Goal: Task Accomplishment & Management: Manage account settings

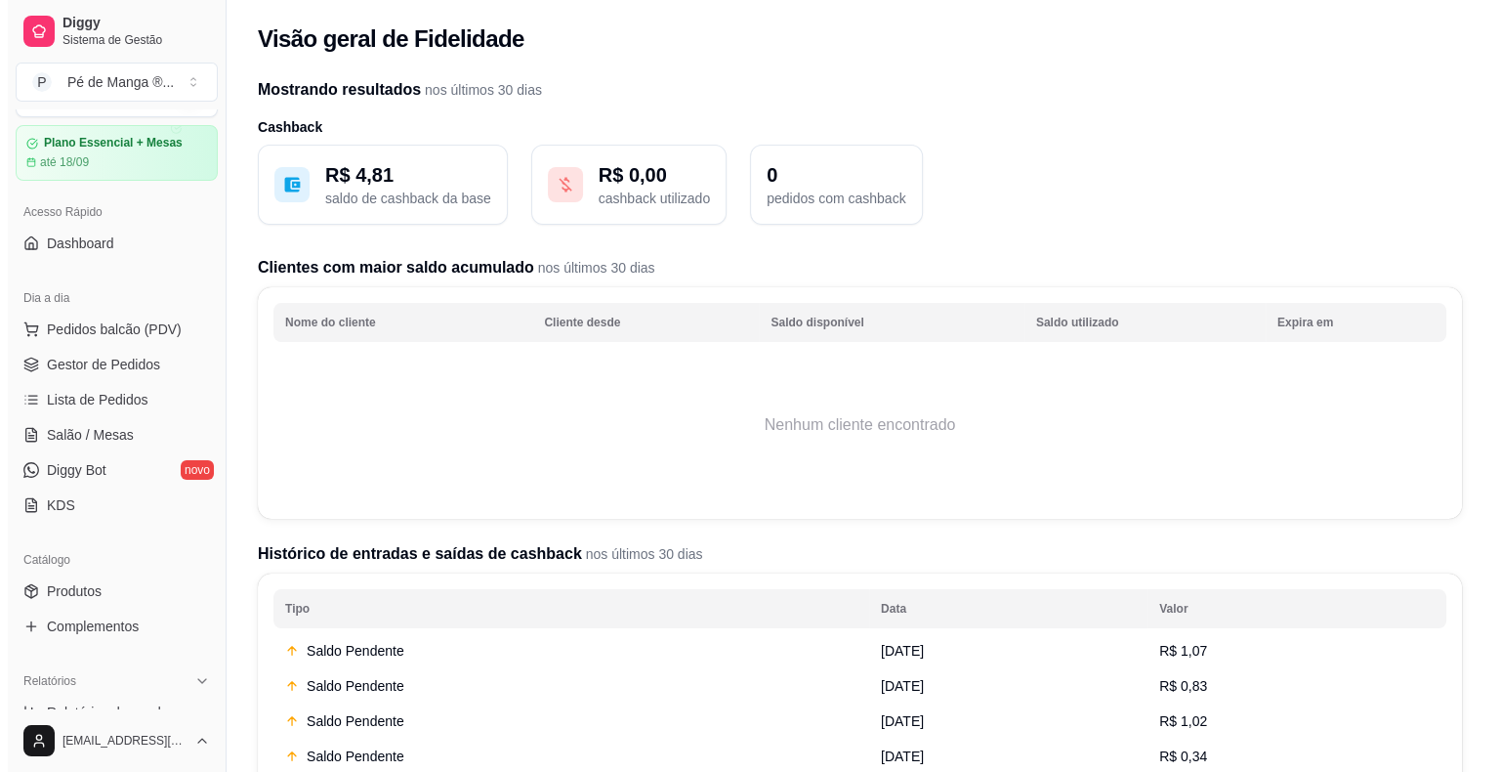
scroll to position [47, 0]
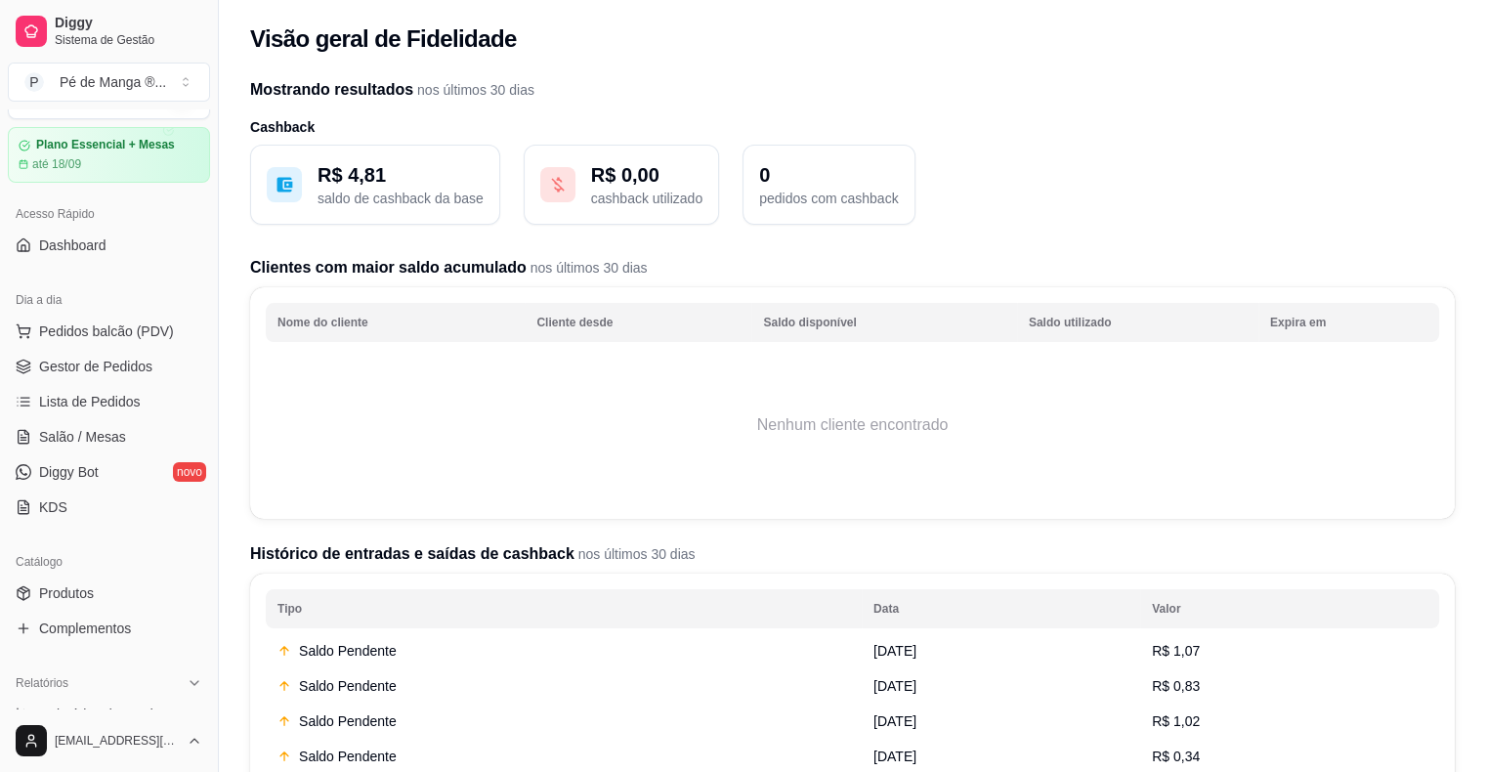
click at [137, 374] on span "Gestor de Pedidos" at bounding box center [95, 367] width 113 height 20
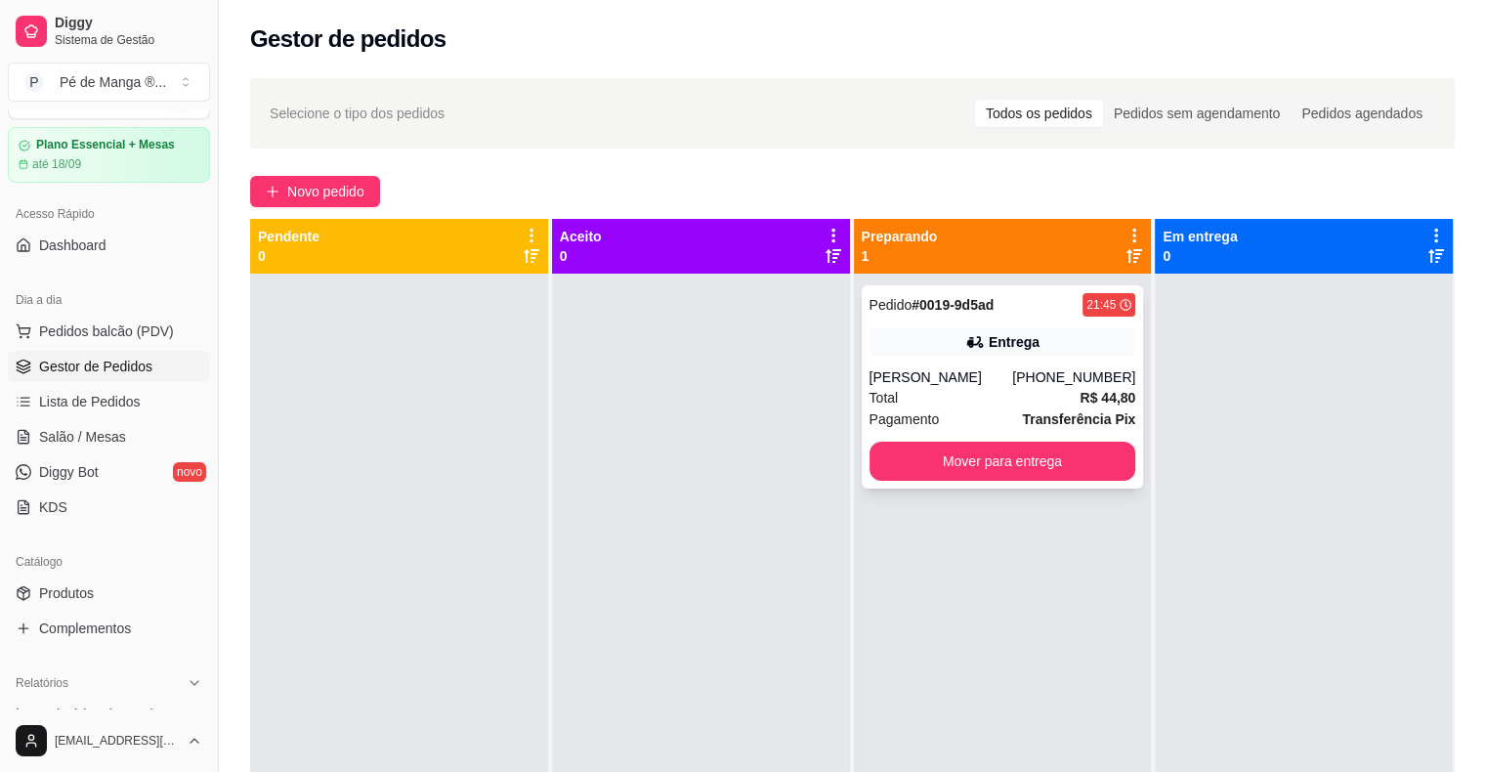
click at [1051, 389] on div "Total R$ 44,80" at bounding box center [1002, 397] width 267 height 21
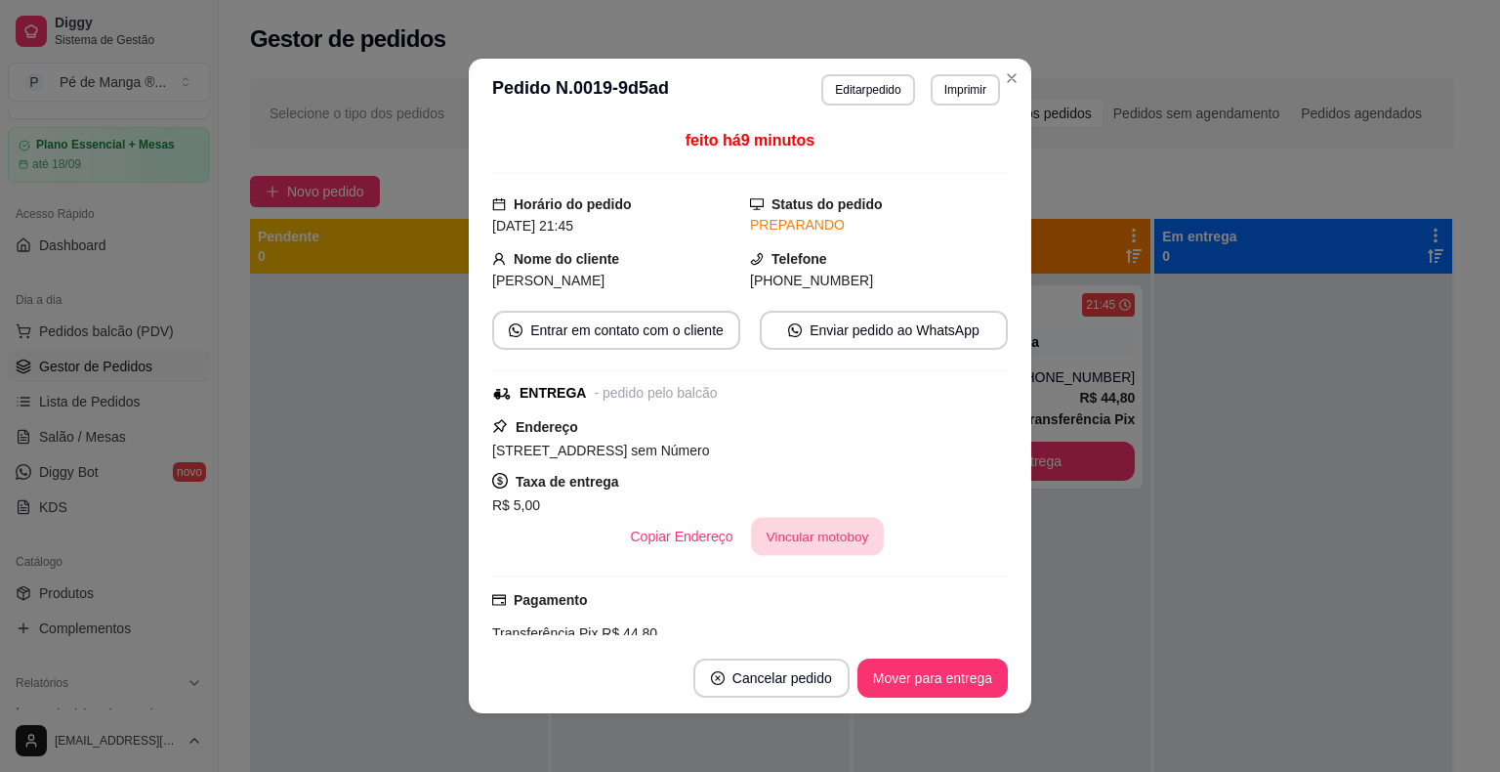
click at [809, 543] on button "Vincular motoboy" at bounding box center [817, 537] width 133 height 38
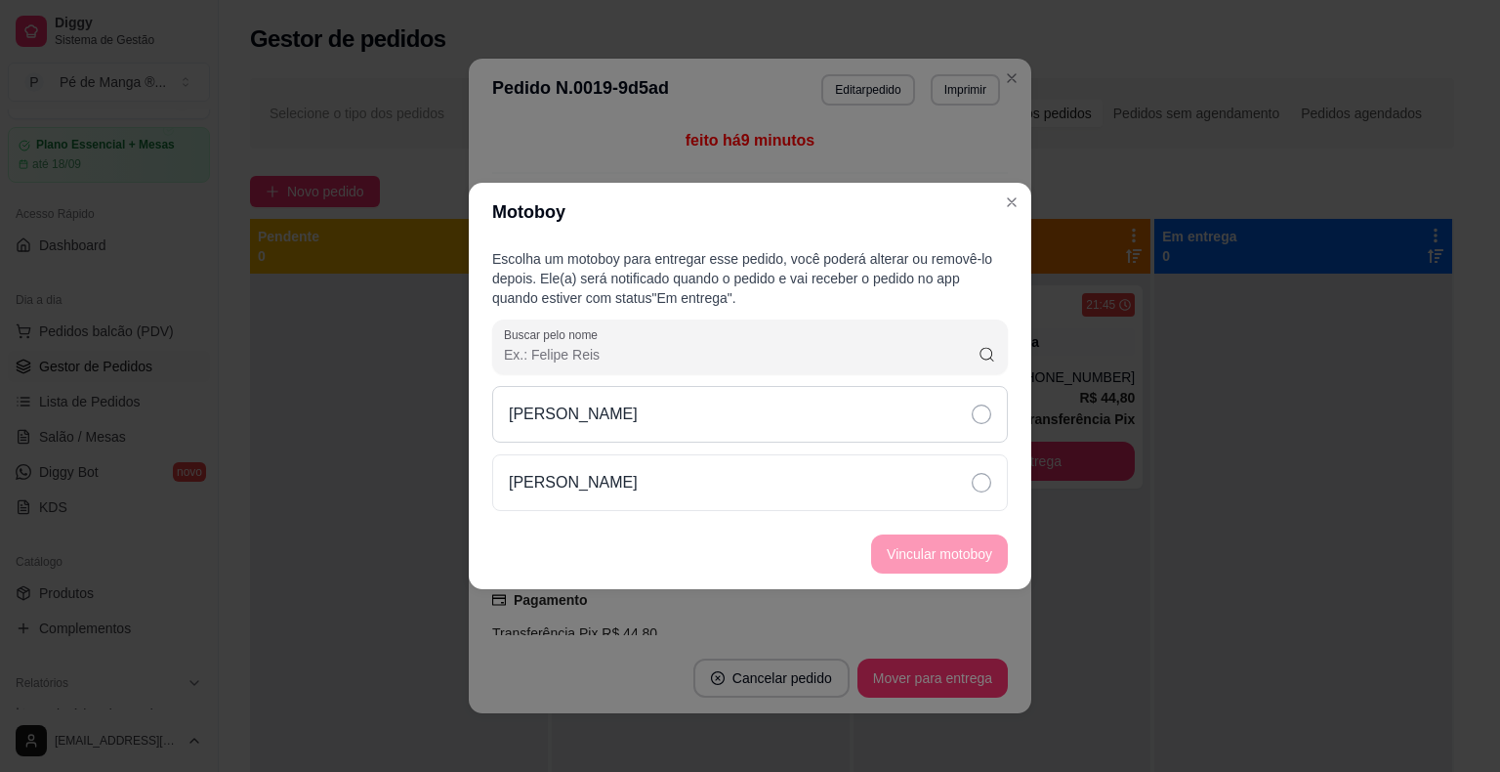
click at [976, 407] on icon at bounding box center [982, 414] width 20 height 20
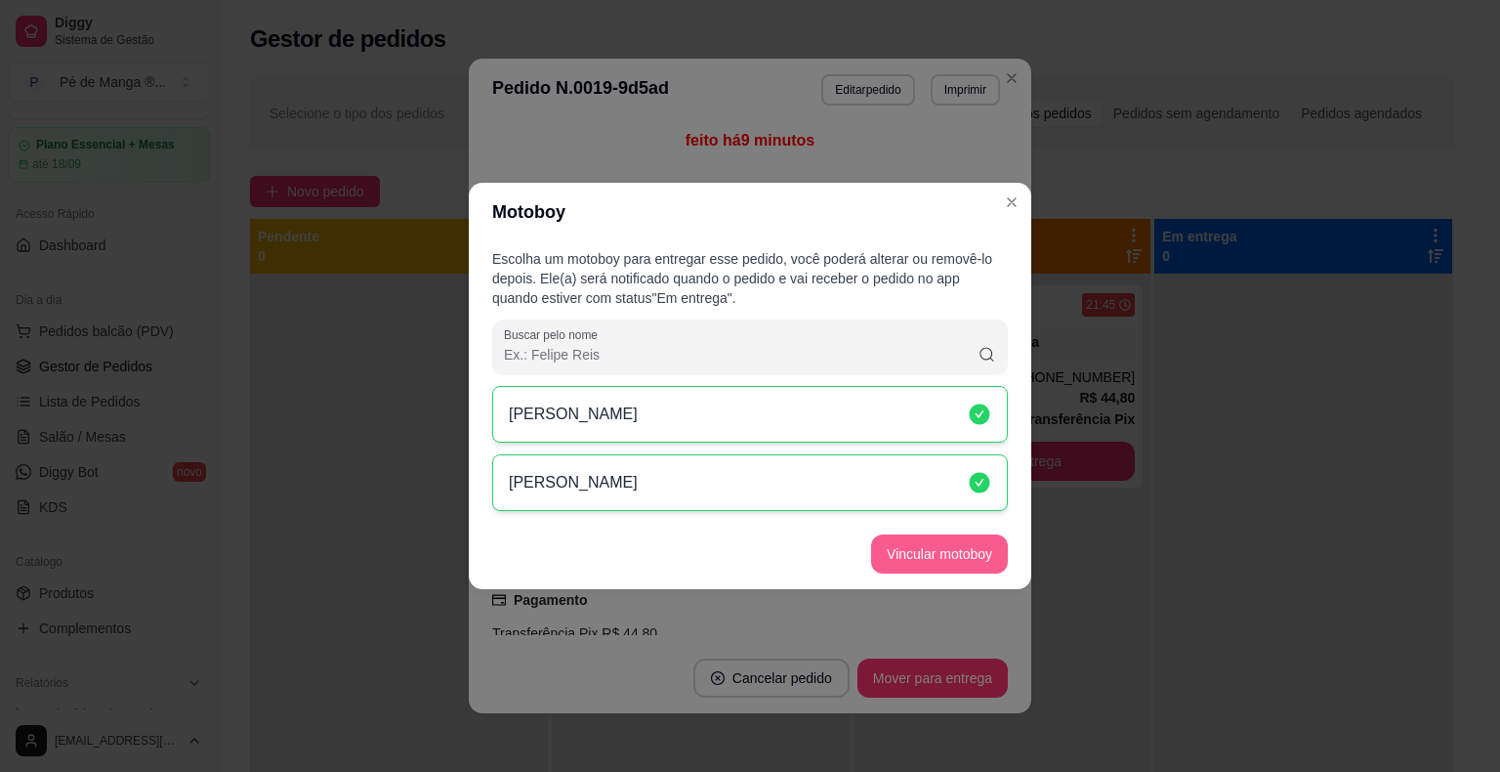
click at [905, 565] on button "Vincular motoboy" at bounding box center [939, 553] width 137 height 39
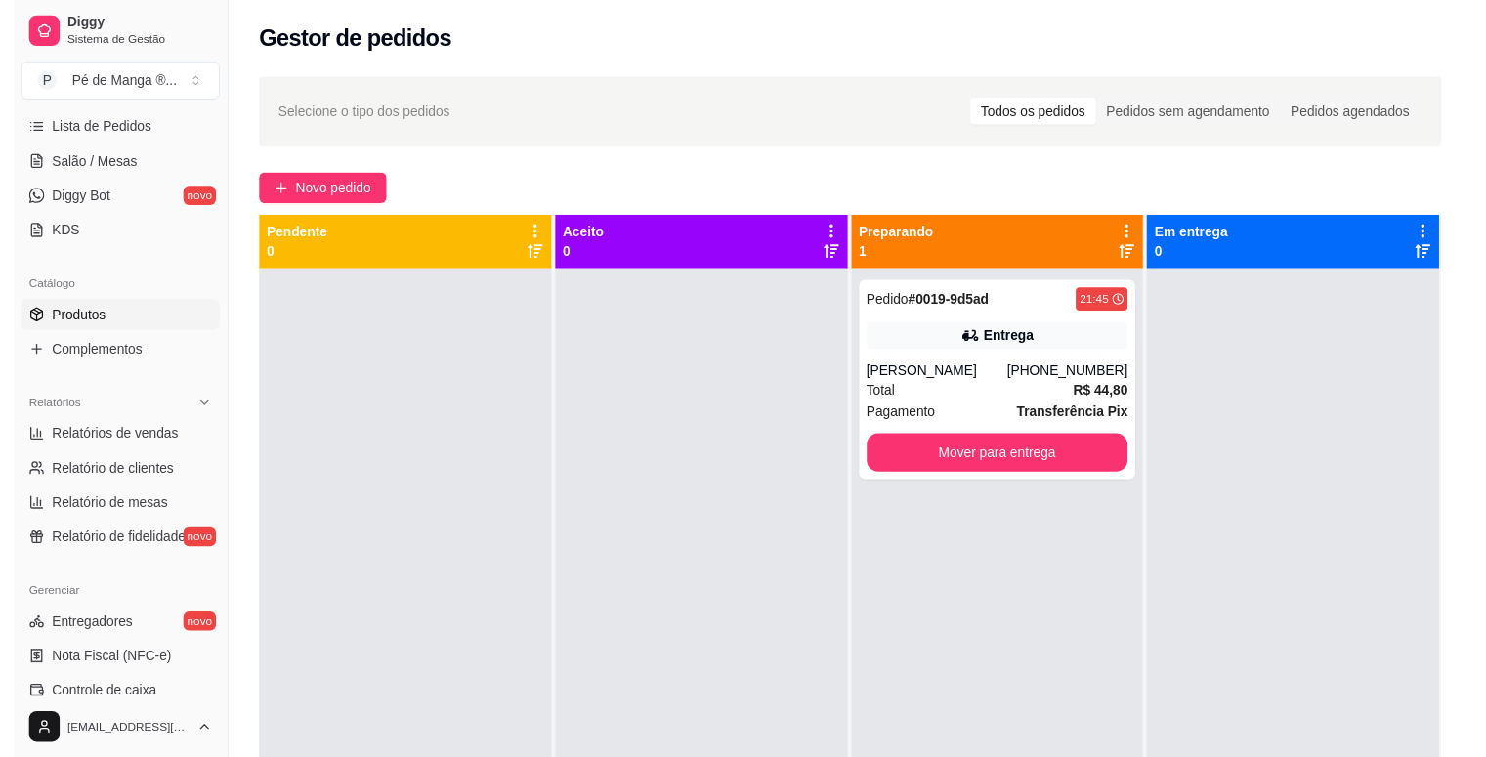
scroll to position [340, 0]
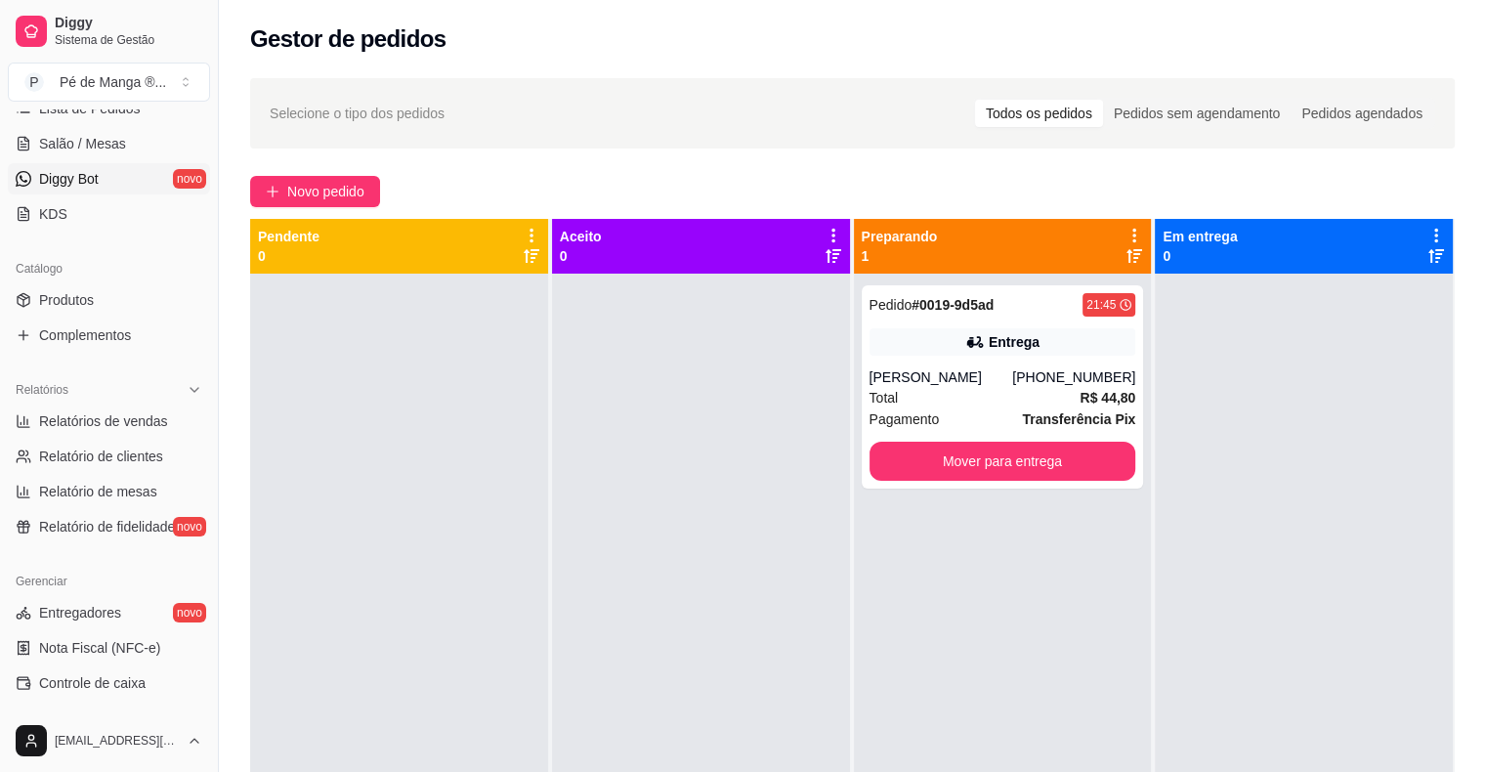
click at [91, 180] on span "Diggy Bot" at bounding box center [69, 179] width 60 height 20
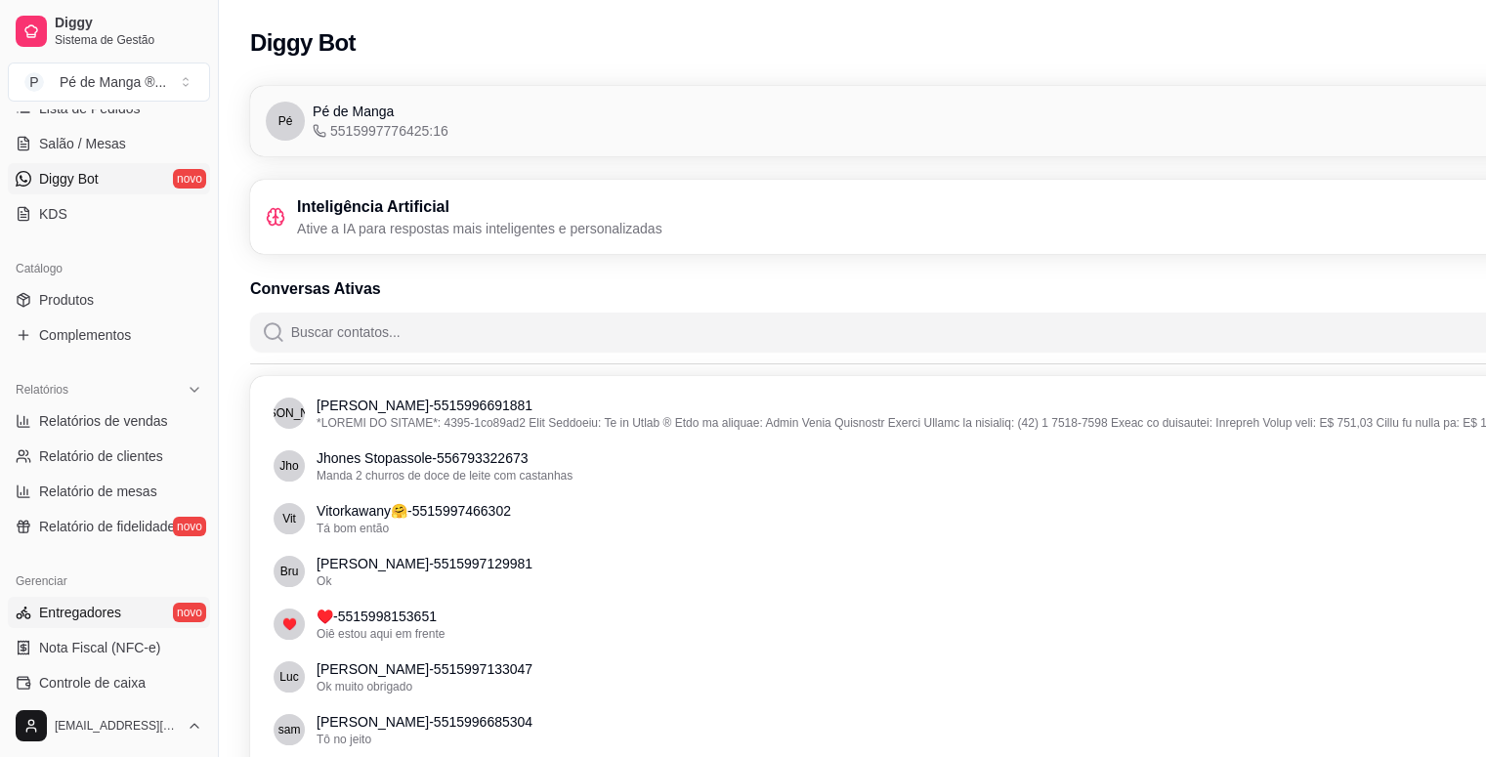
click at [141, 613] on link "Entregadores novo" at bounding box center [109, 612] width 202 height 31
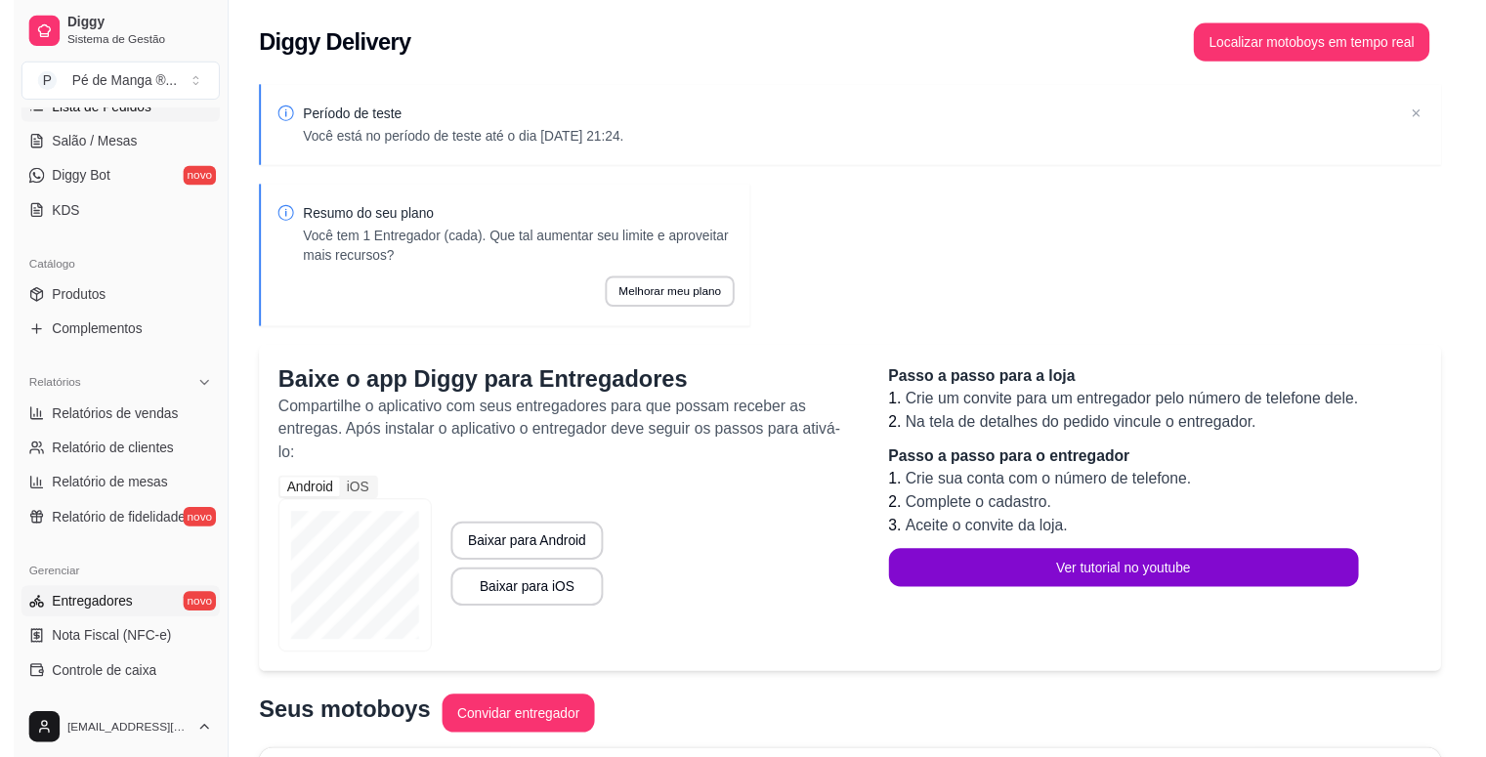
scroll to position [242, 0]
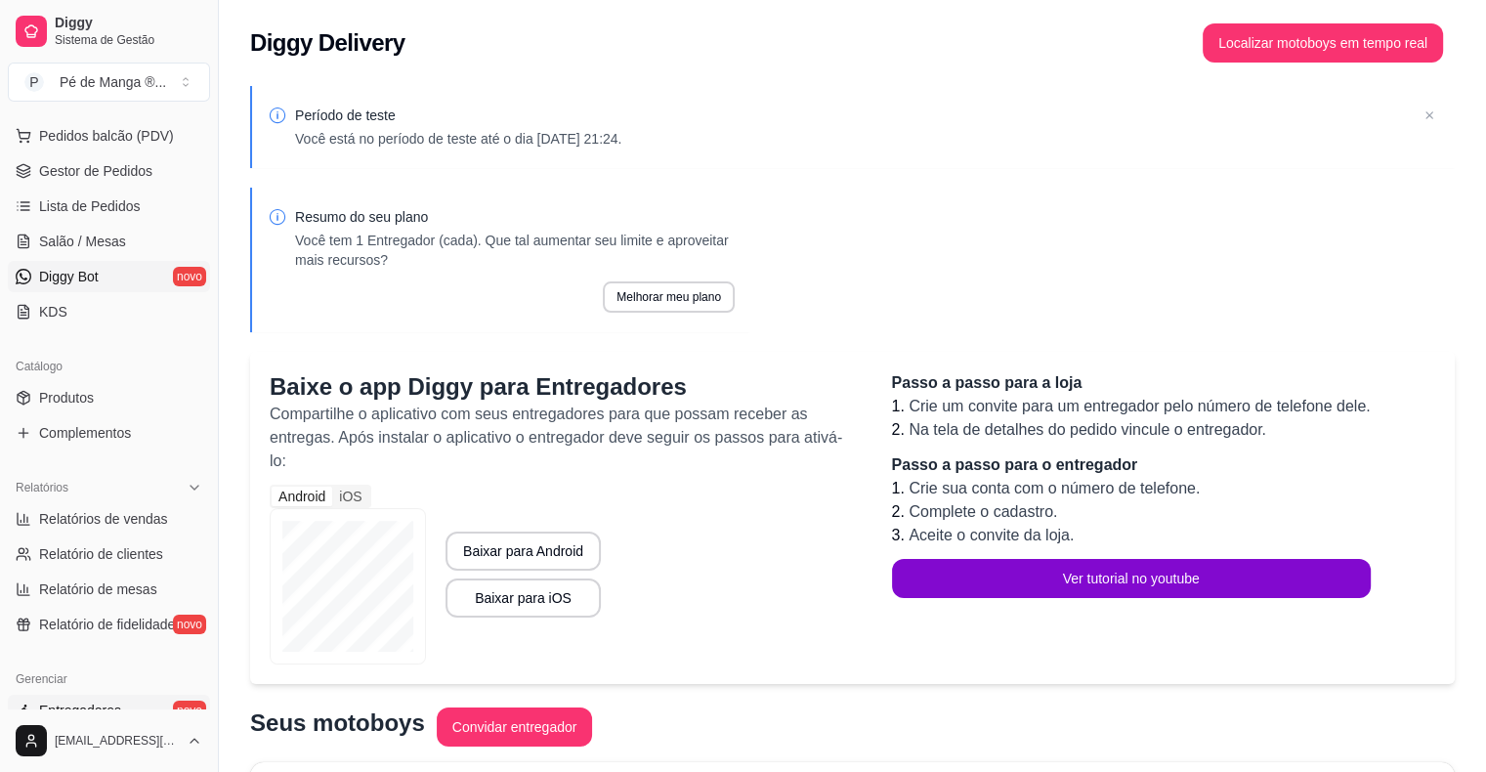
click at [102, 265] on link "Diggy Bot novo" at bounding box center [109, 276] width 202 height 31
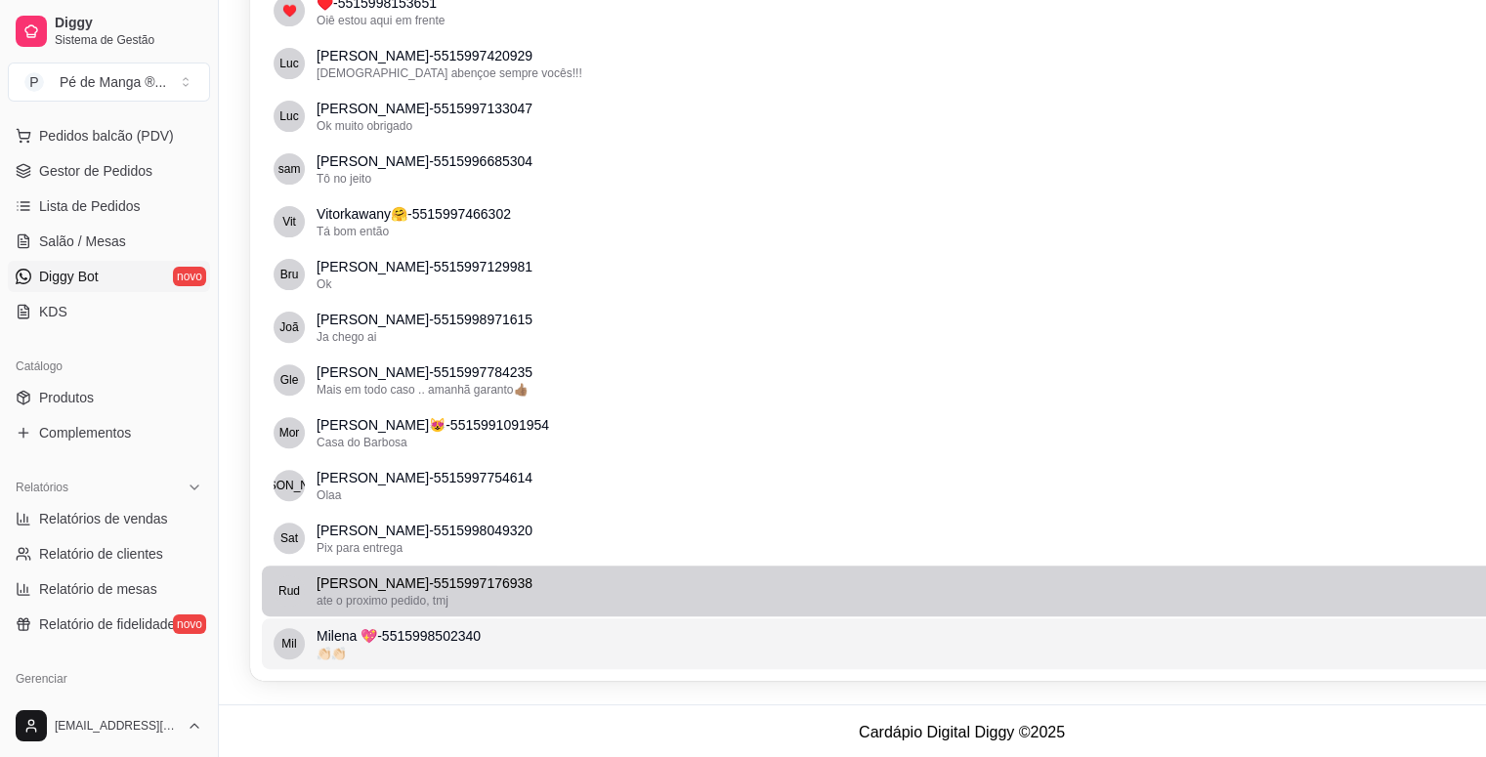
scroll to position [615, 0]
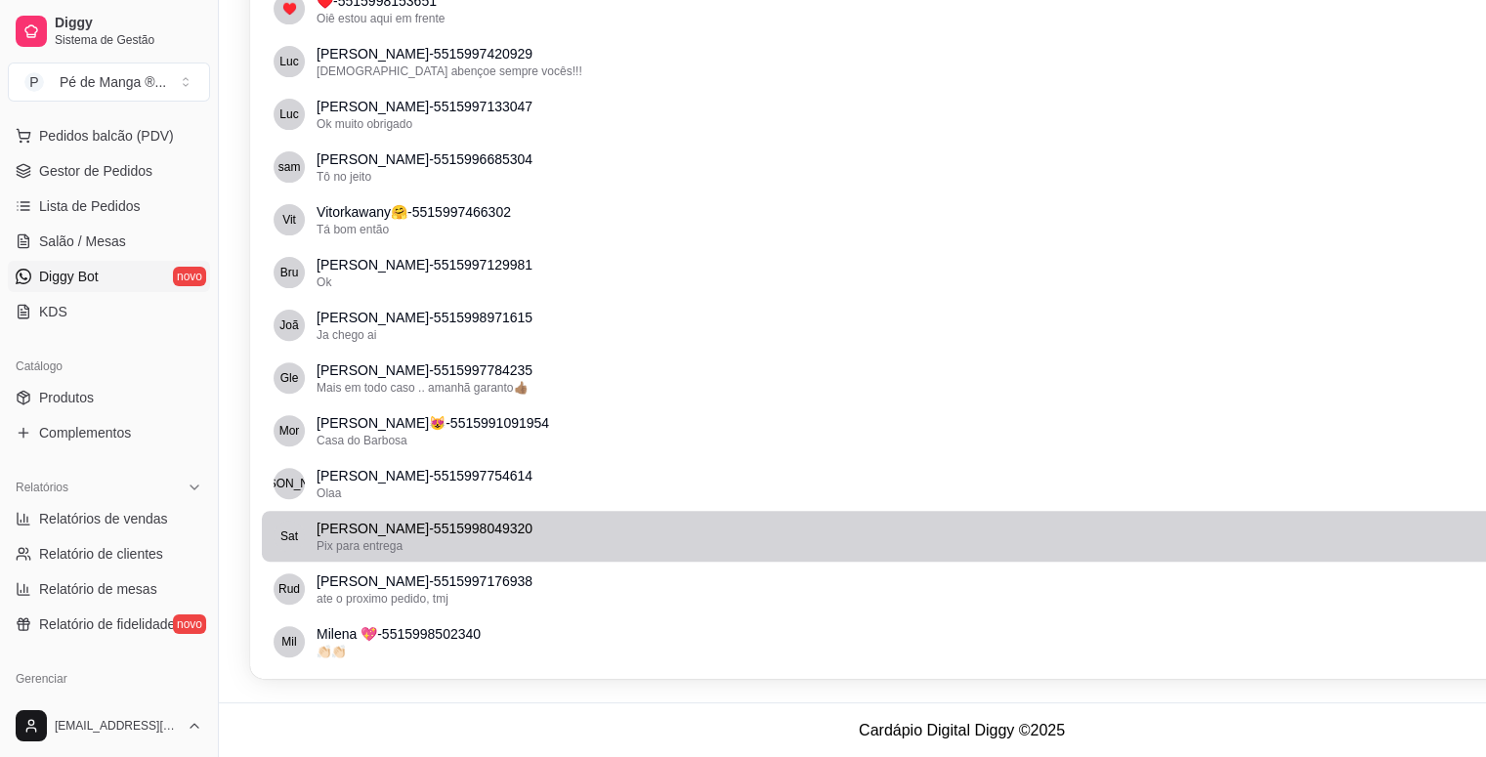
click at [463, 525] on p "[PERSON_NAME] - 5515998049320" at bounding box center [963, 529] width 1294 height 20
click at [464, 524] on p "[PERSON_NAME] - 5515998049320" at bounding box center [963, 529] width 1294 height 20
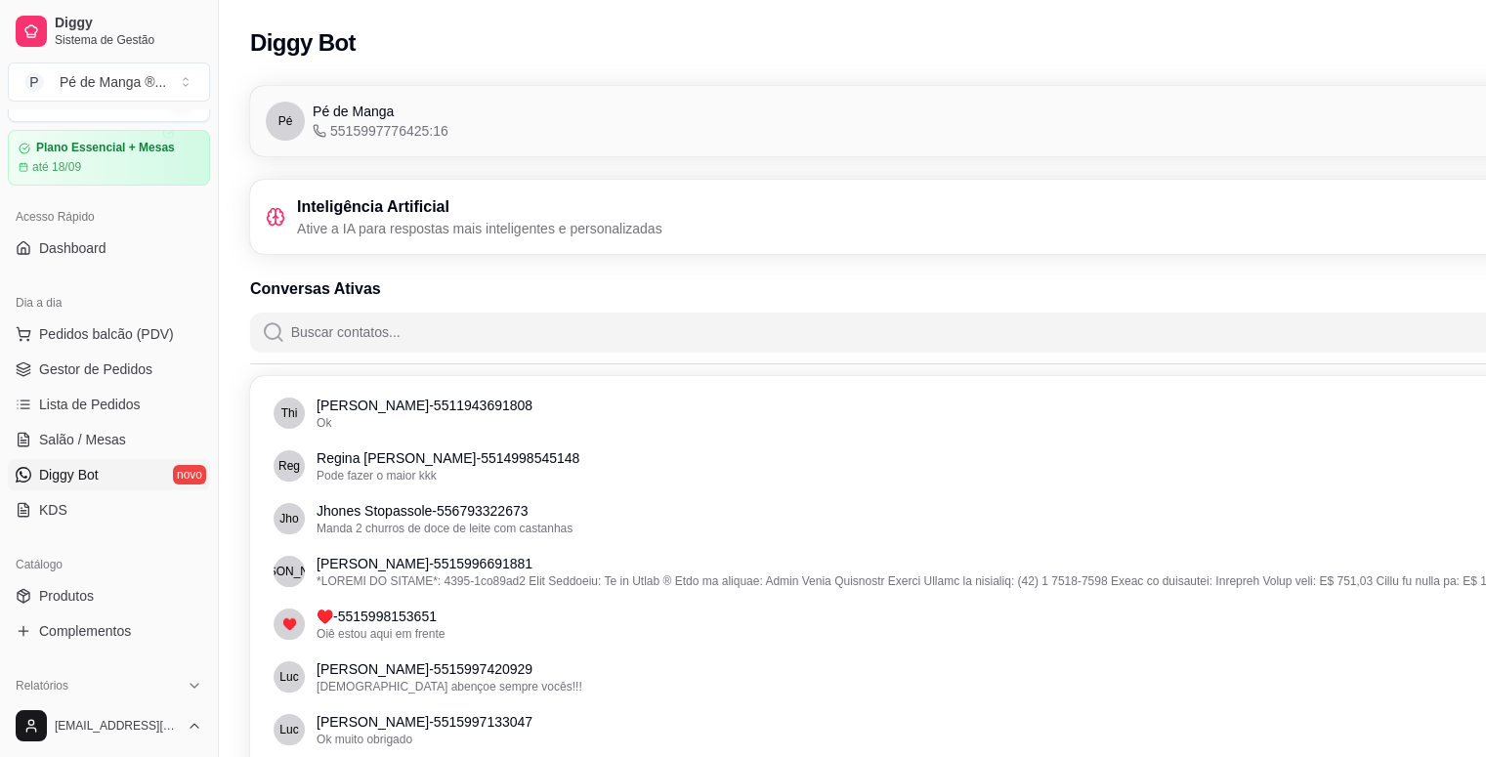
scroll to position [0, 0]
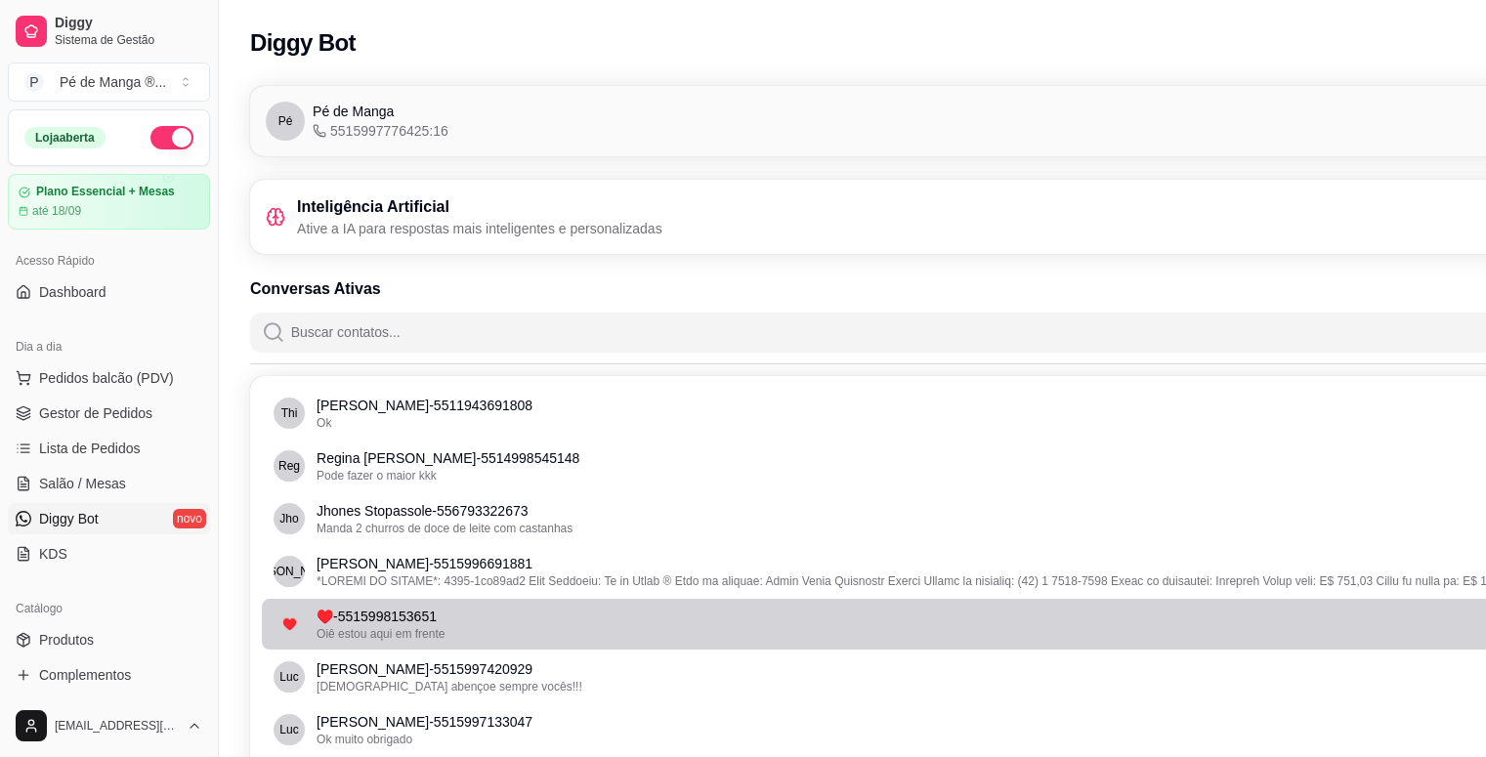
click at [285, 628] on span "♥️" at bounding box center [289, 624] width 15 height 16
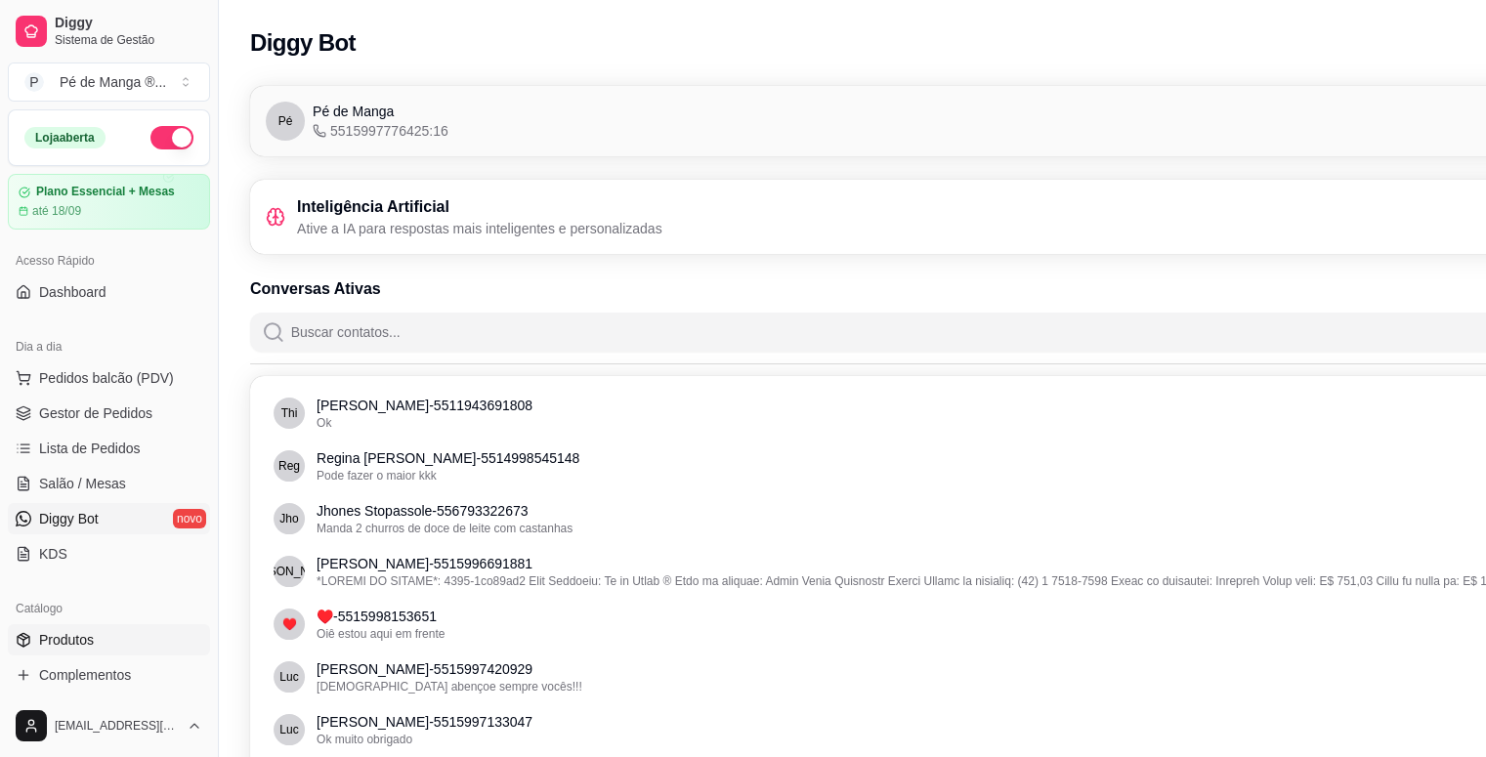
click at [60, 635] on span "Produtos" at bounding box center [66, 640] width 55 height 20
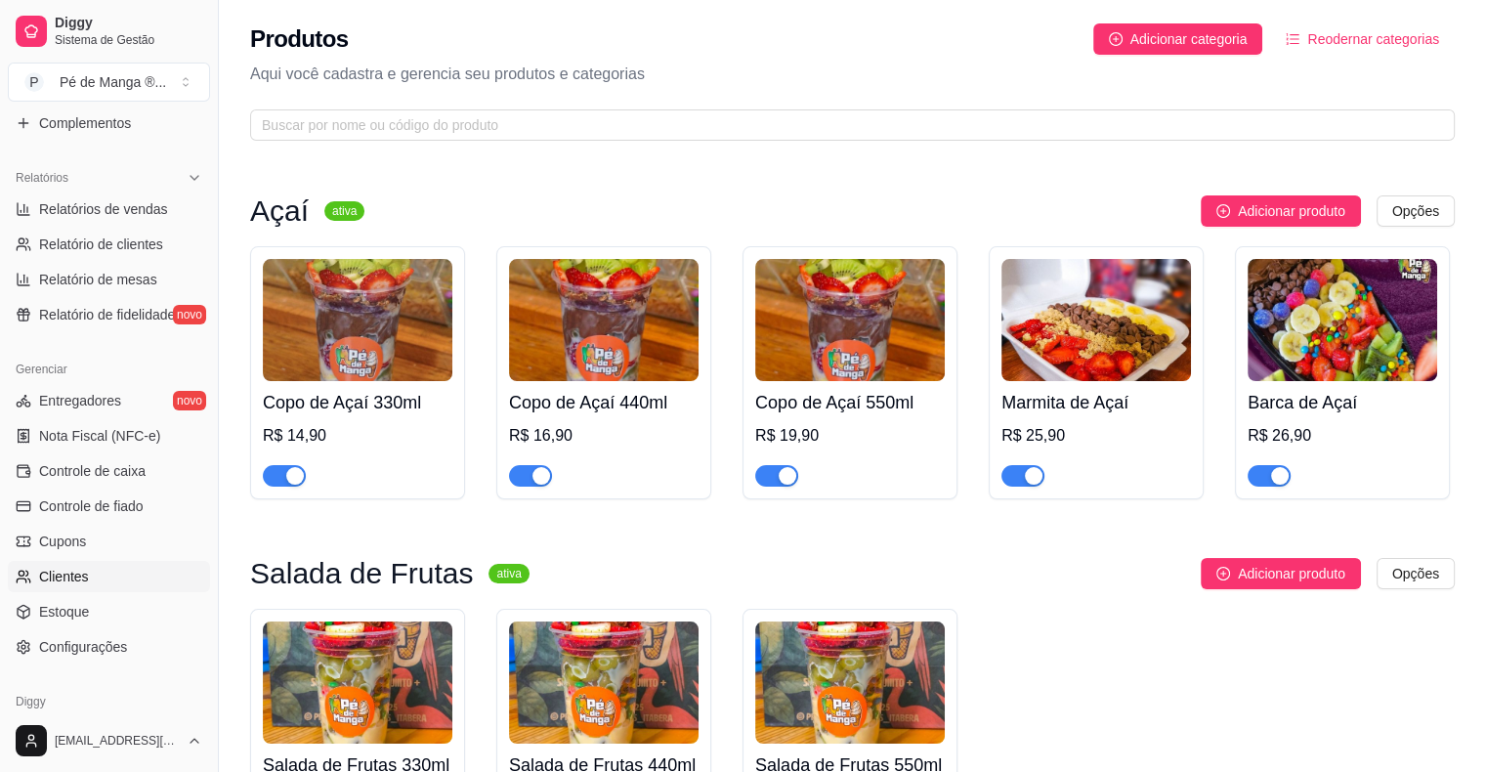
scroll to position [586, 0]
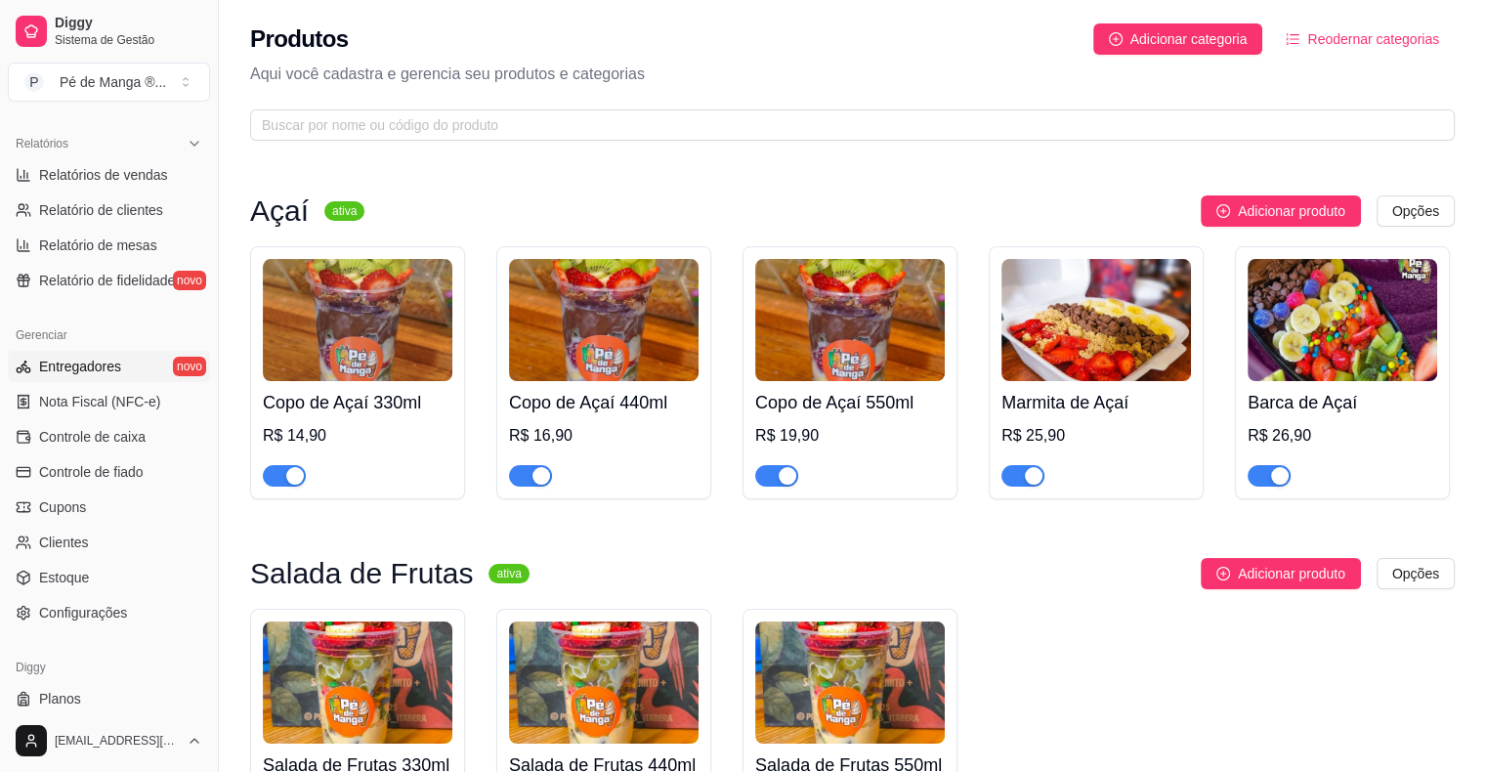
click at [80, 371] on span "Entregadores" at bounding box center [80, 367] width 82 height 20
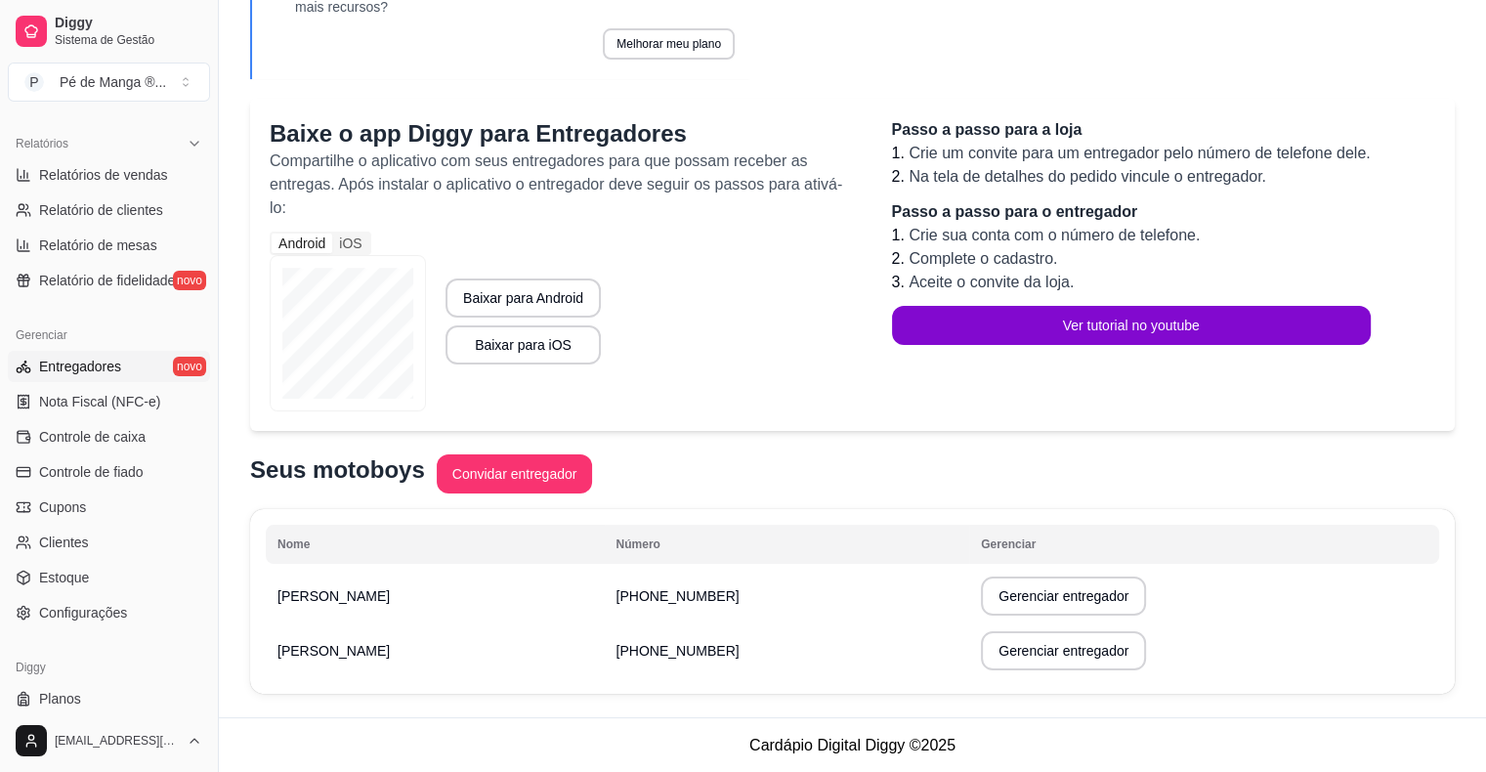
scroll to position [254, 0]
click at [687, 604] on td "[PHONE_NUMBER]" at bounding box center [787, 594] width 365 height 55
click at [668, 608] on td "[PHONE_NUMBER]" at bounding box center [787, 594] width 365 height 55
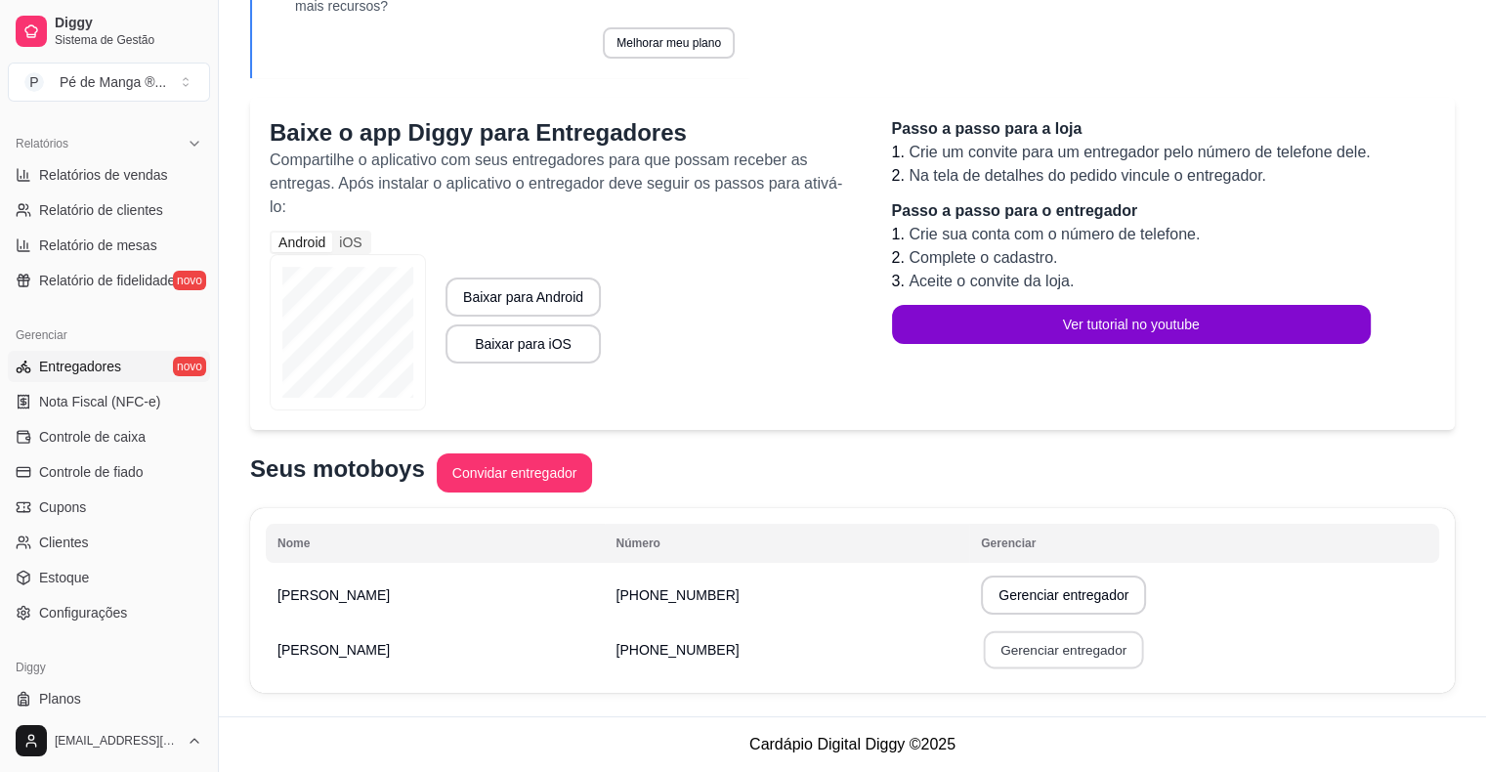
click at [993, 654] on button "Gerenciar entregador" at bounding box center [1064, 650] width 160 height 38
select select "30"
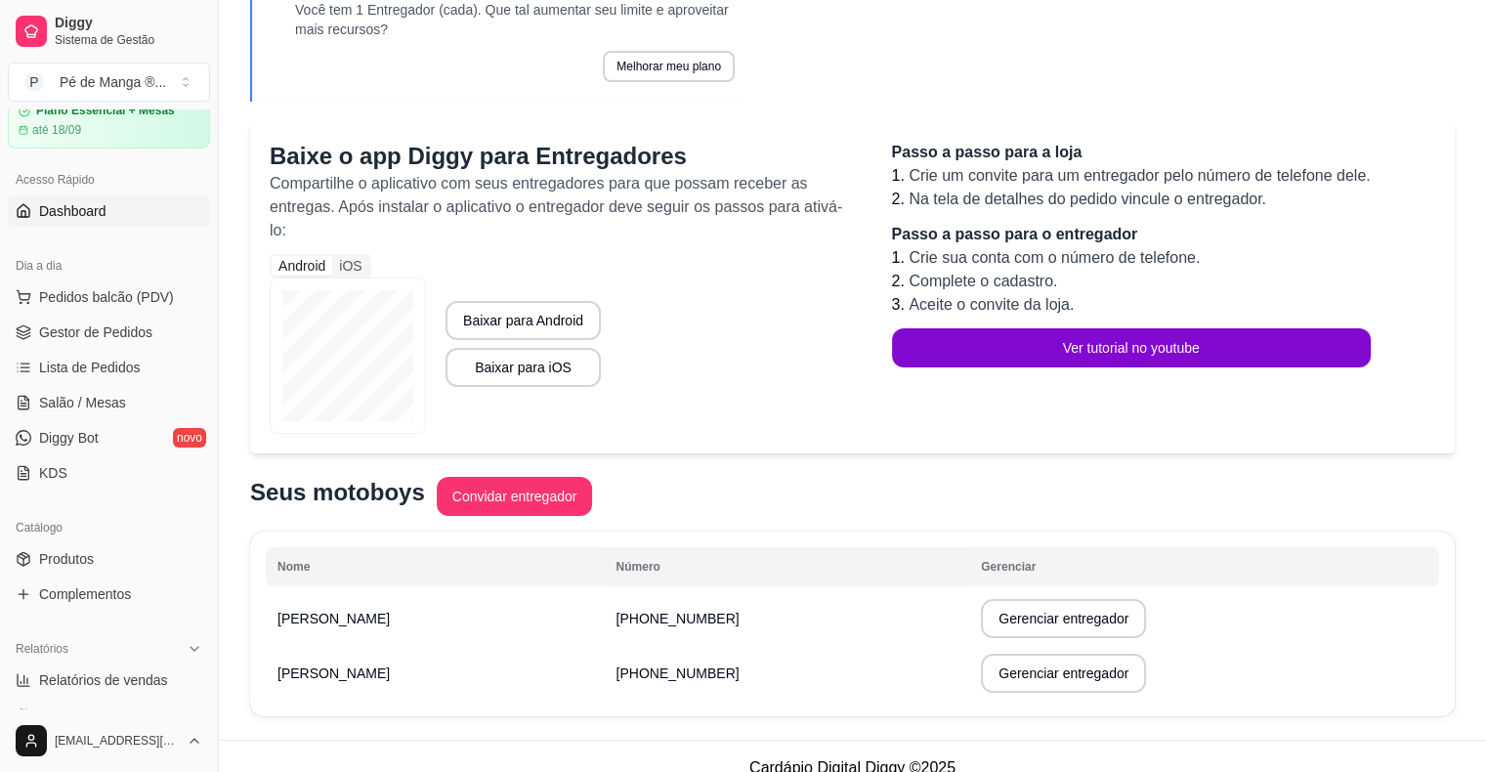
scroll to position [0, 0]
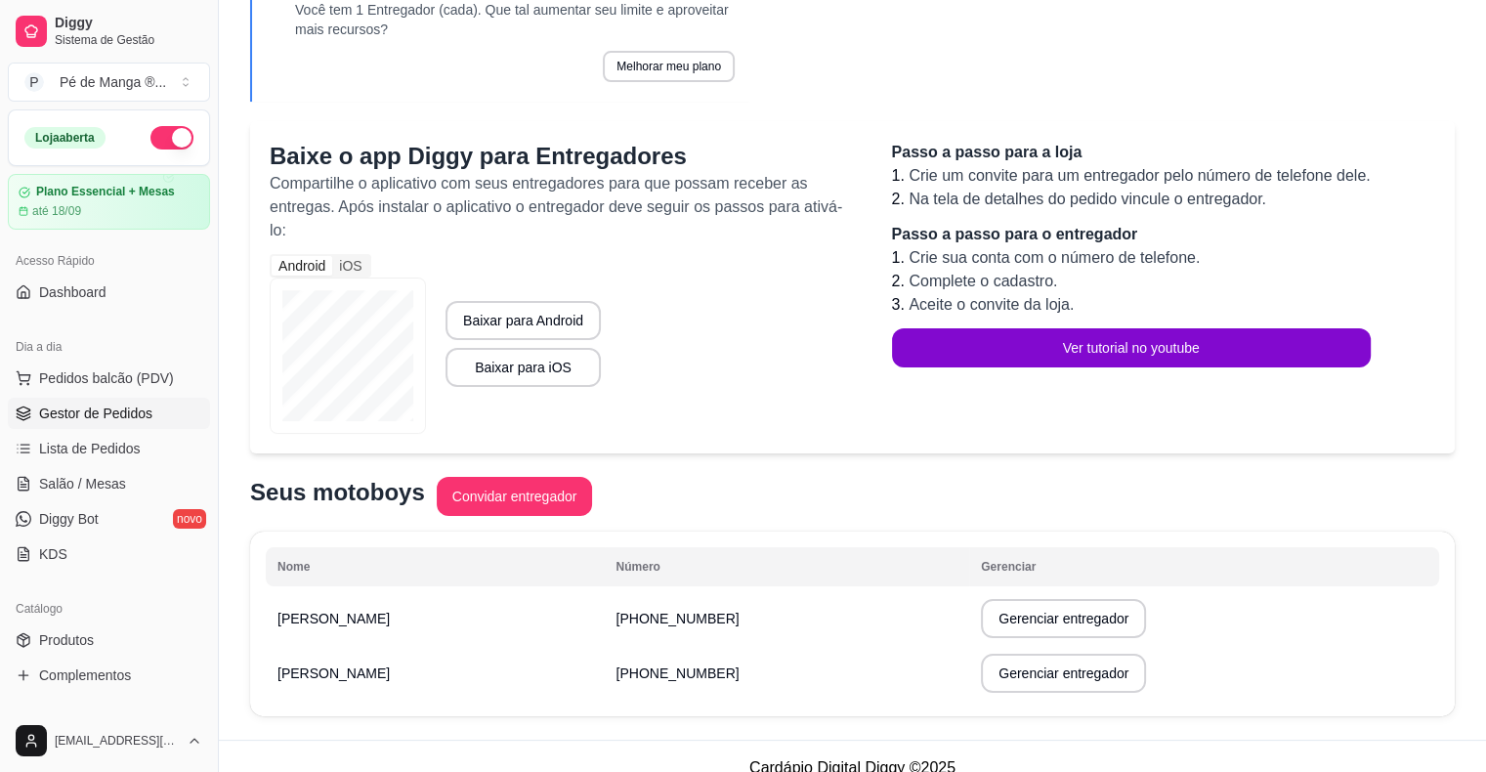
click at [145, 417] on span "Gestor de Pedidos" at bounding box center [95, 413] width 113 height 20
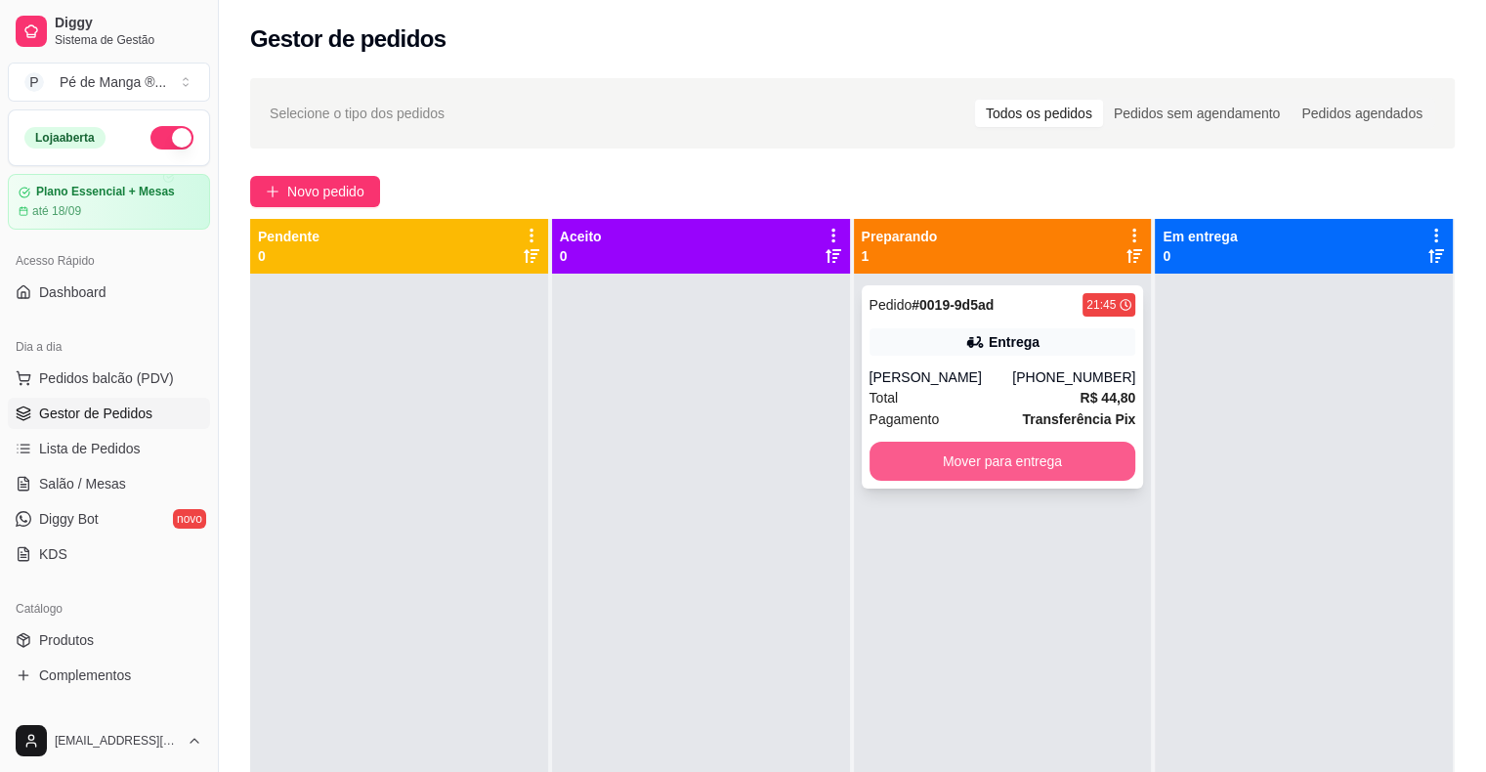
click at [980, 458] on button "Mover para entrega" at bounding box center [1002, 460] width 267 height 39
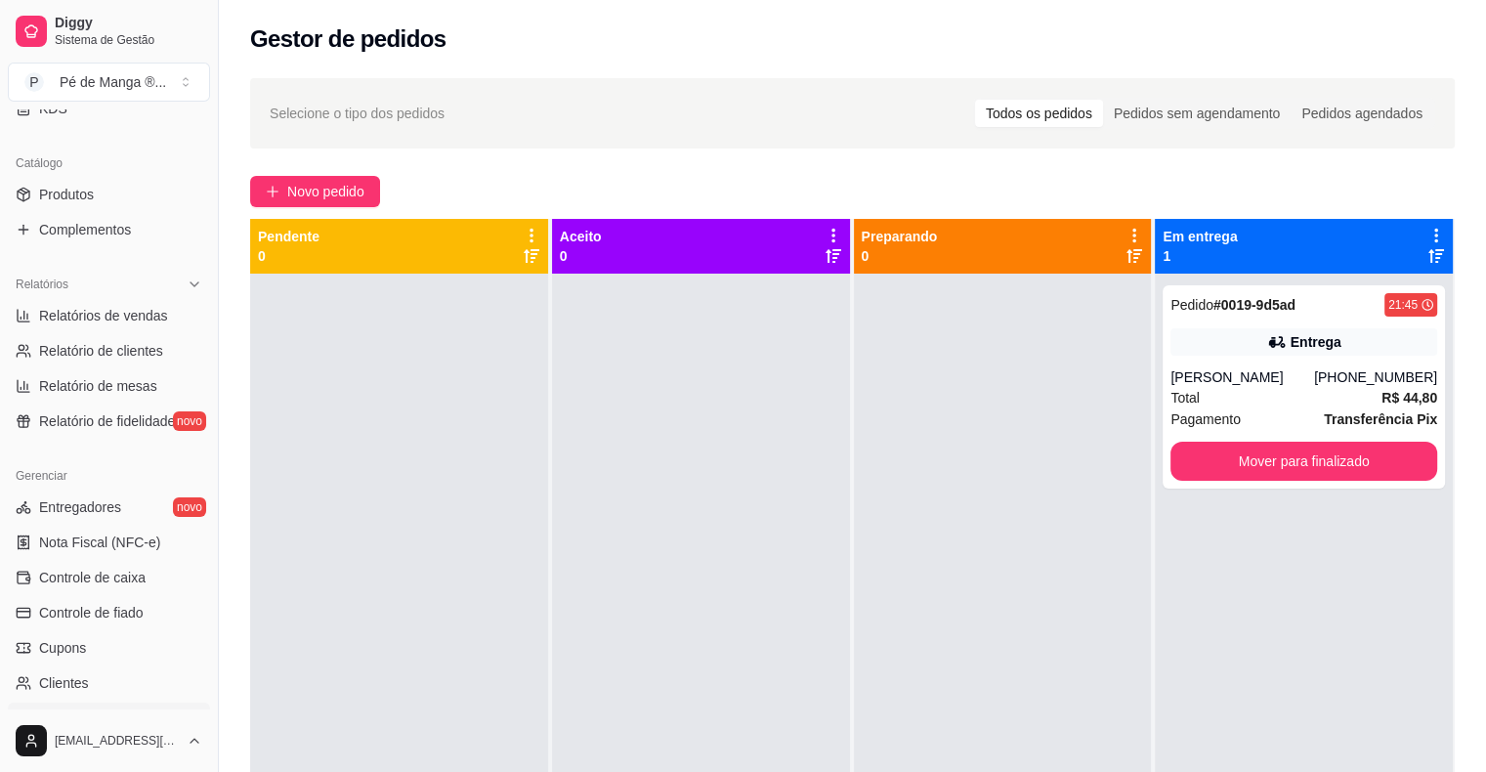
scroll to position [488, 0]
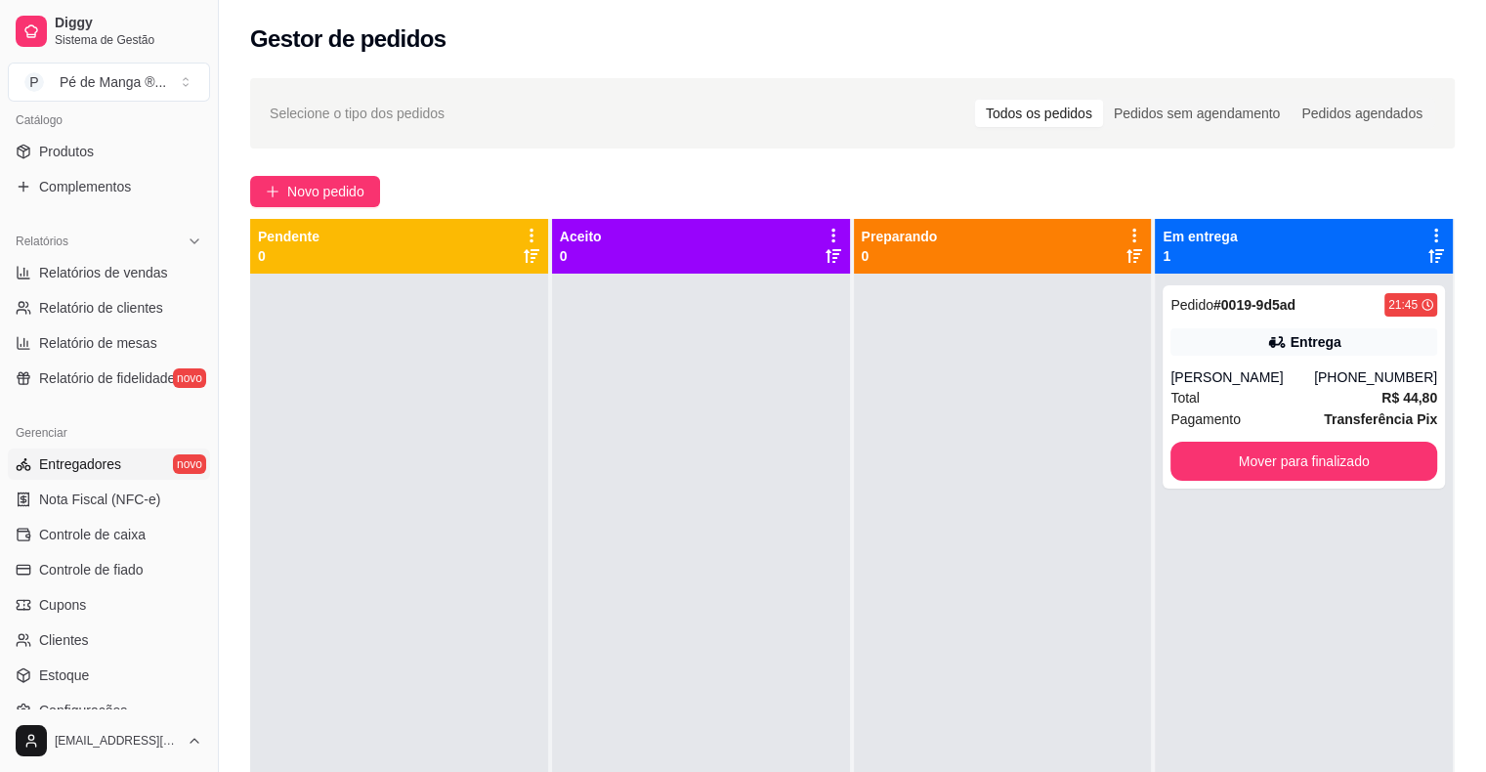
click at [156, 463] on link "Entregadores novo" at bounding box center [109, 463] width 202 height 31
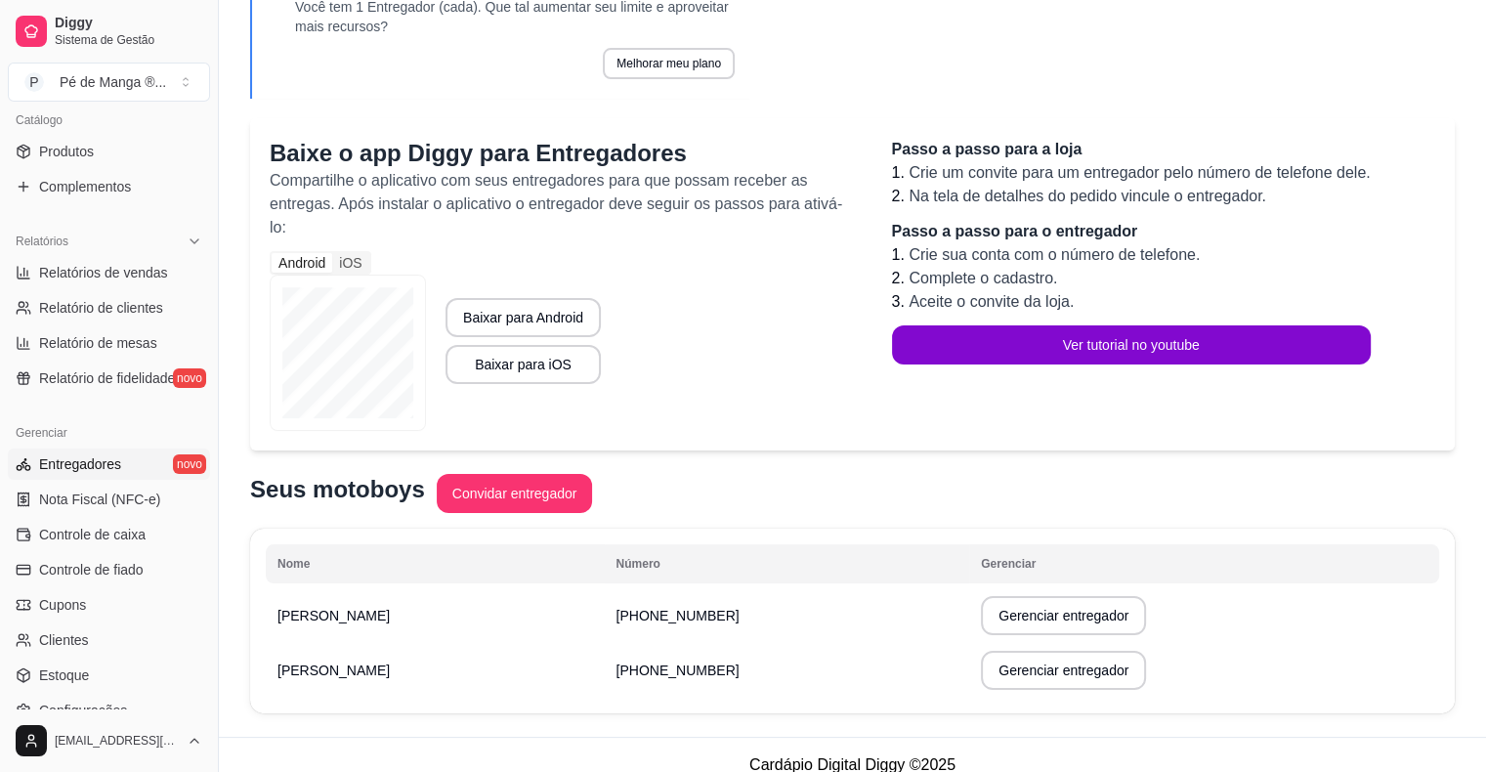
scroll to position [254, 0]
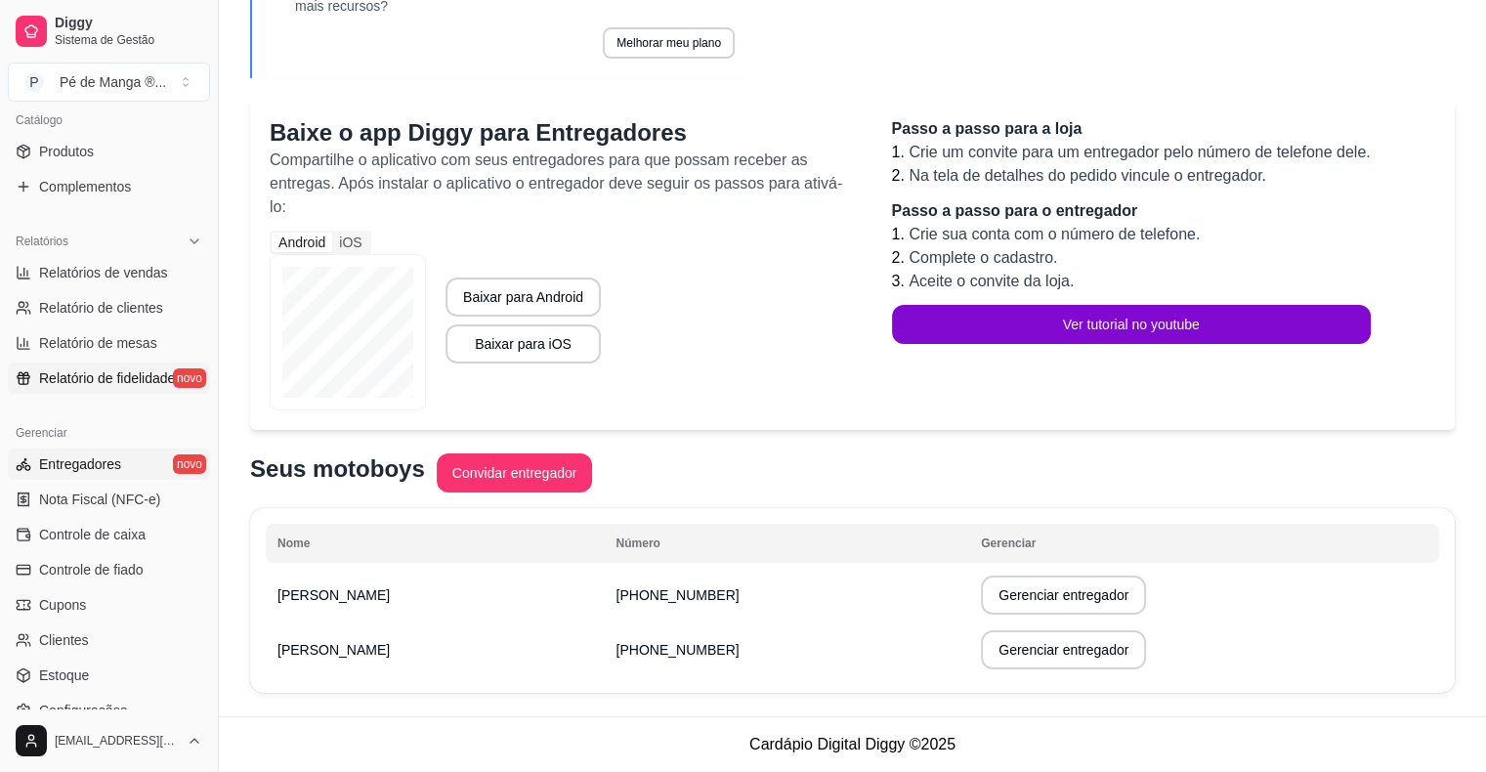
click at [110, 376] on span "Relatório de fidelidade" at bounding box center [107, 378] width 136 height 20
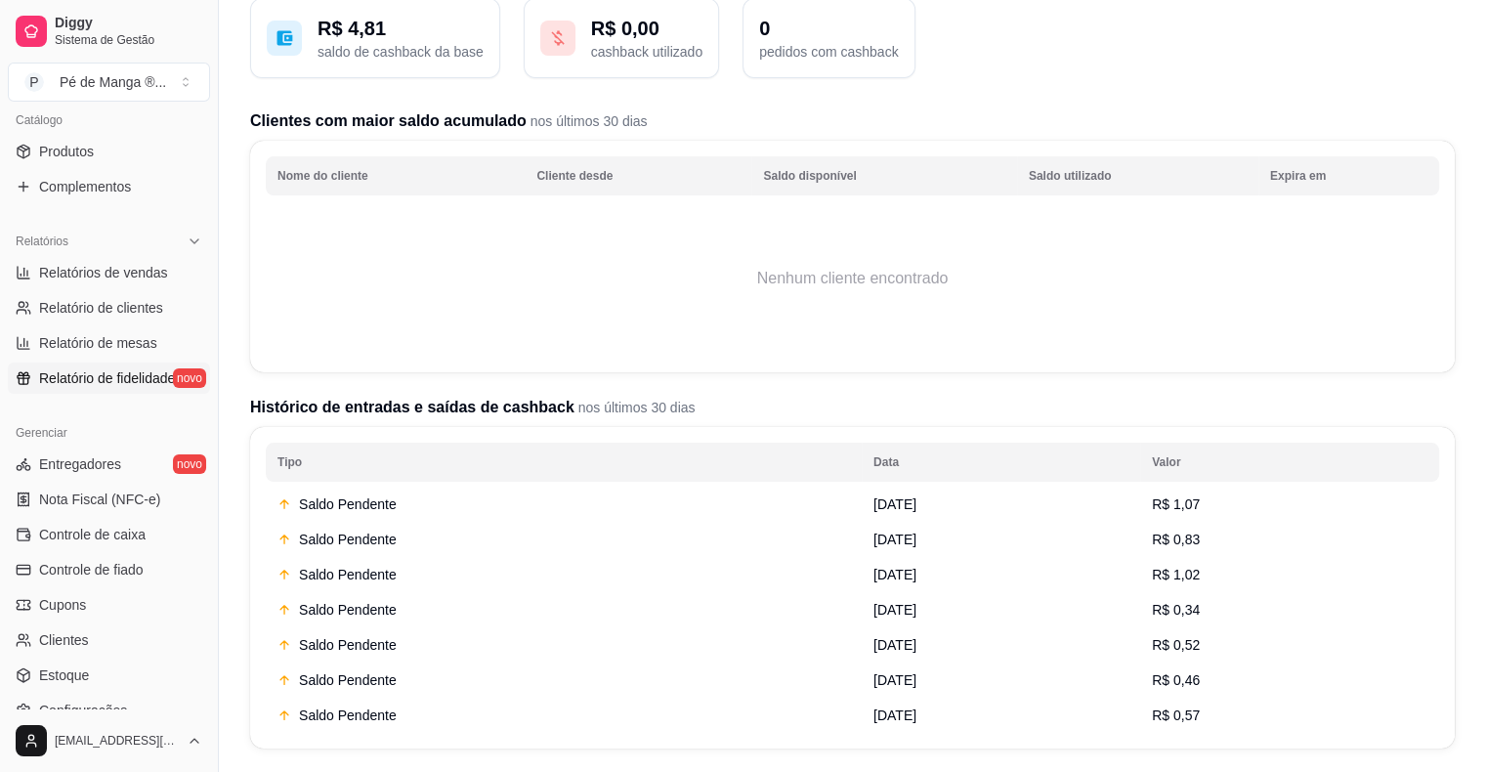
scroll to position [293, 0]
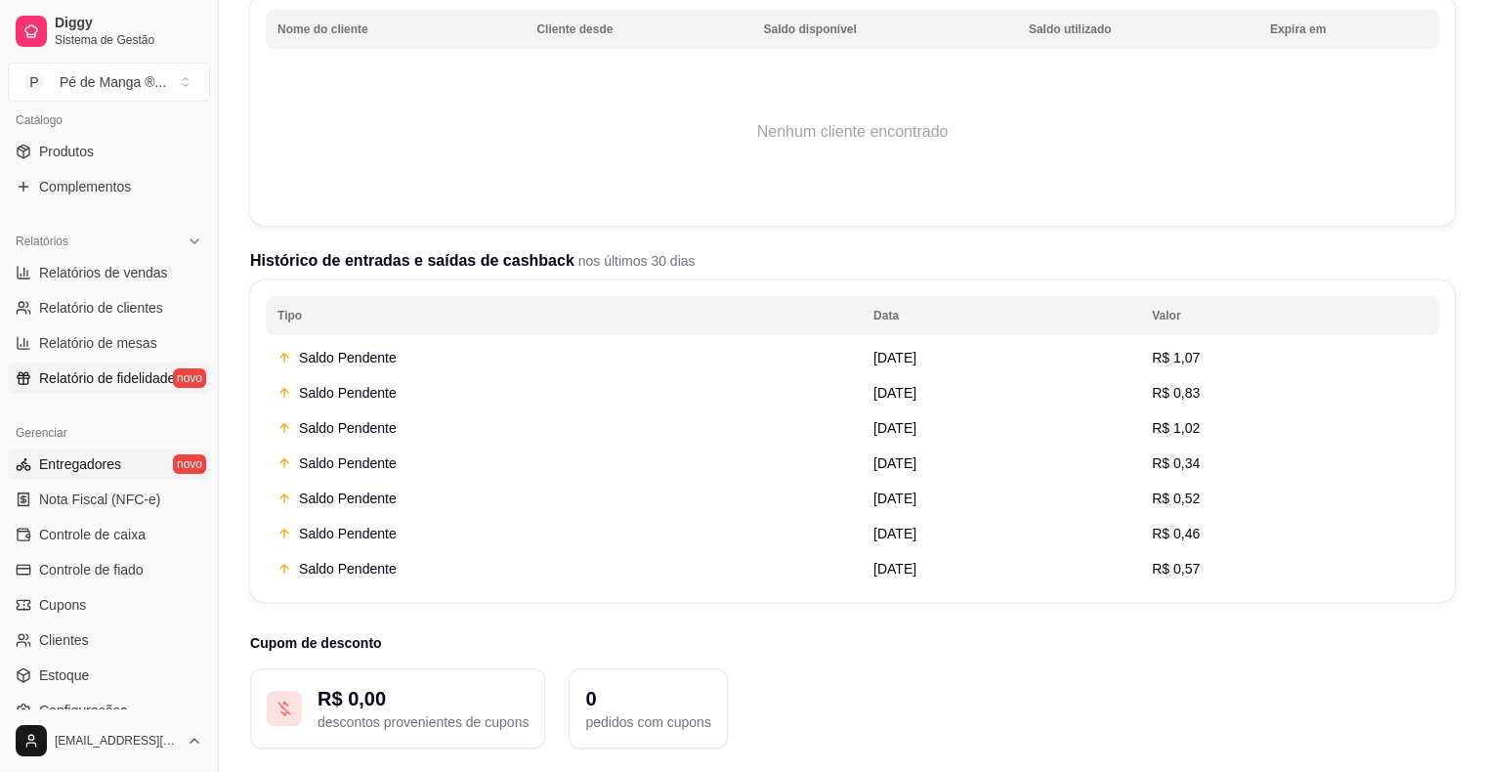
click at [135, 463] on link "Entregadores novo" at bounding box center [109, 463] width 202 height 31
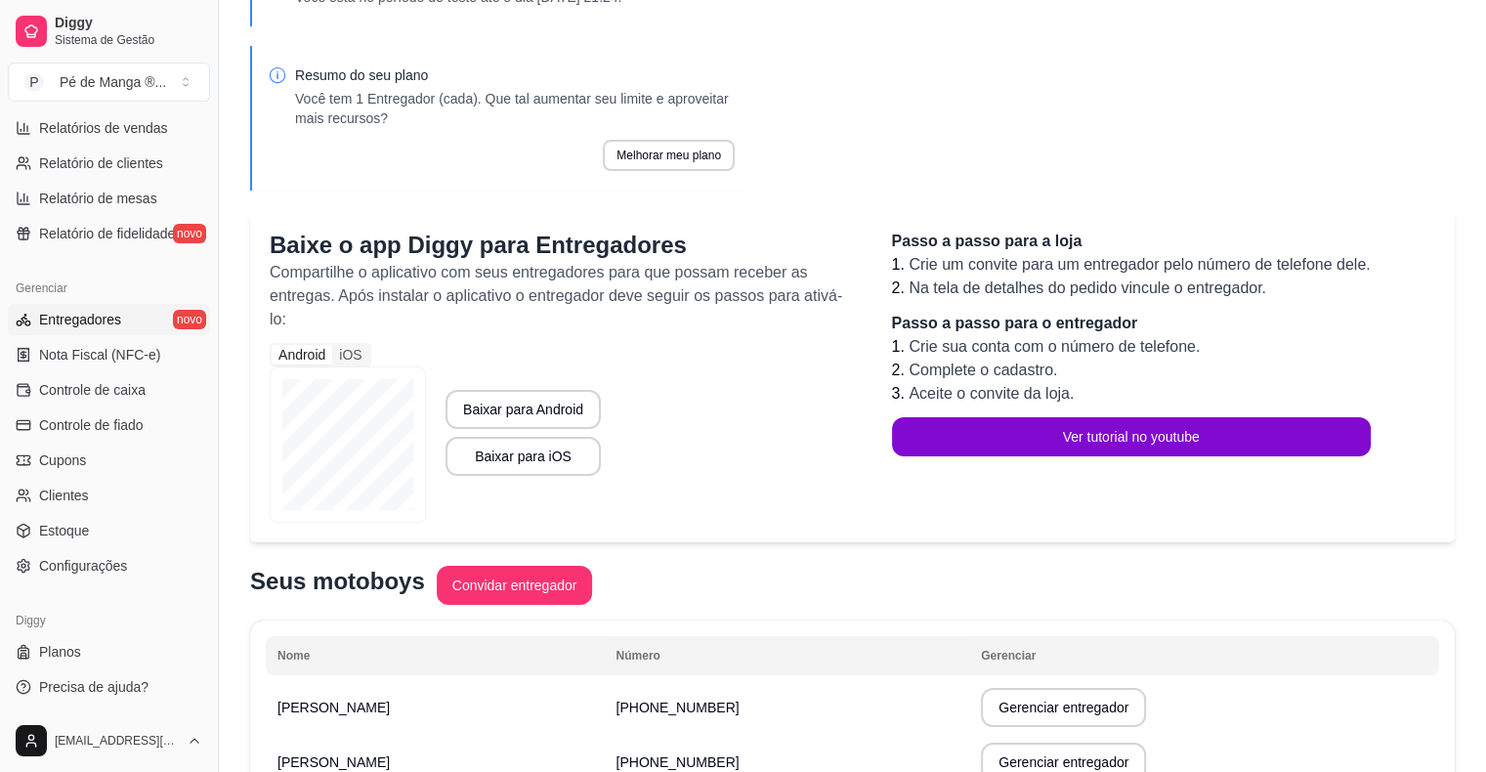
scroll to position [254, 0]
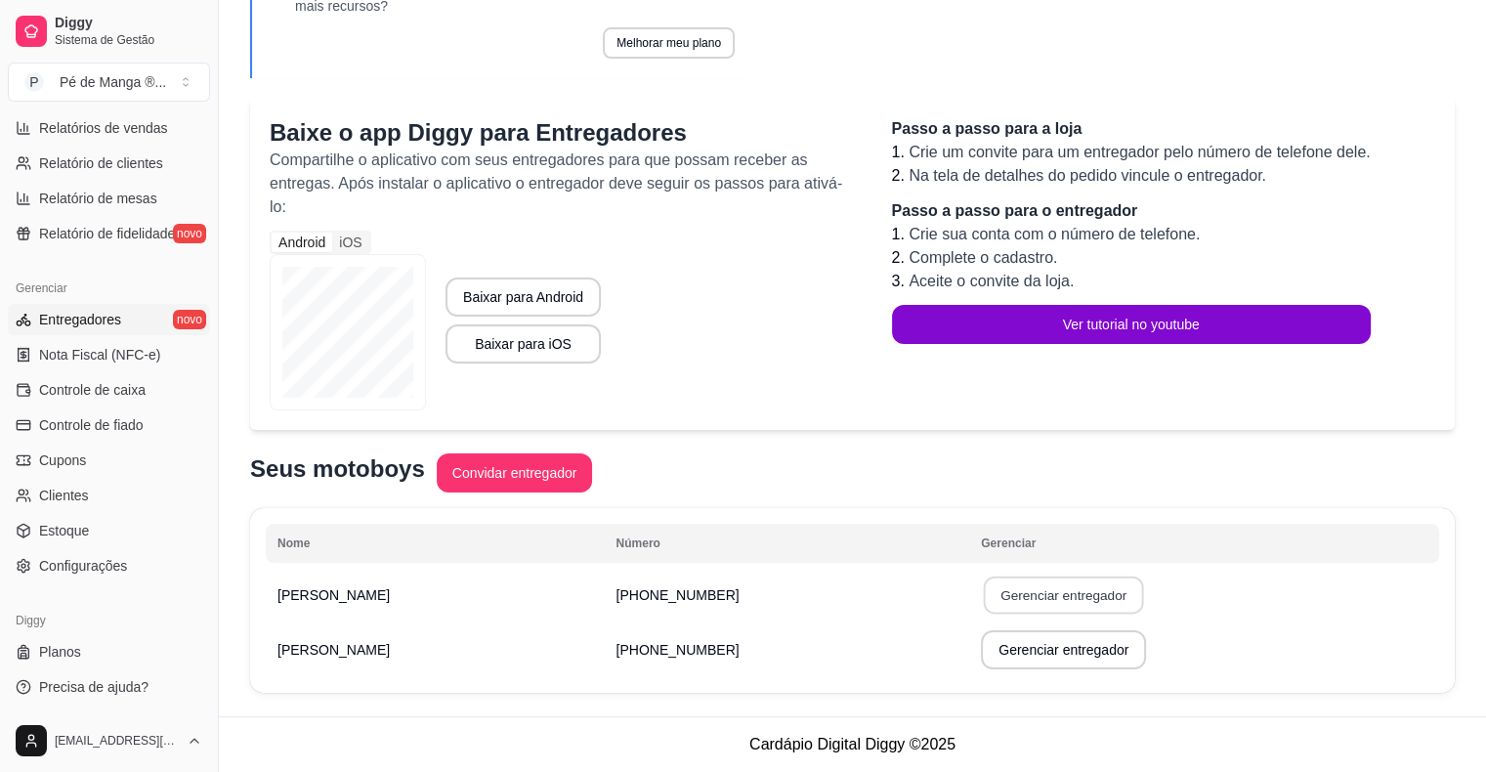
click at [984, 591] on button "Gerenciar entregador" at bounding box center [1064, 595] width 160 height 38
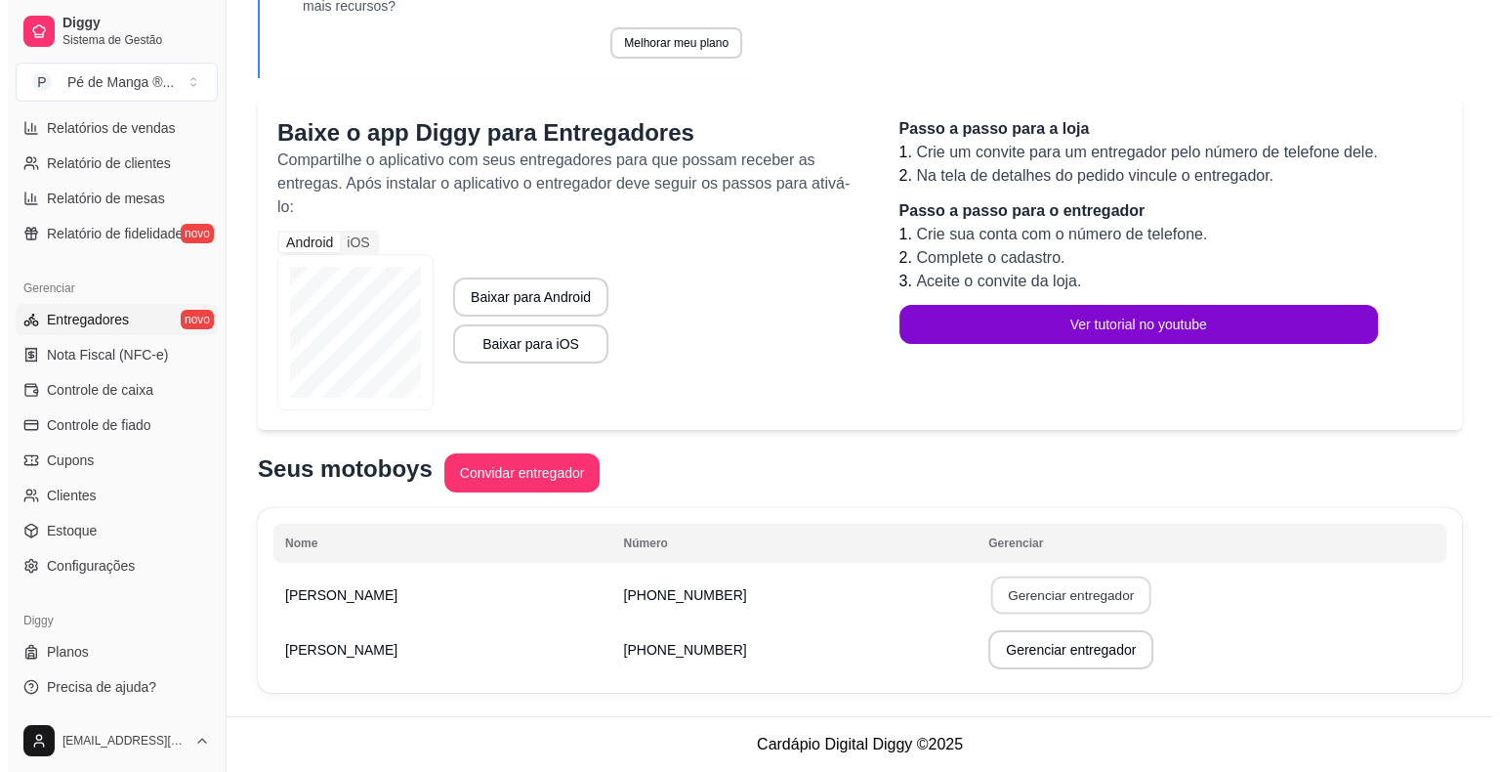
scroll to position [231, 0]
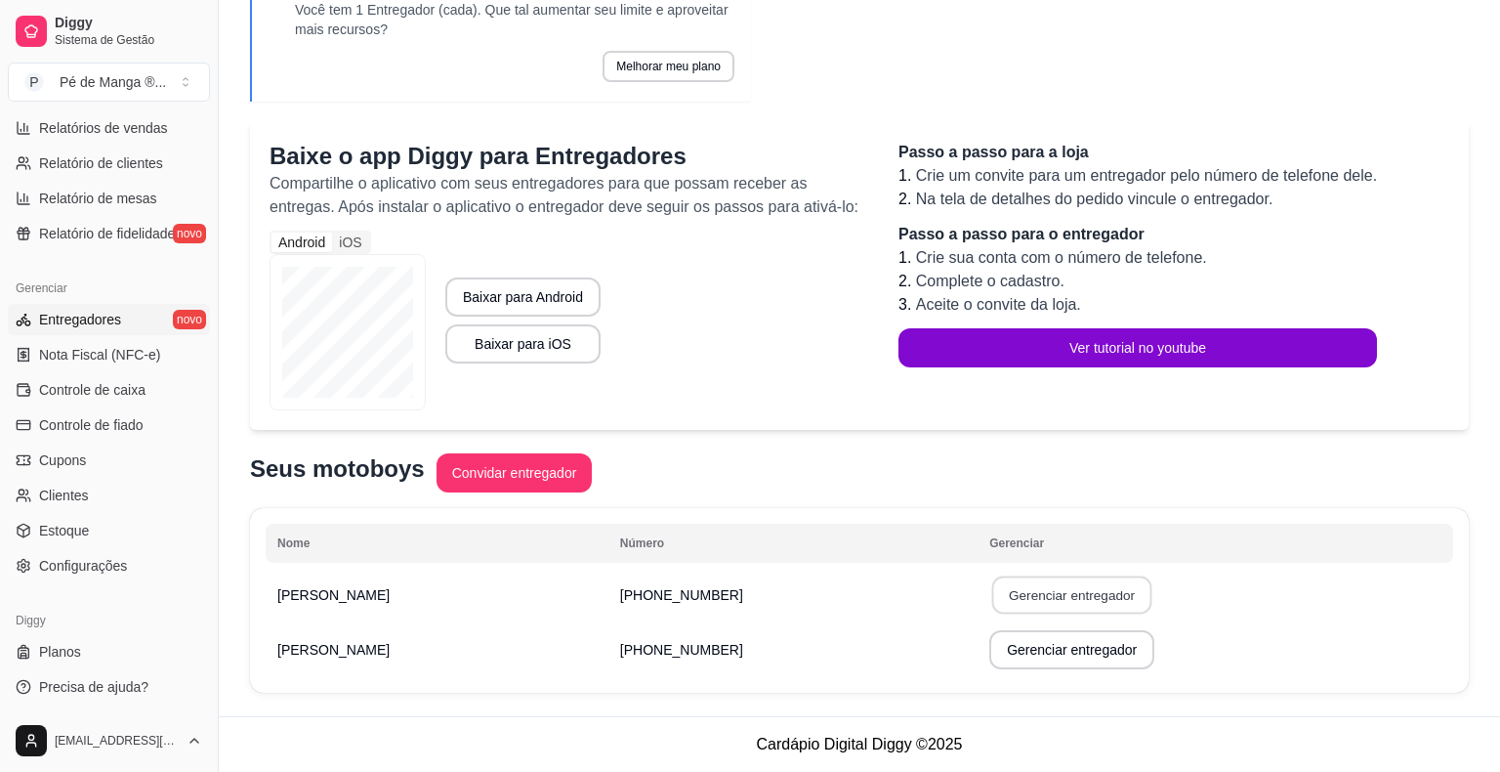
select select "30"
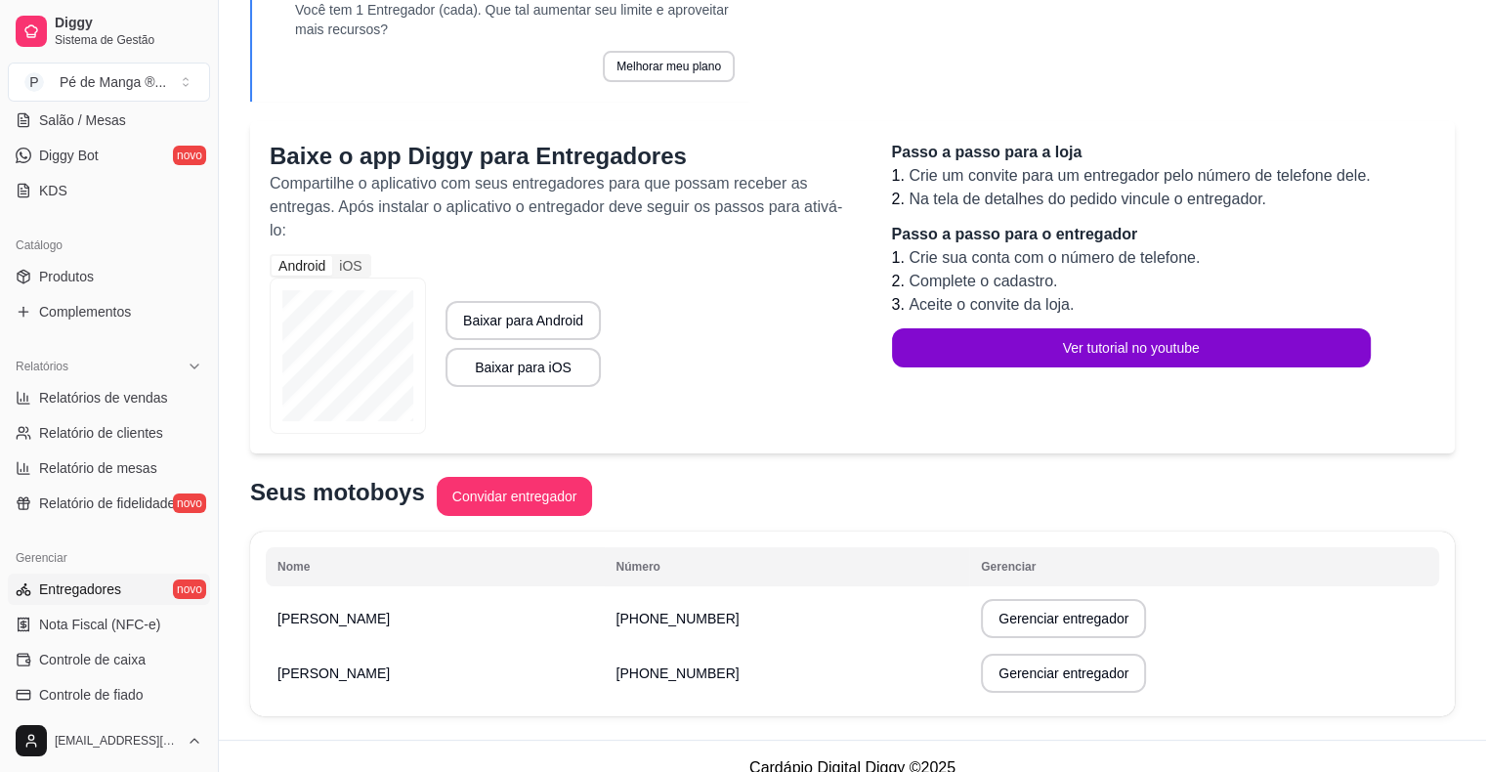
scroll to position [145, 0]
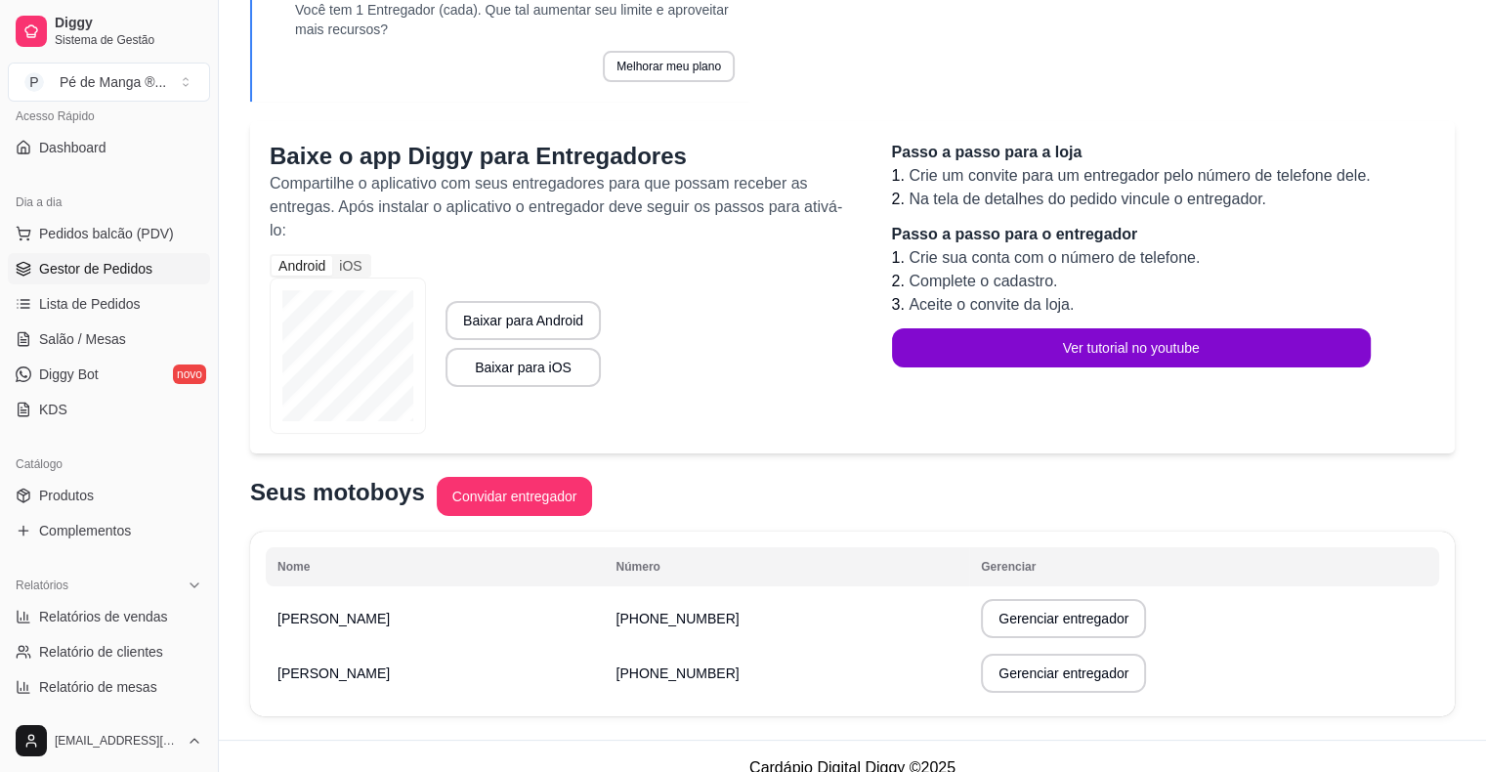
click at [98, 278] on link "Gestor de Pedidos" at bounding box center [109, 268] width 202 height 31
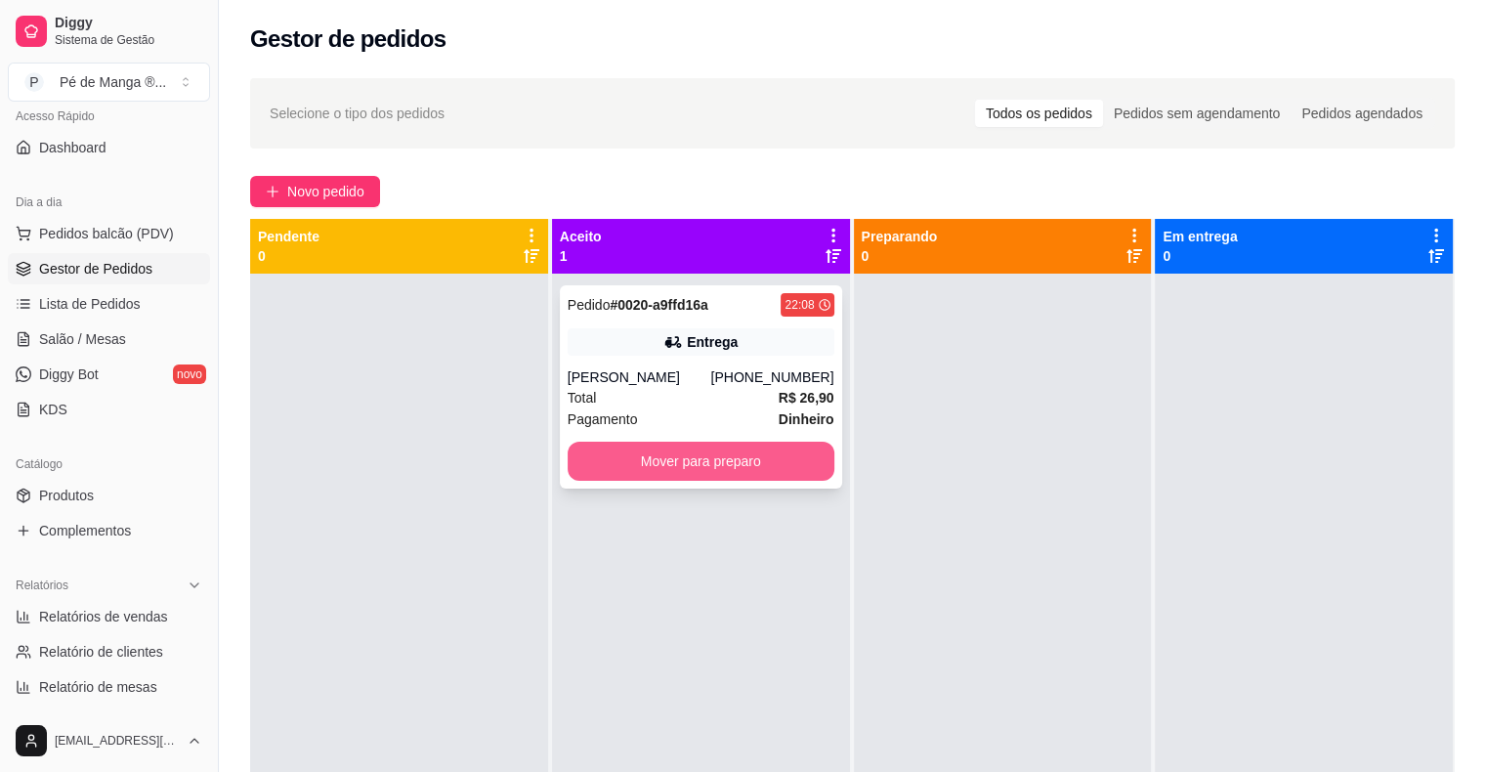
click at [792, 459] on button "Mover para preparo" at bounding box center [700, 460] width 267 height 39
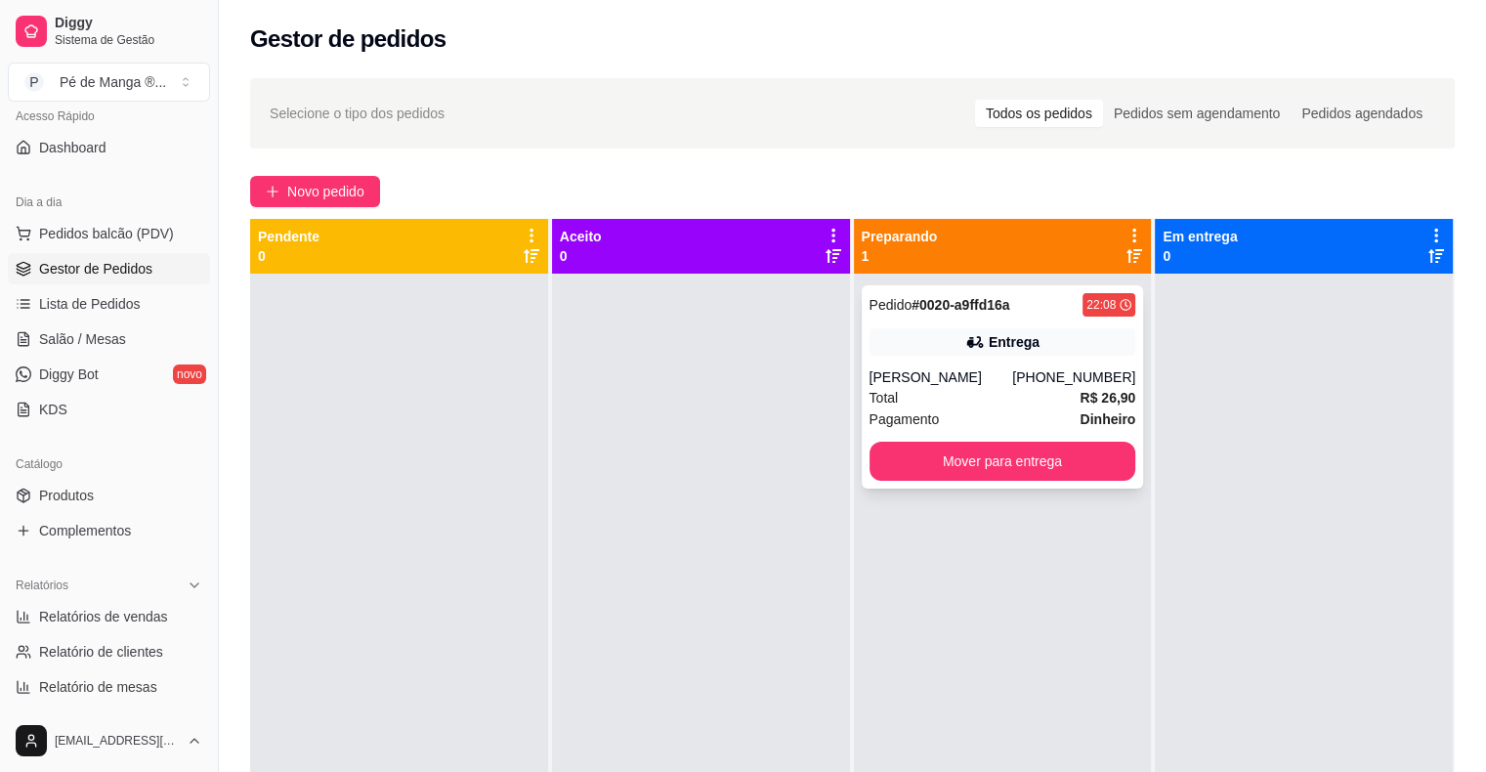
click at [965, 336] on icon at bounding box center [975, 342] width 20 height 20
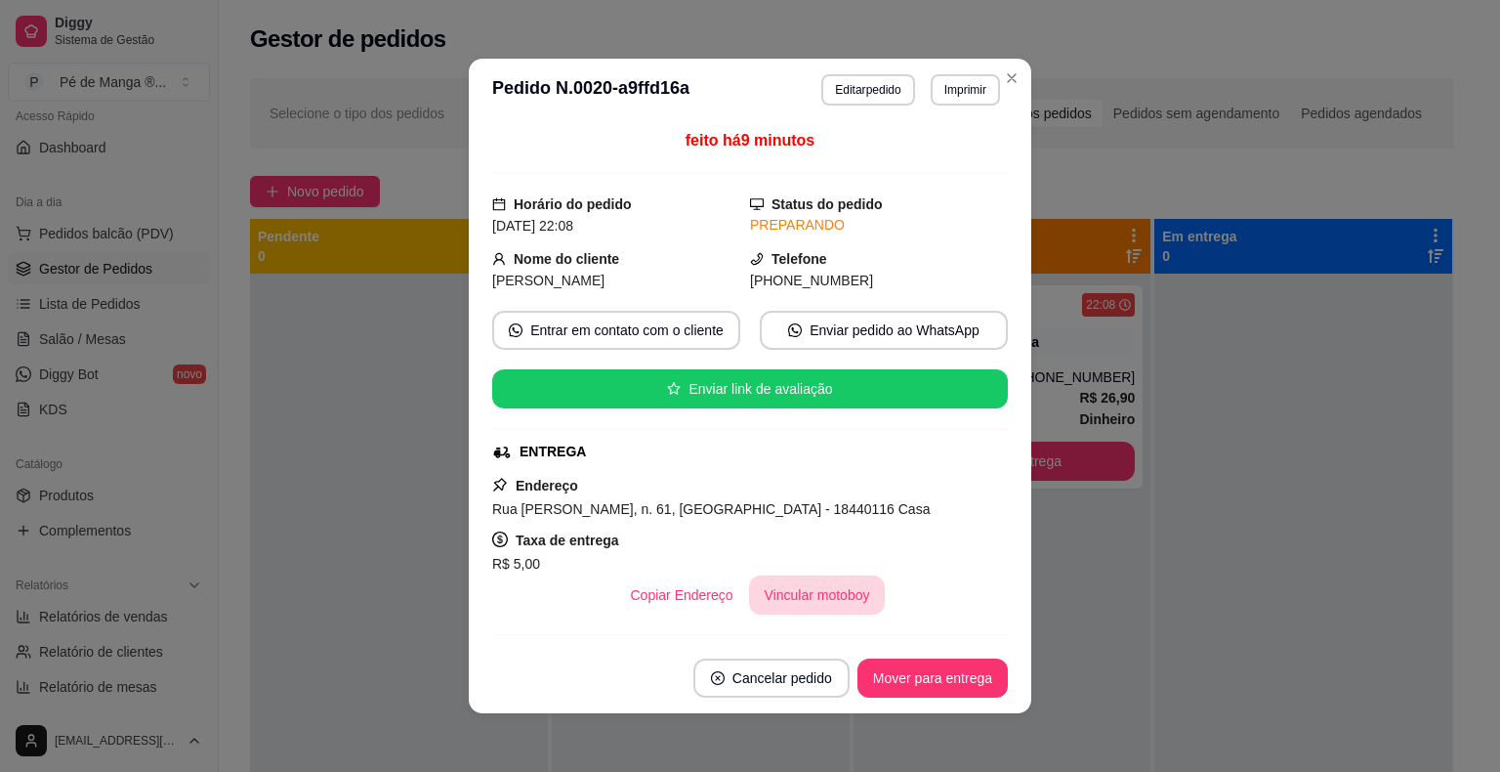
click at [775, 604] on button "Vincular motoboy" at bounding box center [817, 594] width 137 height 39
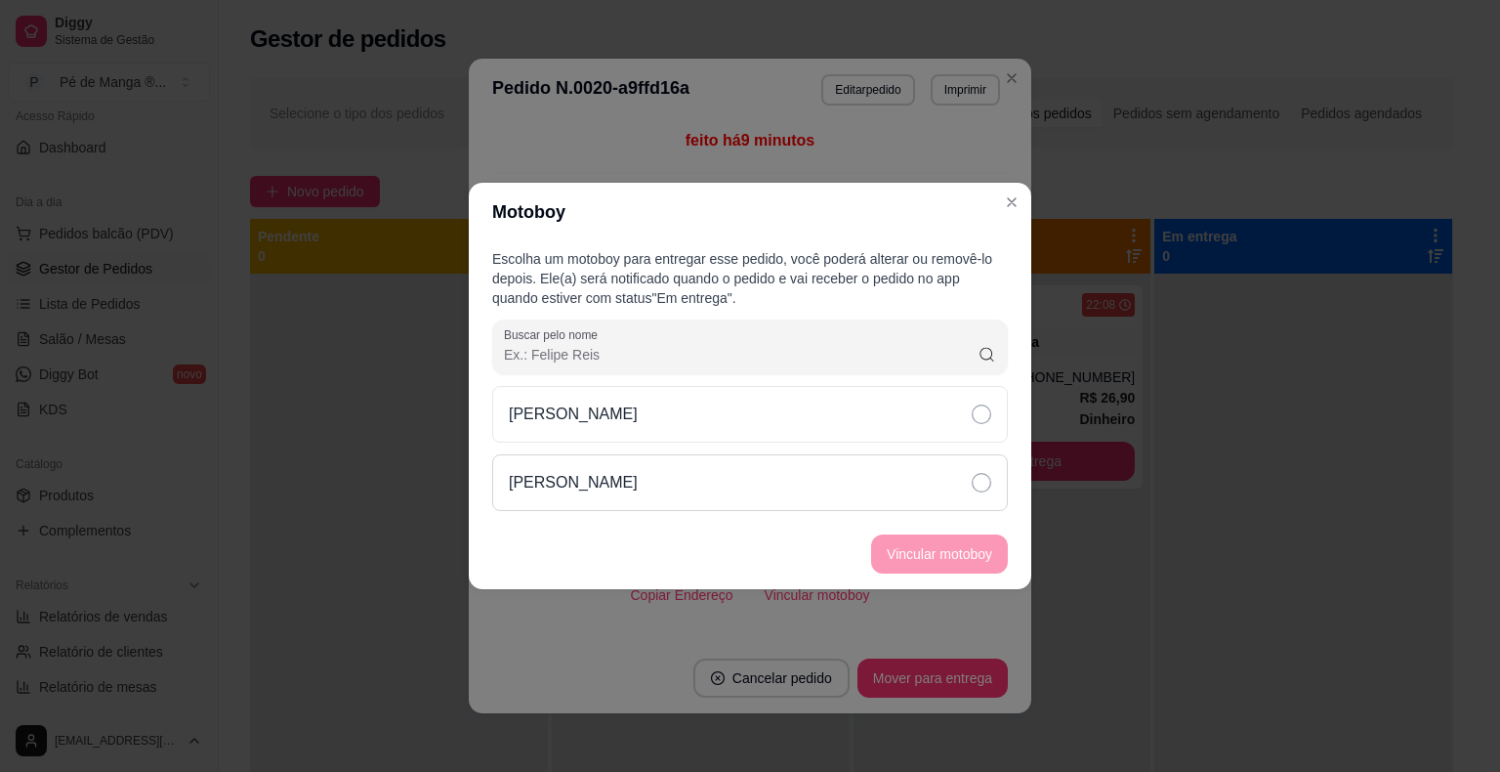
click at [990, 494] on div "[PERSON_NAME]" at bounding box center [750, 482] width 516 height 57
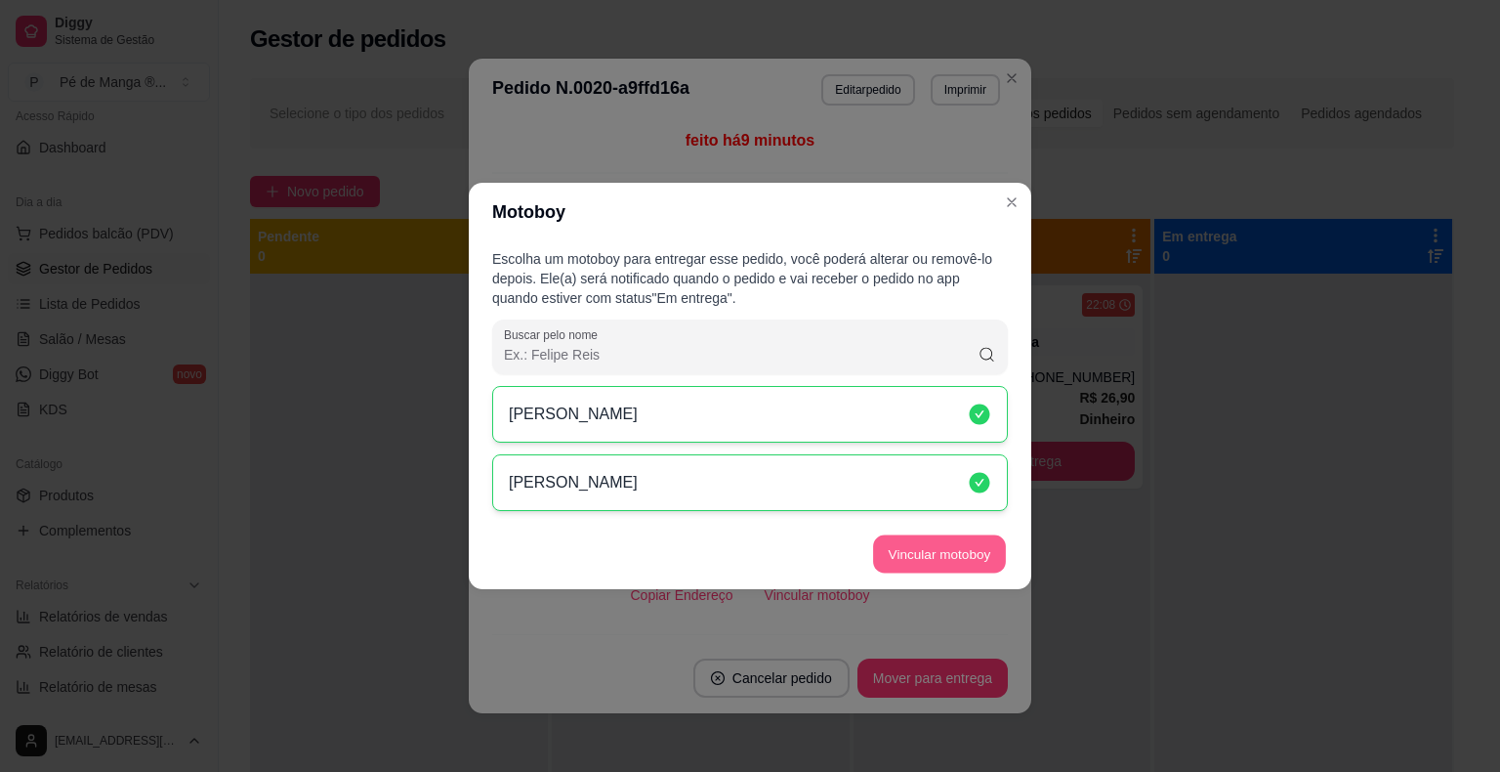
click at [973, 565] on button "Vincular motoboy" at bounding box center [939, 554] width 133 height 38
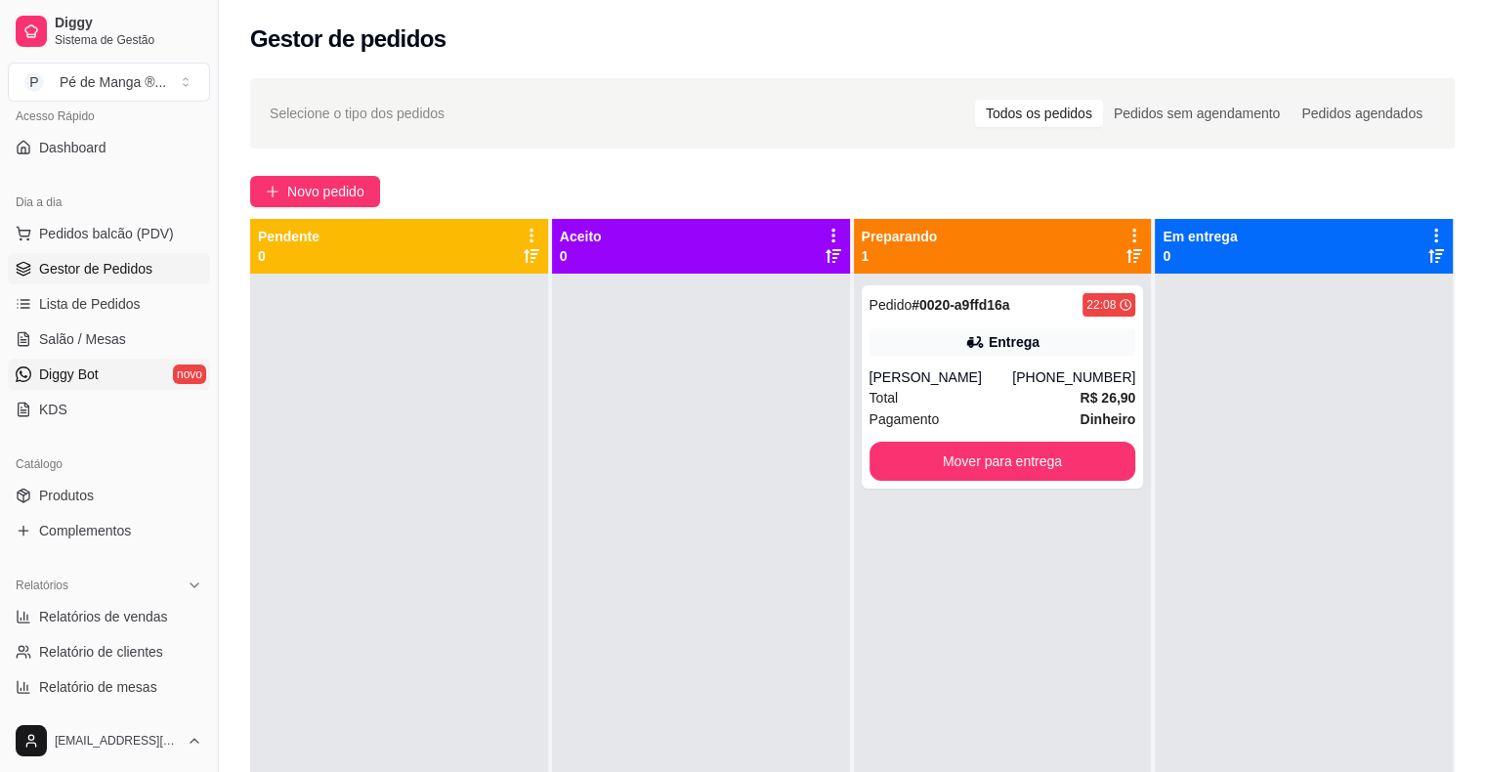
click at [71, 377] on span "Diggy Bot" at bounding box center [69, 374] width 60 height 20
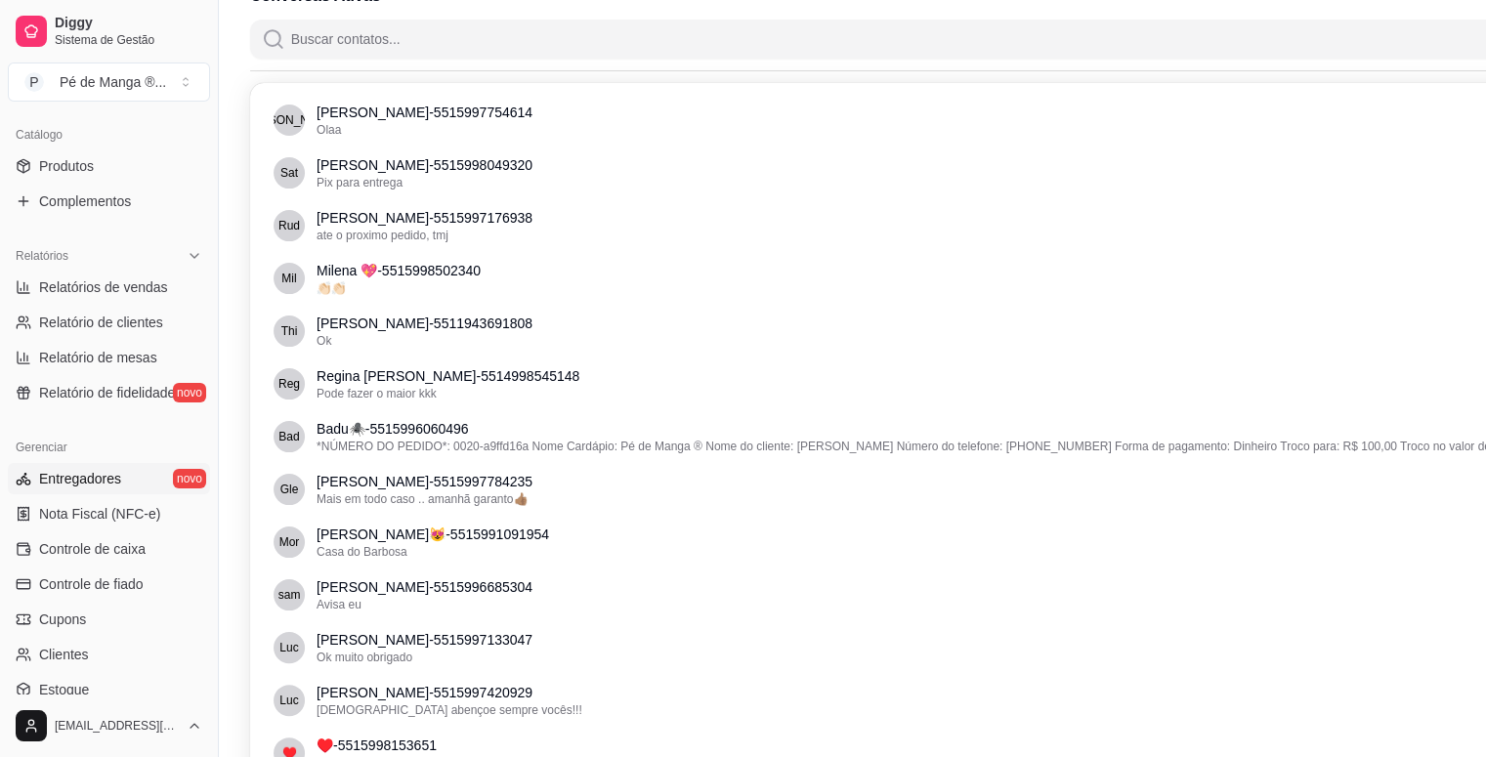
scroll to position [47, 0]
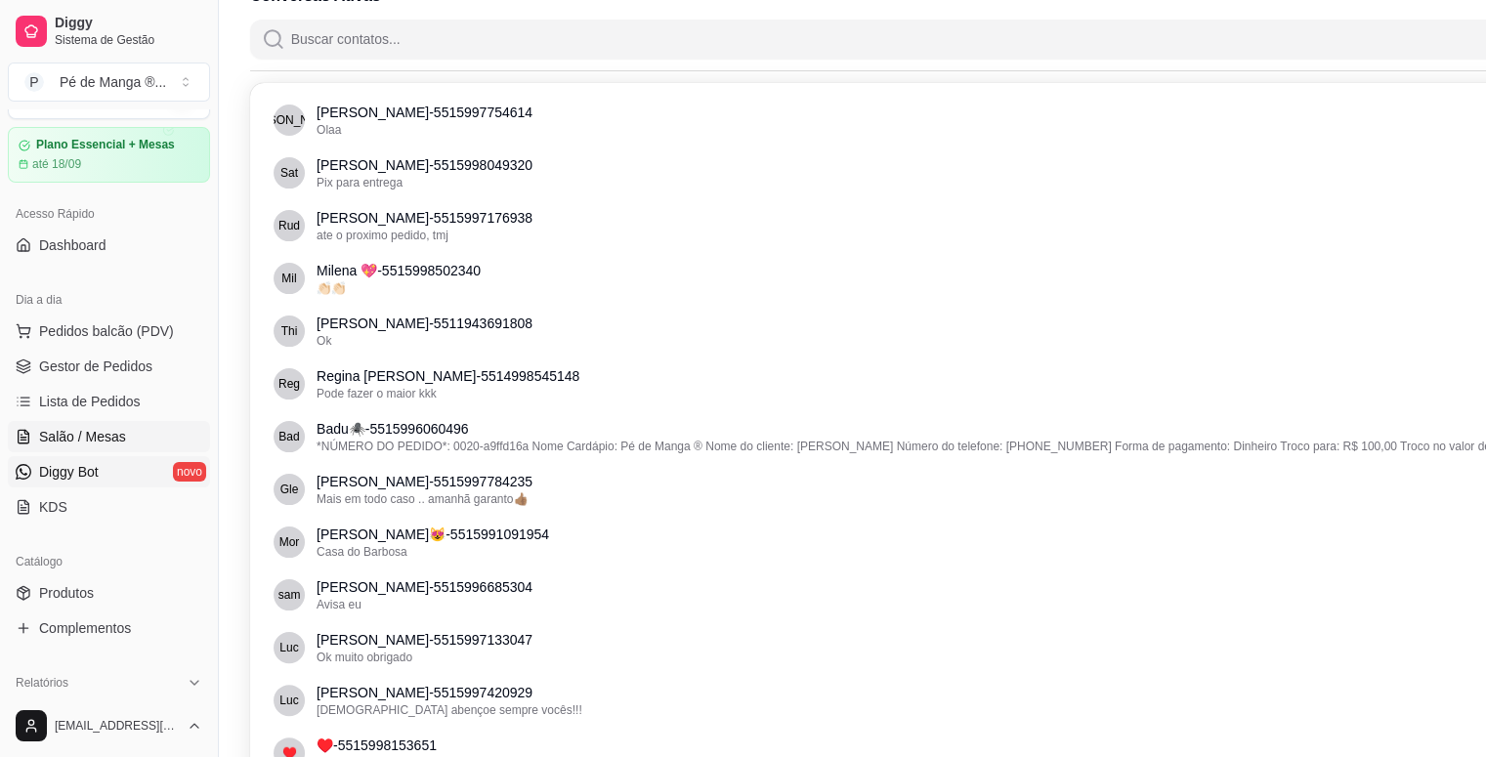
click at [98, 434] on span "Salão / Mesas" at bounding box center [82, 437] width 87 height 20
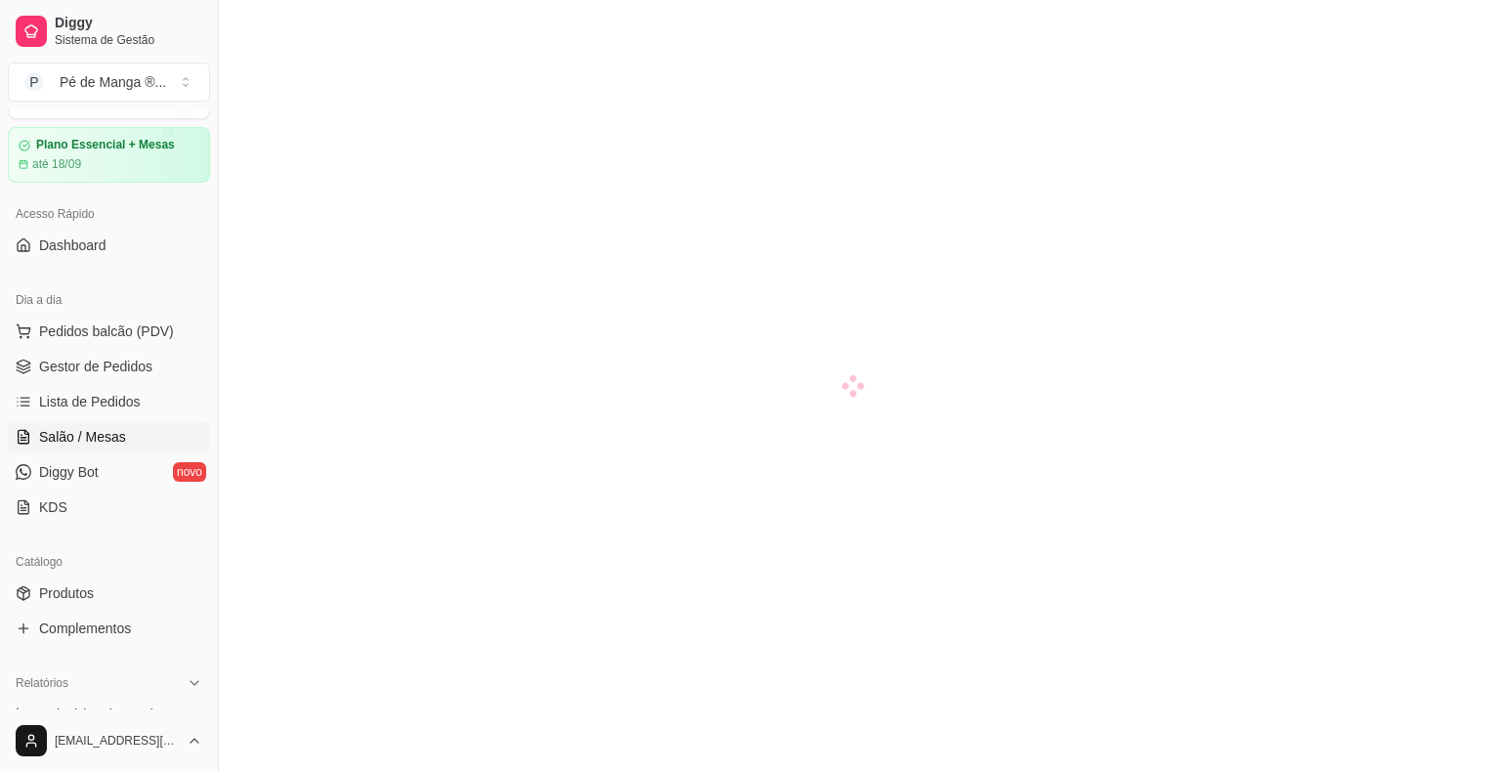
click at [98, 434] on span "Salão / Mesas" at bounding box center [82, 437] width 87 height 20
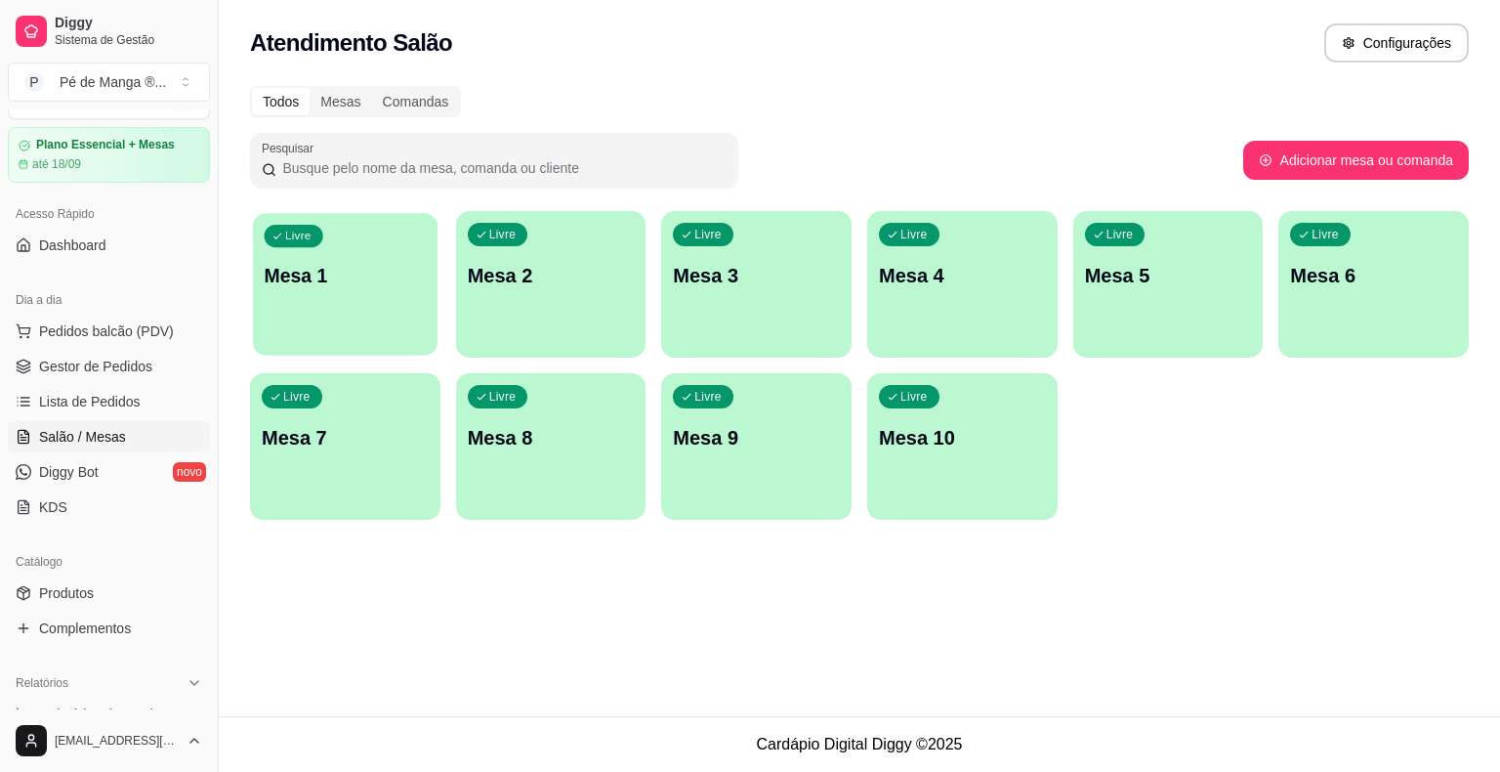
click at [340, 324] on div "Livre Mesa 1" at bounding box center [345, 272] width 185 height 119
click at [340, 323] on div "Livre Mesa 1" at bounding box center [345, 272] width 190 height 123
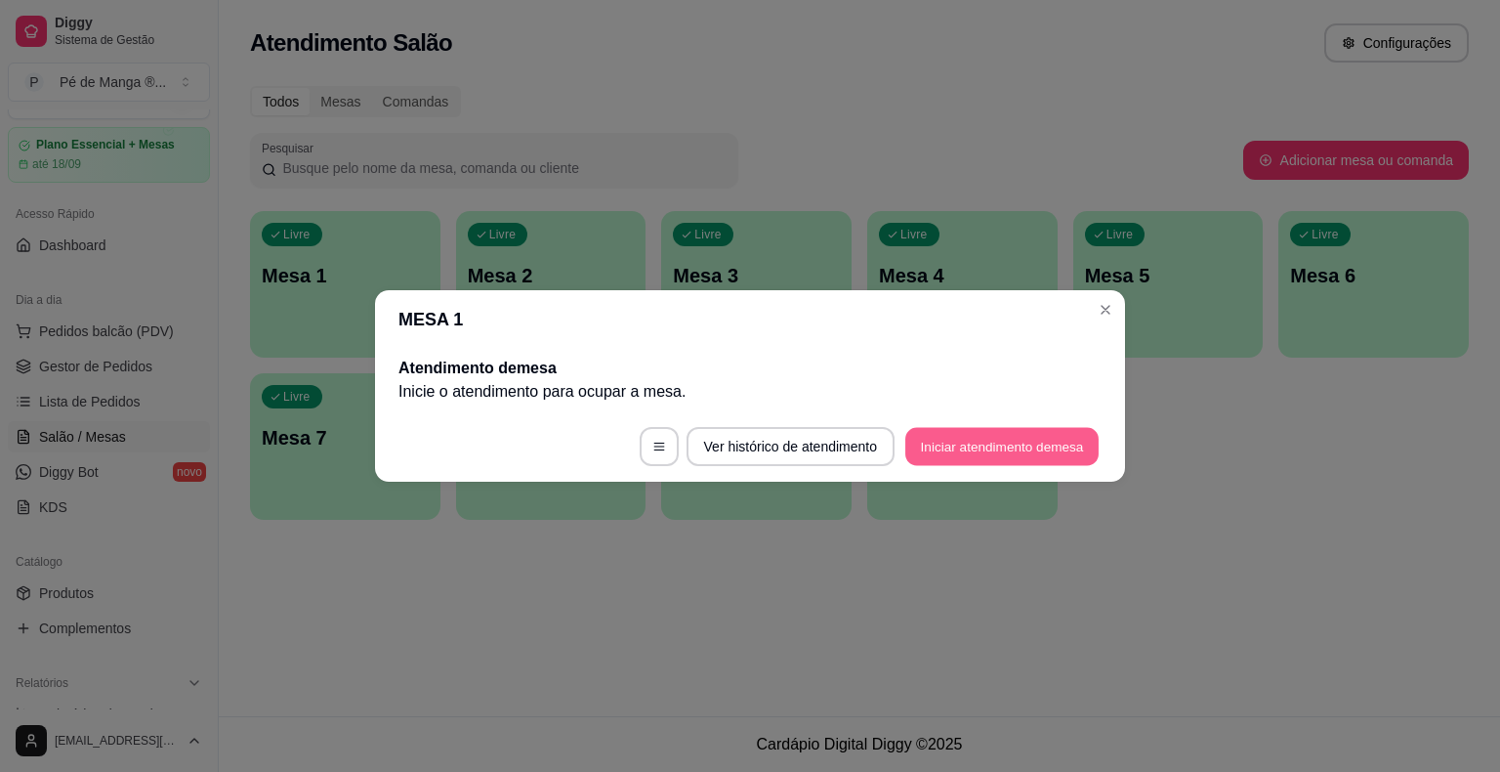
click at [959, 457] on button "Iniciar atendimento de mesa" at bounding box center [1001, 447] width 193 height 38
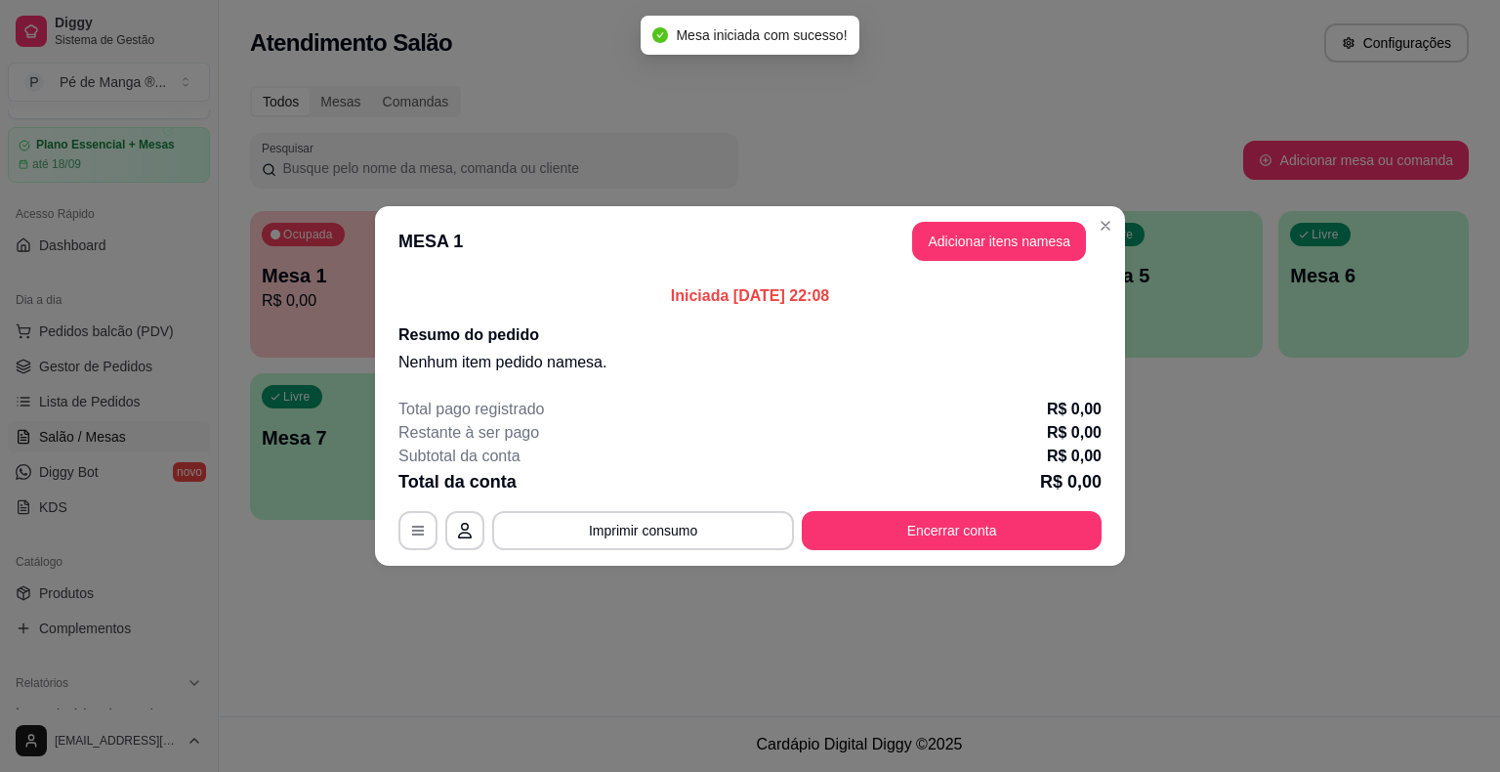
click at [986, 256] on button "Adicionar itens na mesa" at bounding box center [999, 241] width 174 height 39
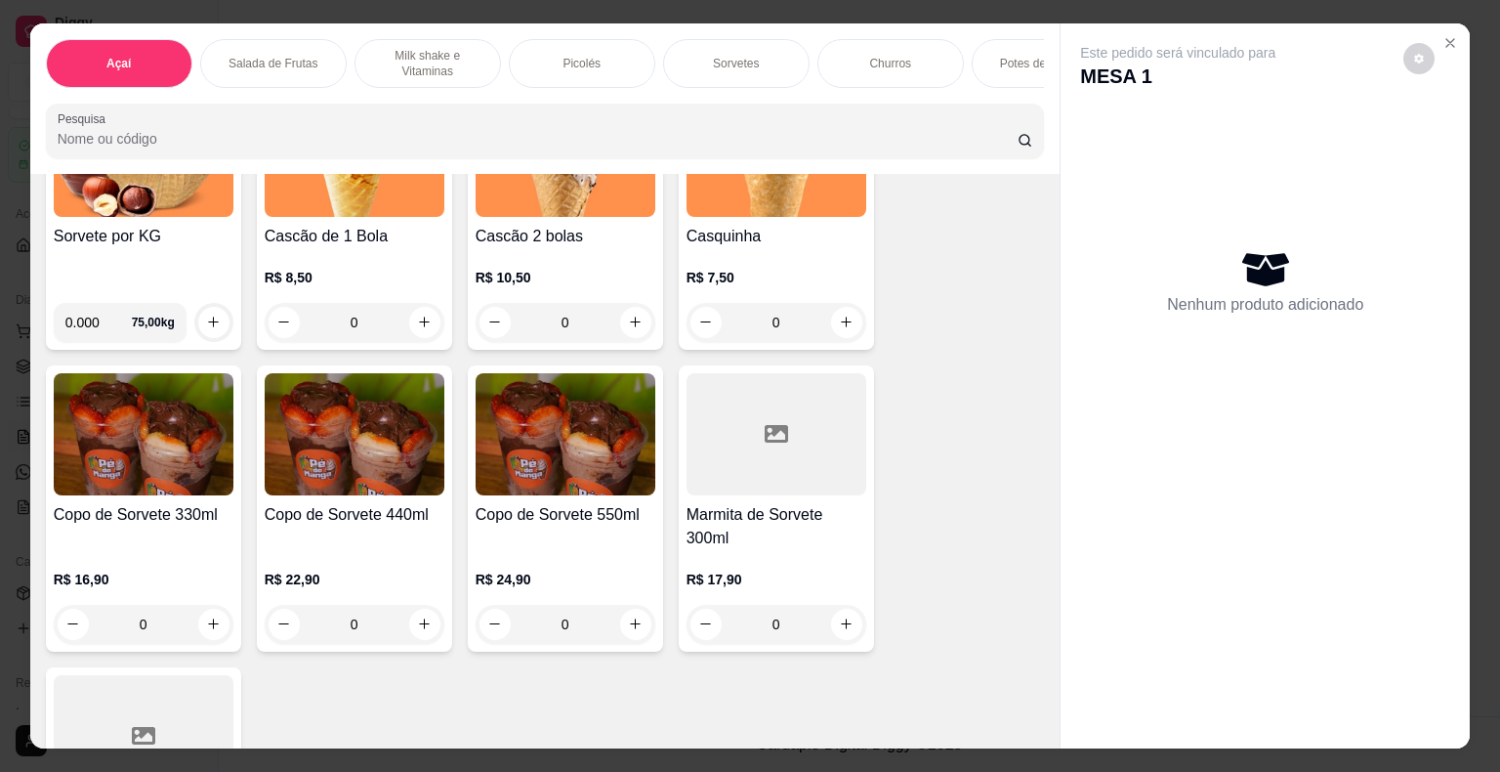
scroll to position [2637, 0]
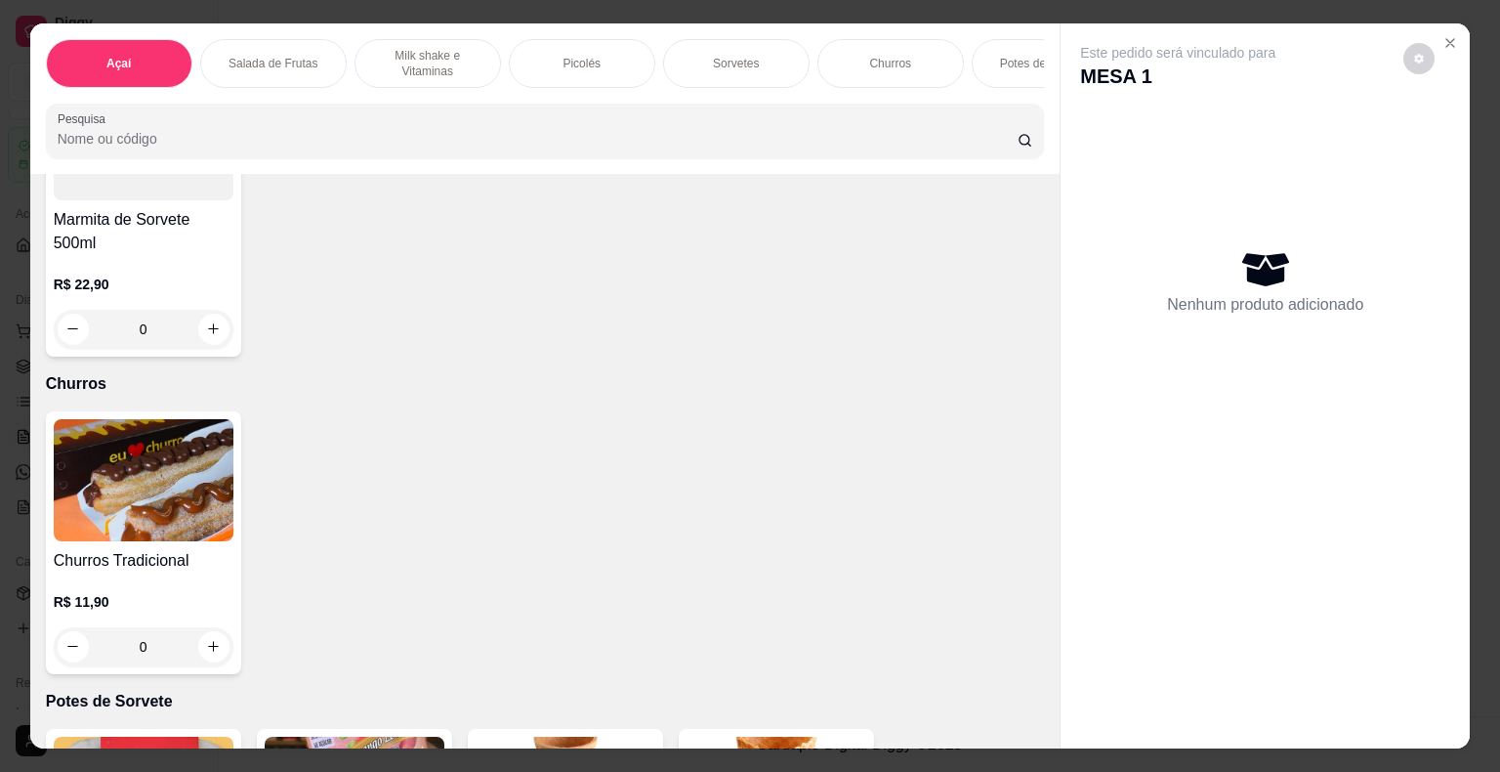
click at [192, 605] on p "R$ 11,90" at bounding box center [144, 602] width 180 height 20
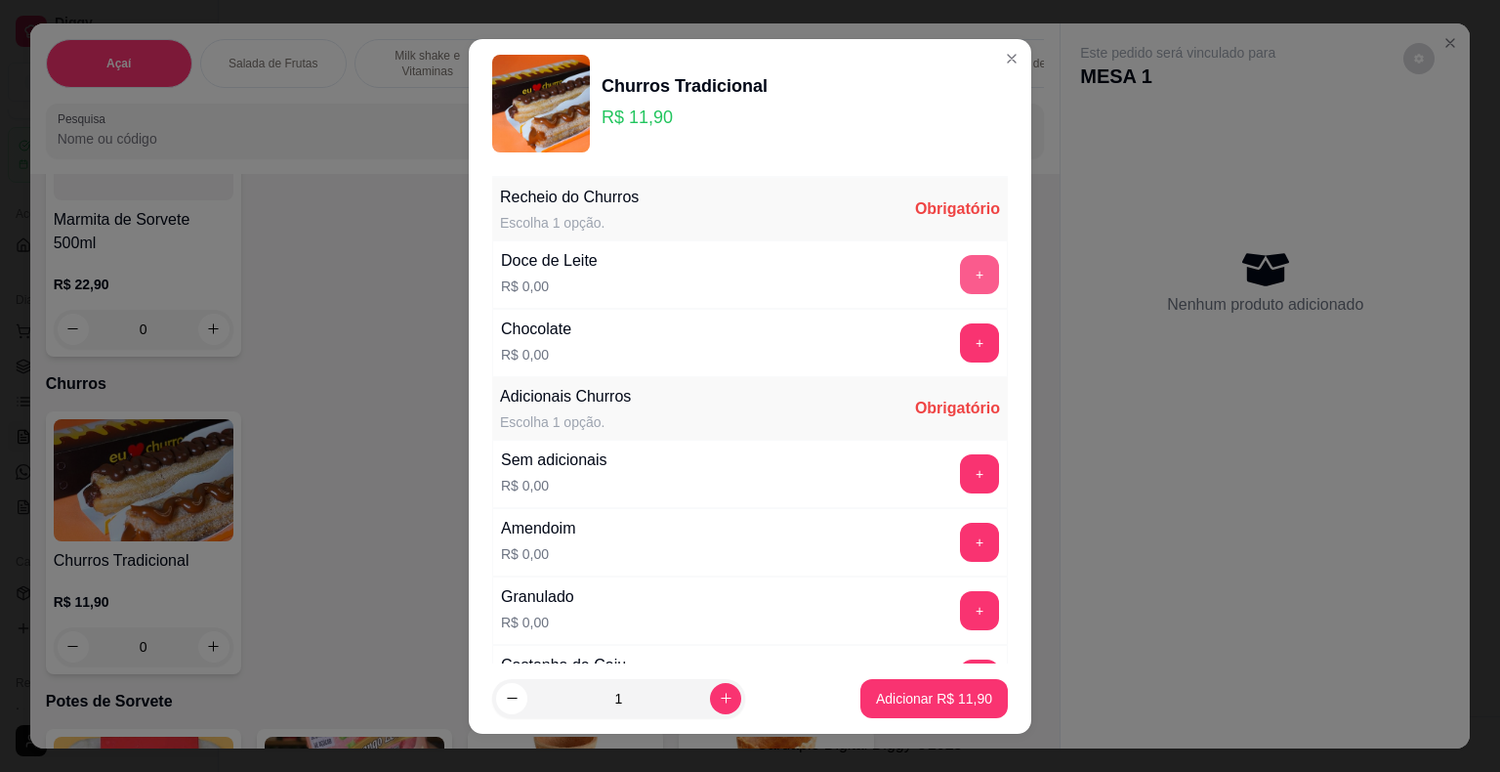
click at [960, 263] on button "+" at bounding box center [979, 274] width 39 height 39
click at [960, 604] on button "+" at bounding box center [979, 610] width 39 height 39
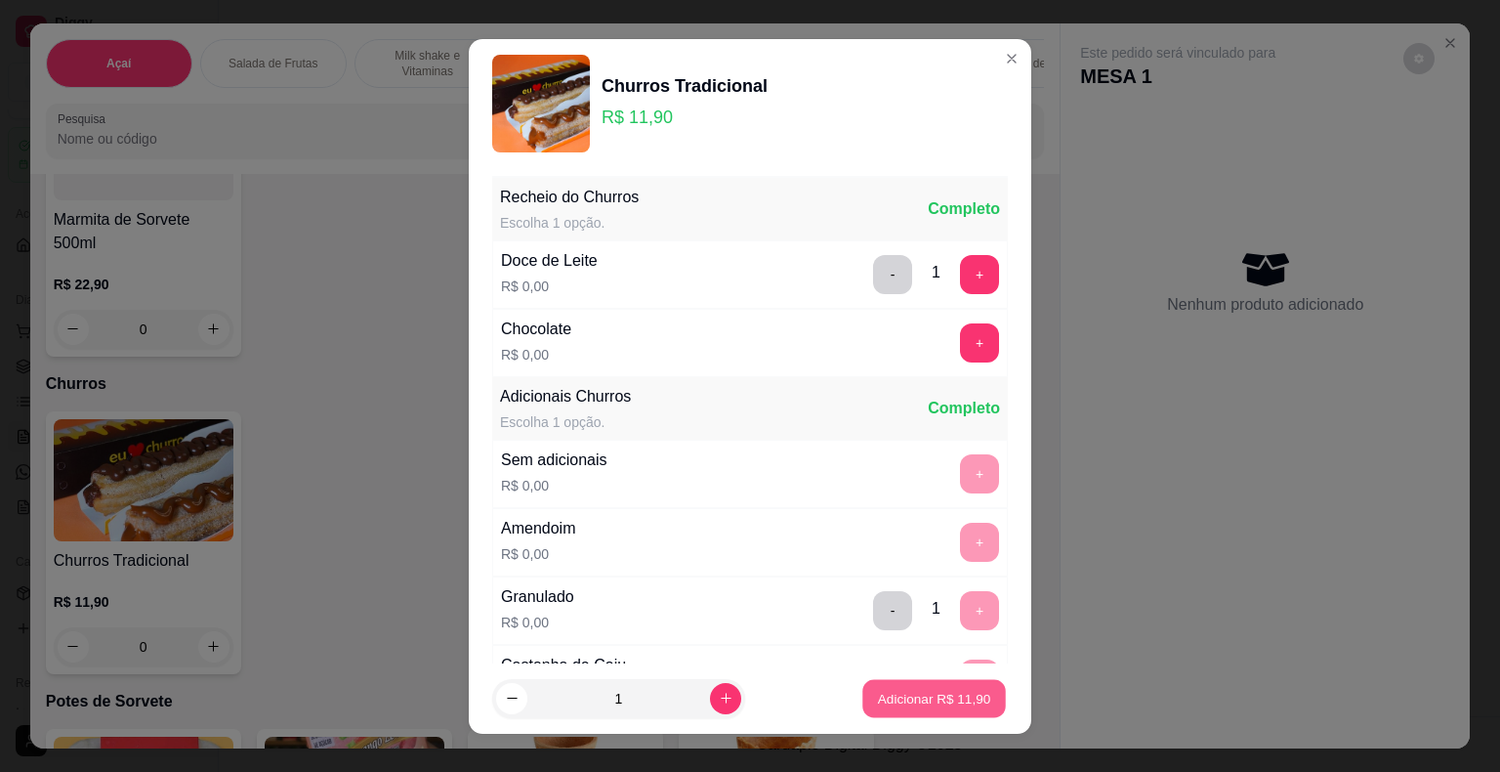
click at [915, 709] on button "Adicionar R$ 11,90" at bounding box center [934, 698] width 144 height 38
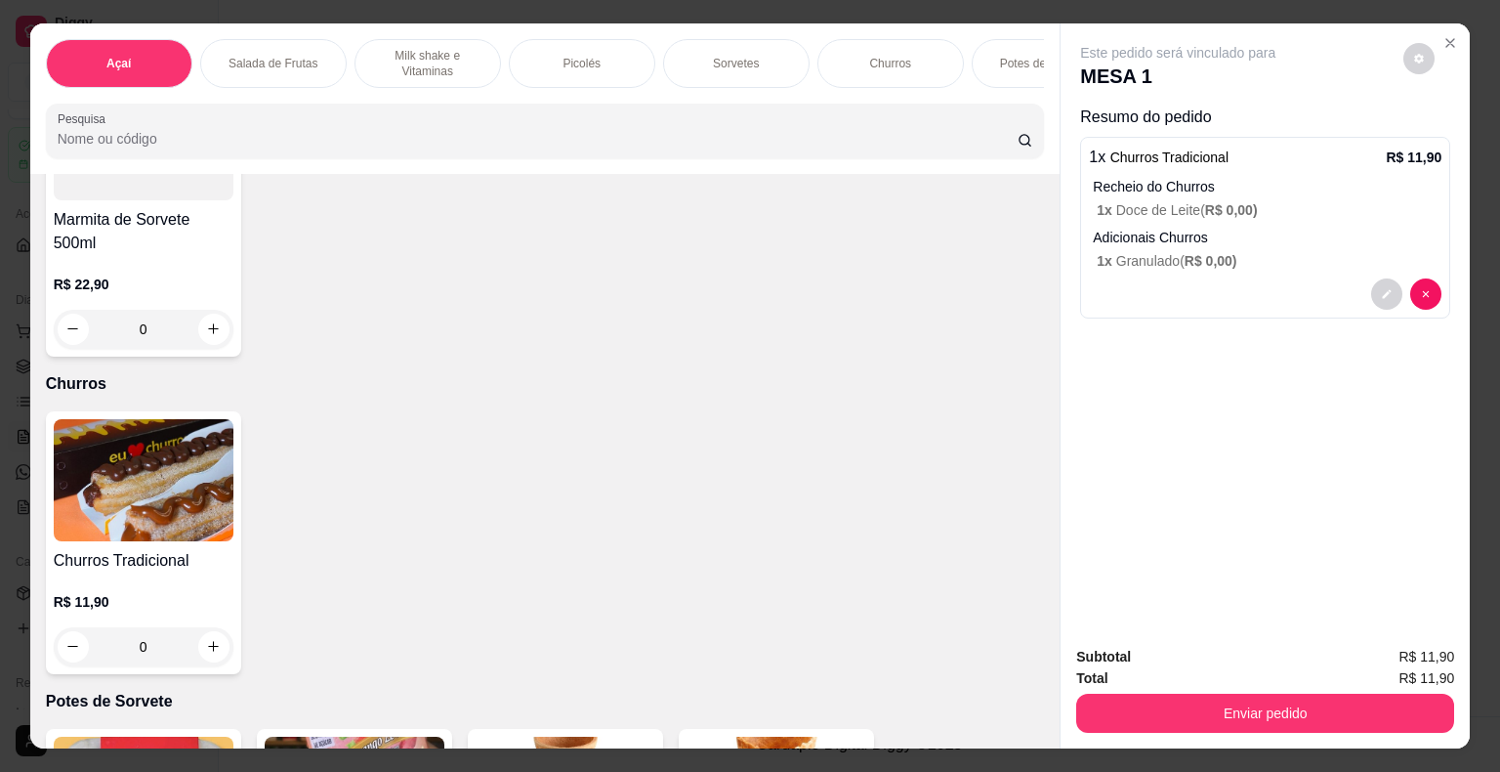
click at [164, 571] on h4 "Churros Tradicional" at bounding box center [144, 560] width 180 height 23
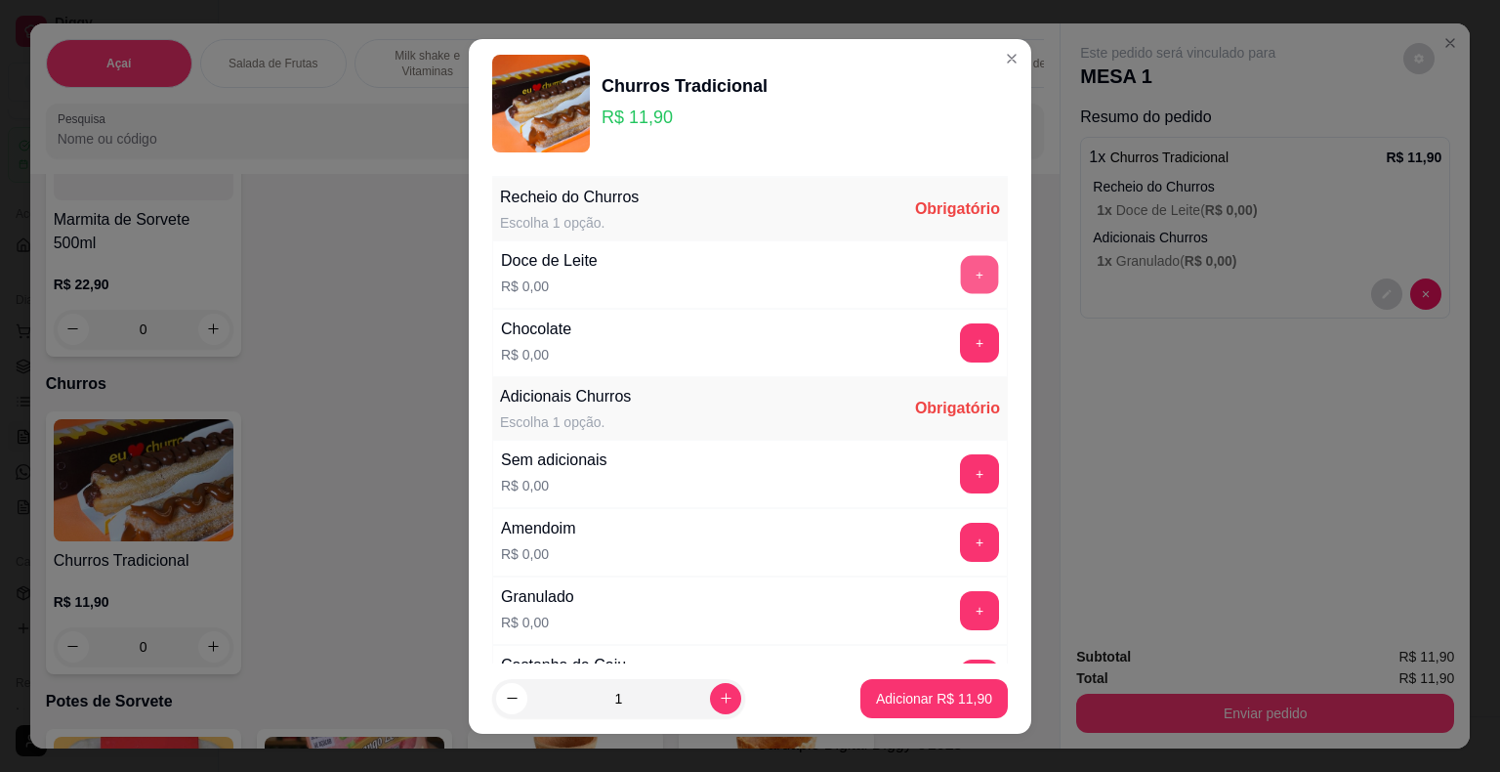
click at [961, 272] on button "+" at bounding box center [980, 274] width 38 height 38
click at [874, 274] on button "-" at bounding box center [893, 274] width 38 height 38
click at [961, 341] on button "+" at bounding box center [980, 342] width 38 height 38
click at [961, 604] on button "+" at bounding box center [980, 610] width 38 height 38
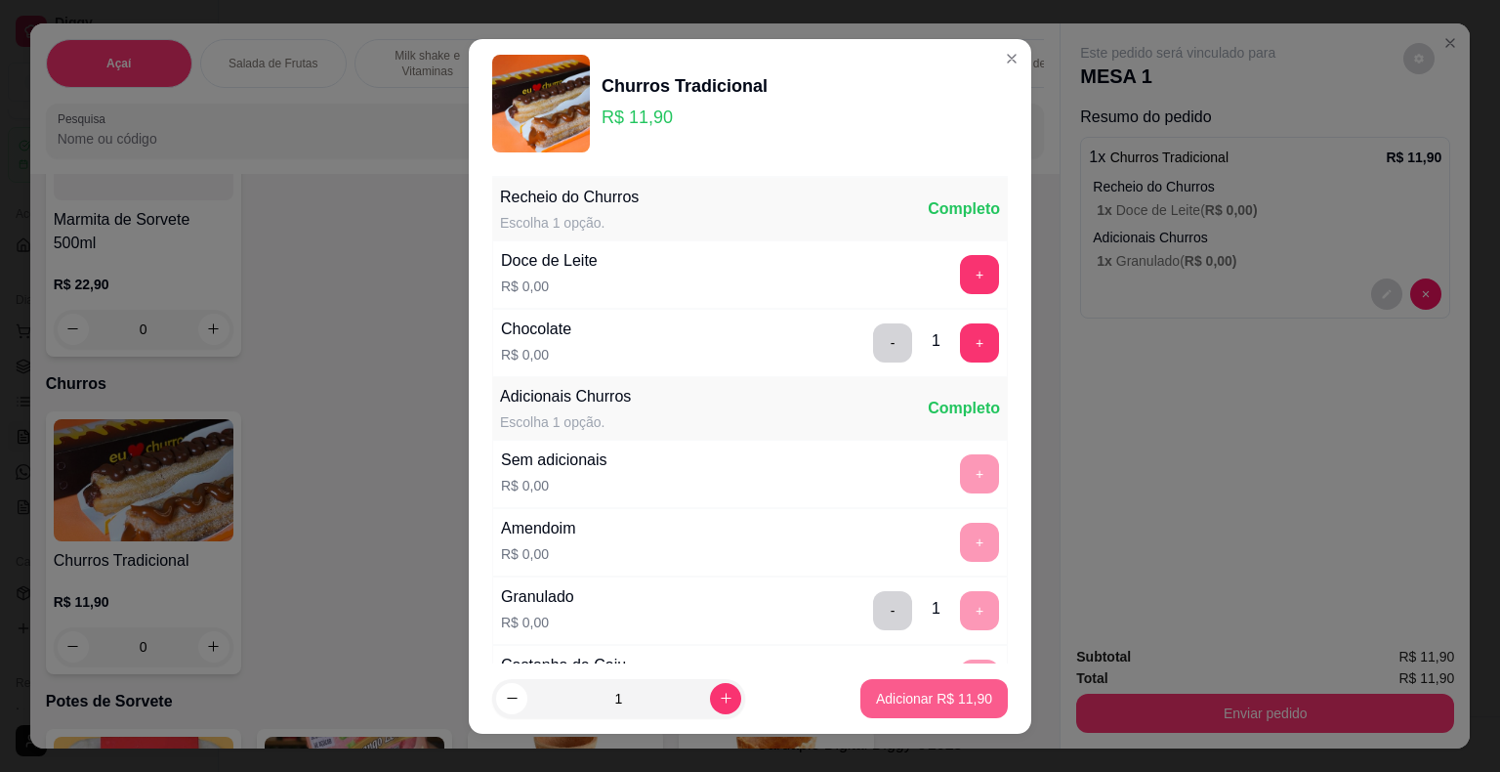
click at [941, 707] on p "Adicionar R$ 11,90" at bounding box center [934, 699] width 116 height 20
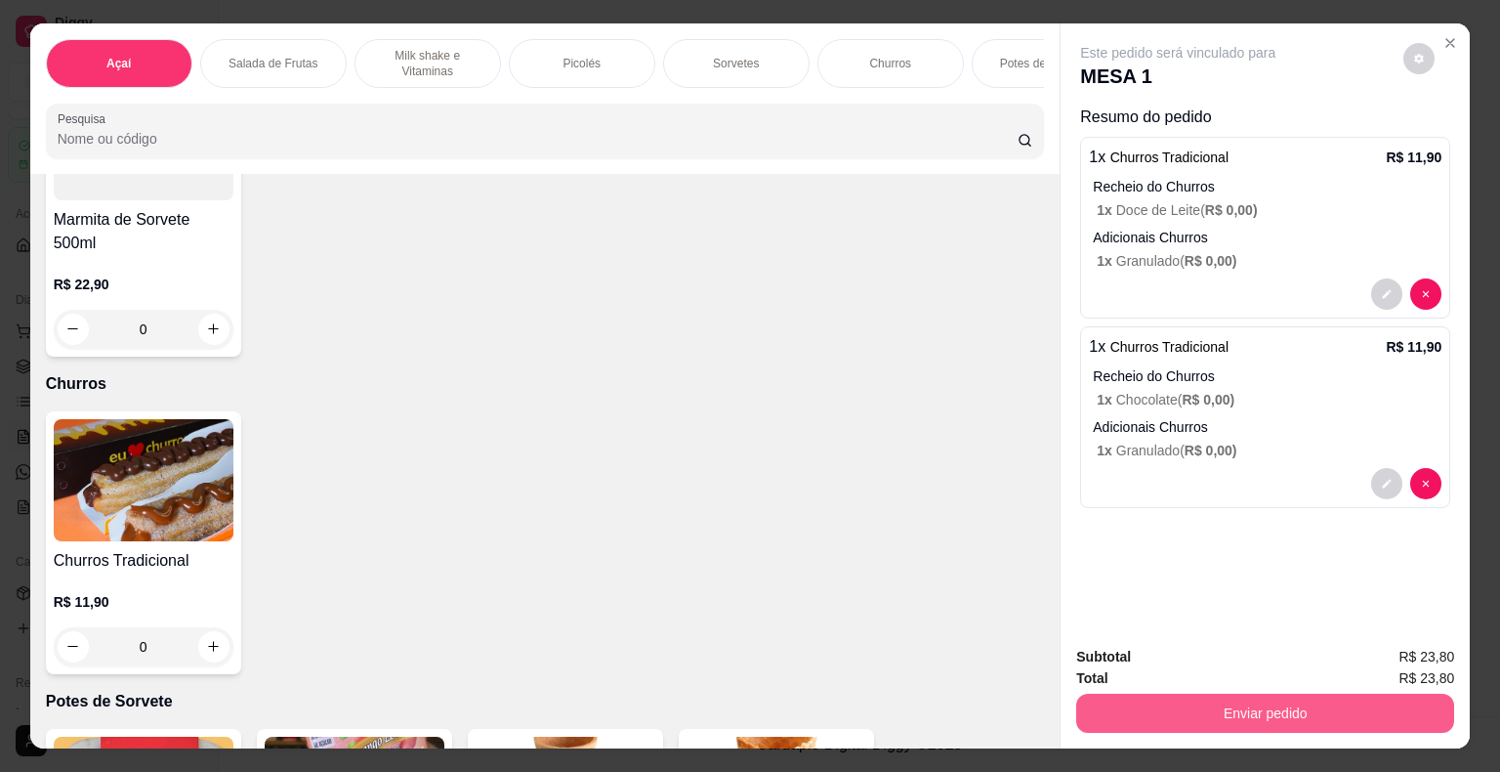
click at [1246, 702] on button "Enviar pedido" at bounding box center [1265, 712] width 378 height 39
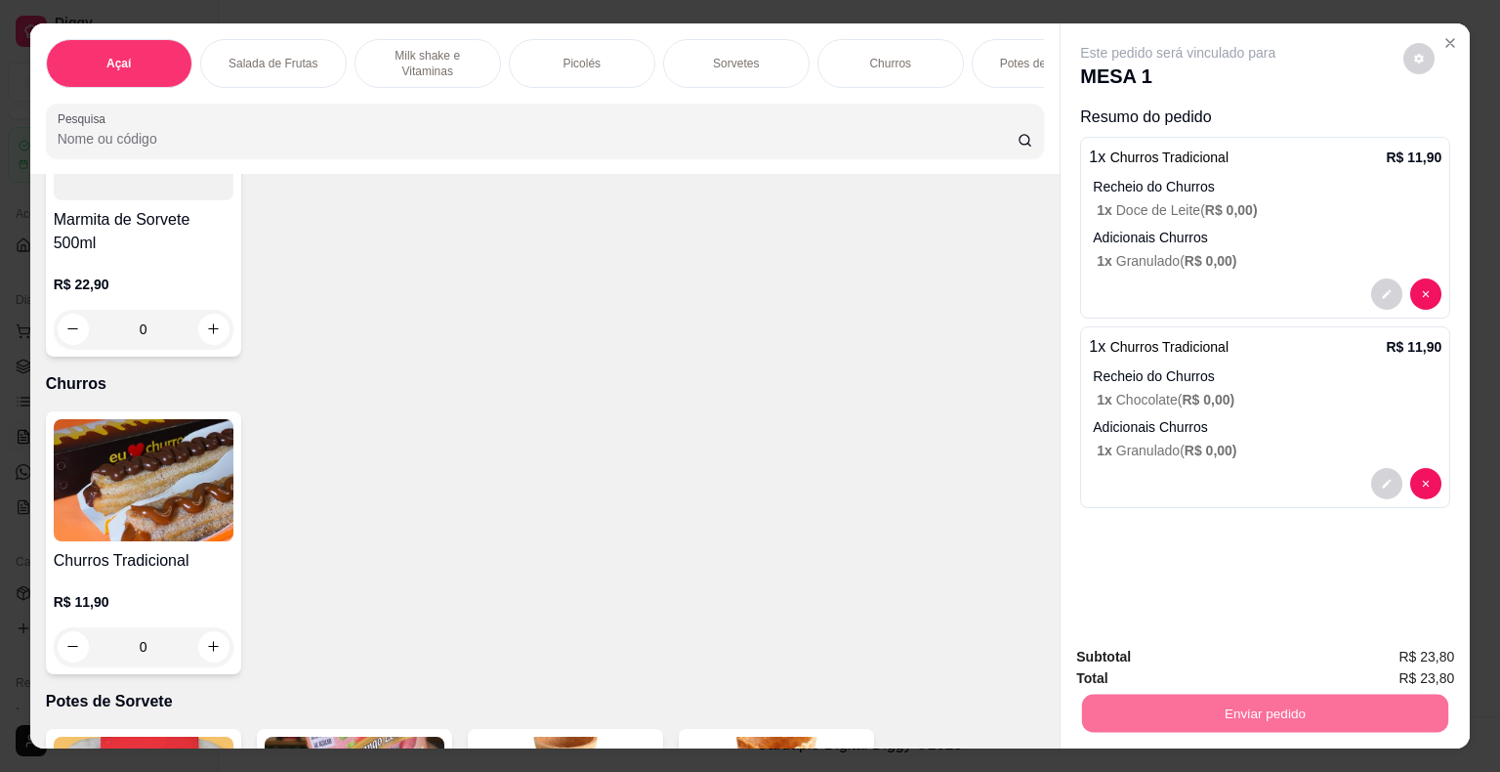
click at [1247, 666] on button "Não registrar e enviar pedido" at bounding box center [1200, 658] width 197 height 36
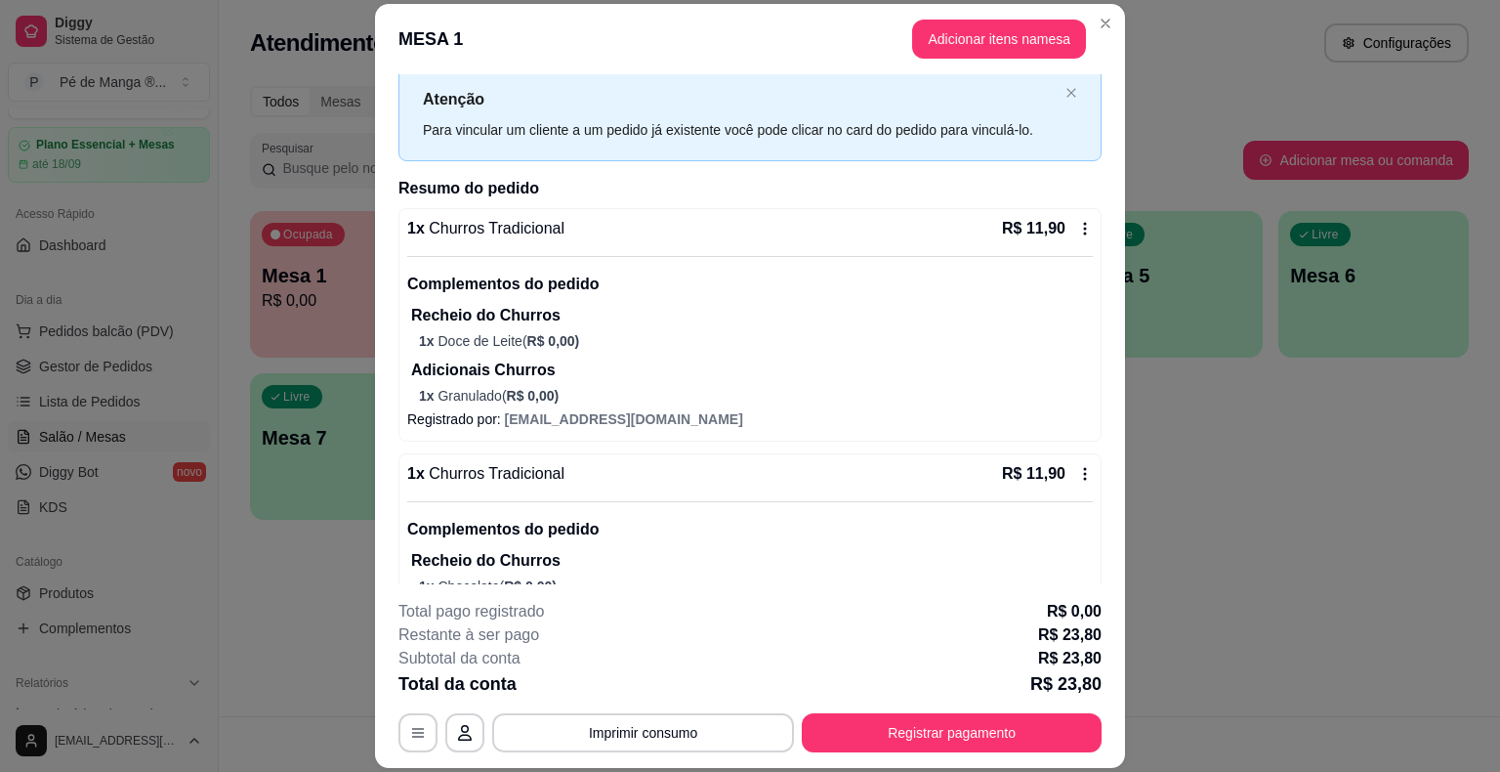
scroll to position [159, 0]
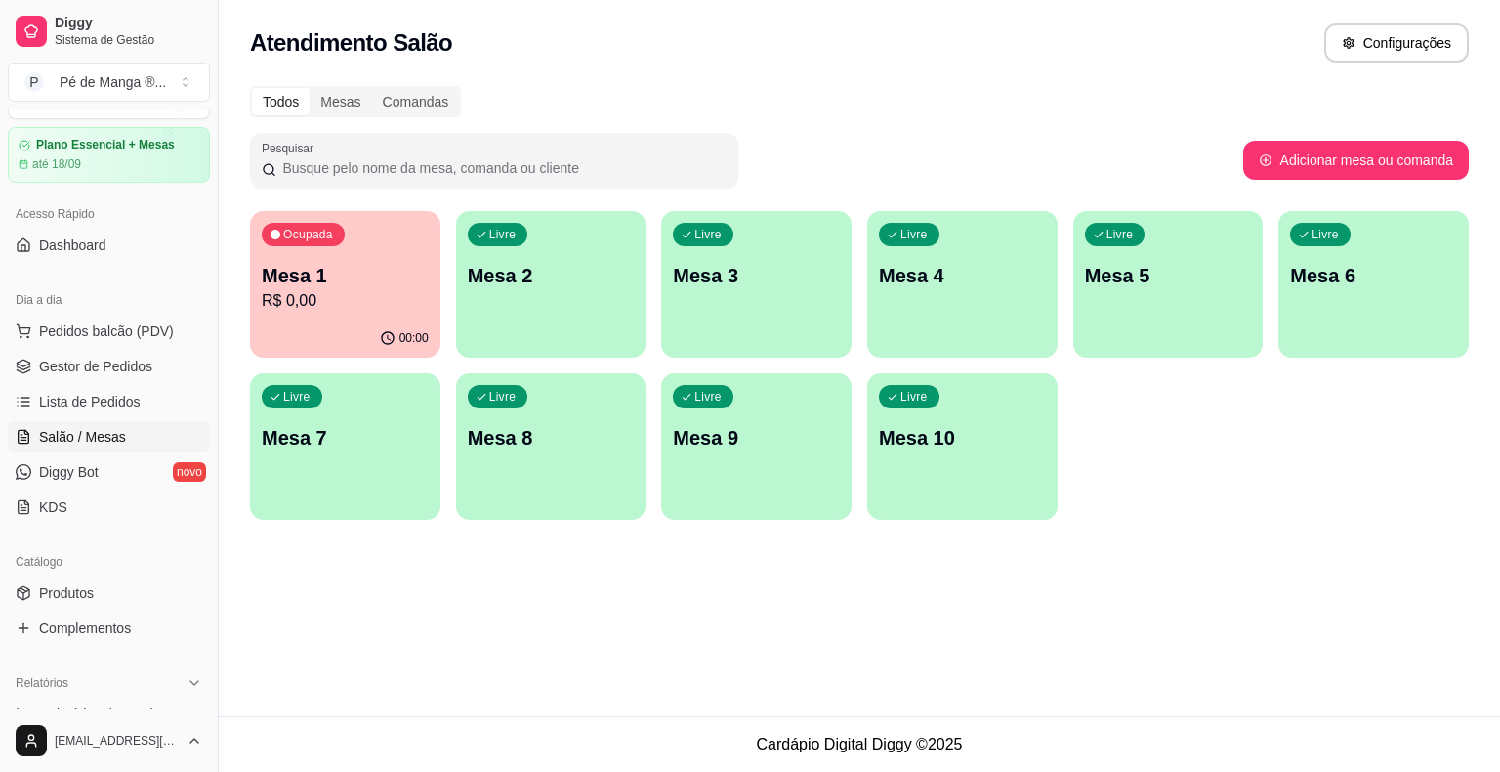
click at [345, 280] on p "Mesa 1" at bounding box center [345, 275] width 167 height 27
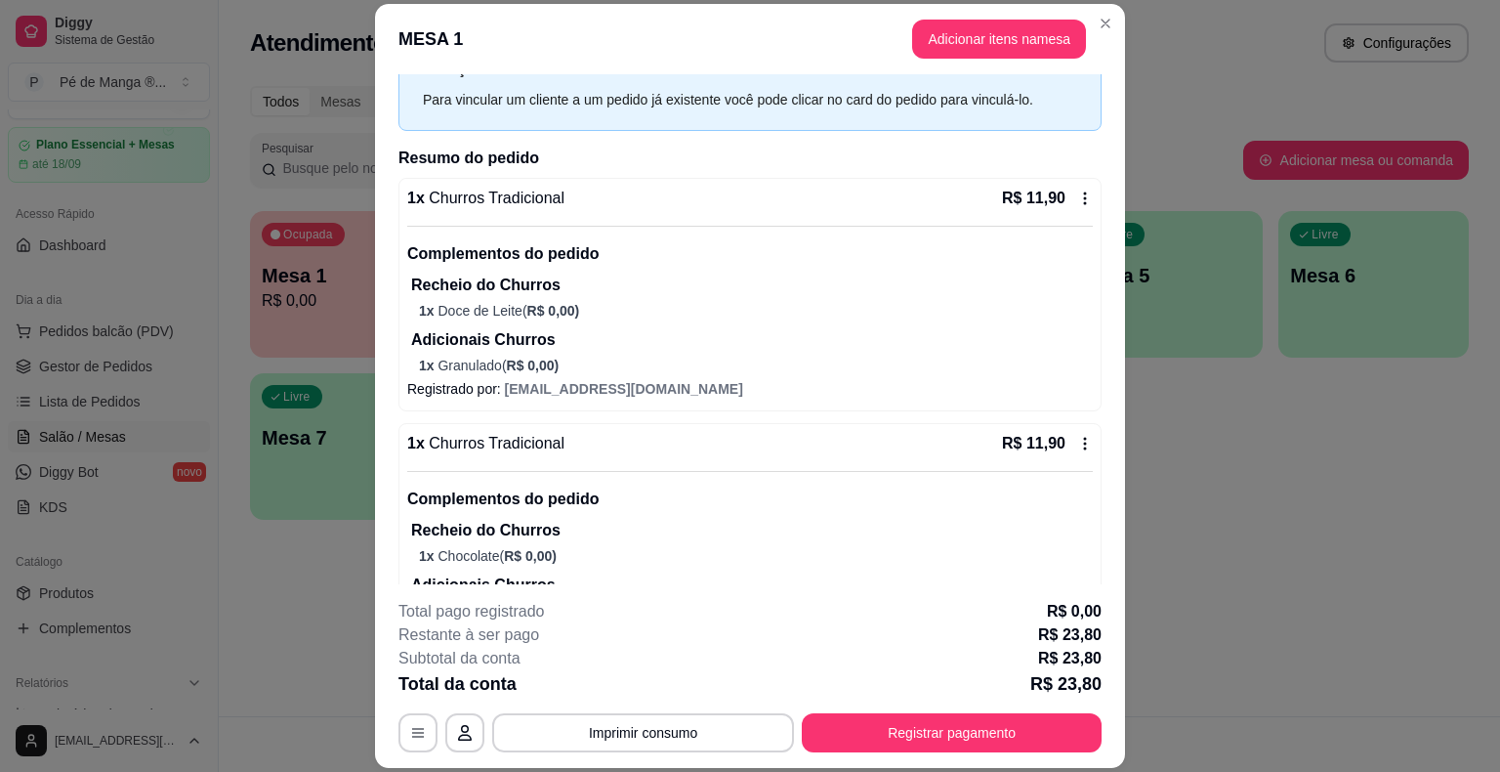
scroll to position [0, 0]
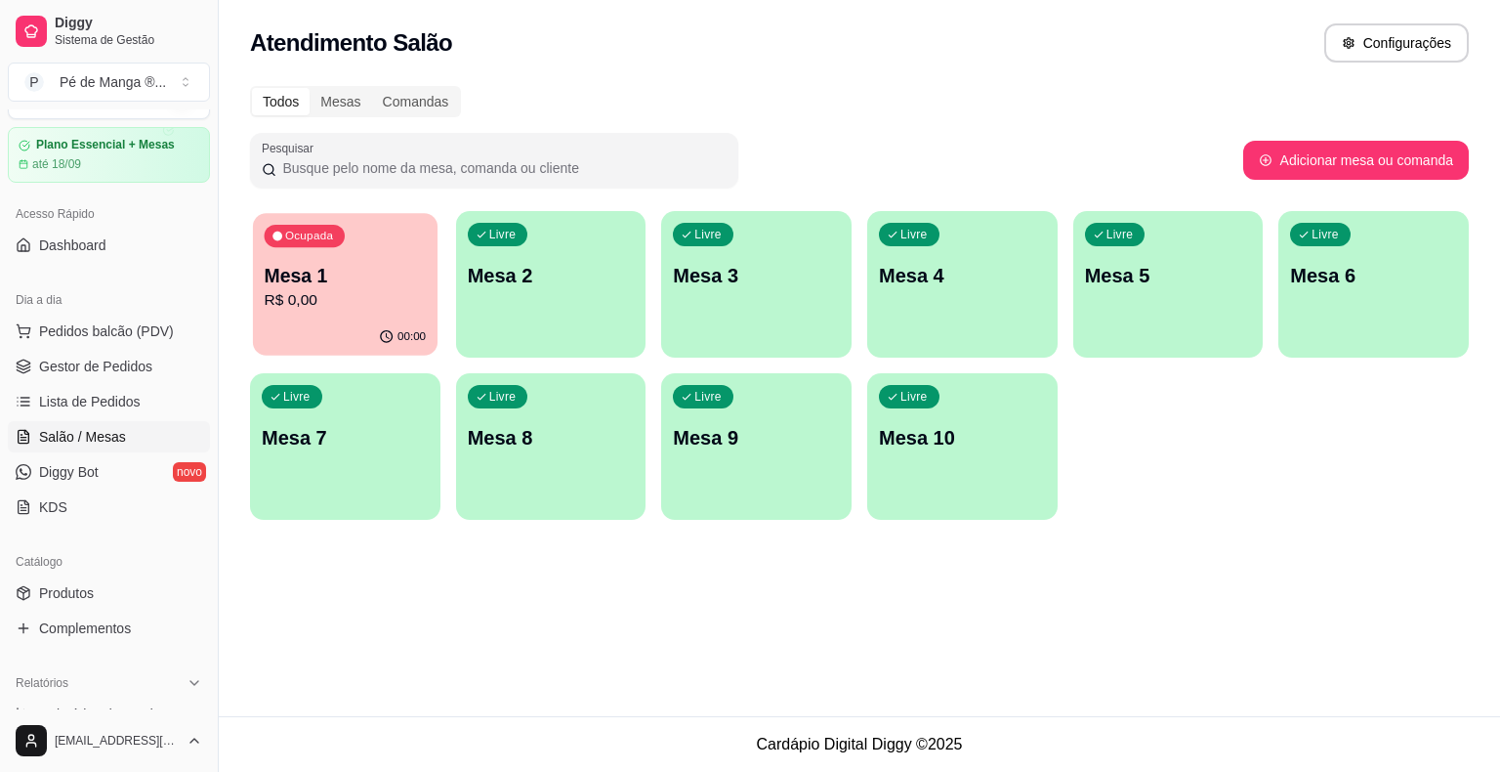
click at [370, 296] on p "R$ 0,00" at bounding box center [346, 300] width 162 height 22
click at [371, 296] on div "Iniciada [DATE] 22:08 Atenção Para vincular um cliente a um pedido já existente…" at bounding box center [750, 328] width 765 height 520
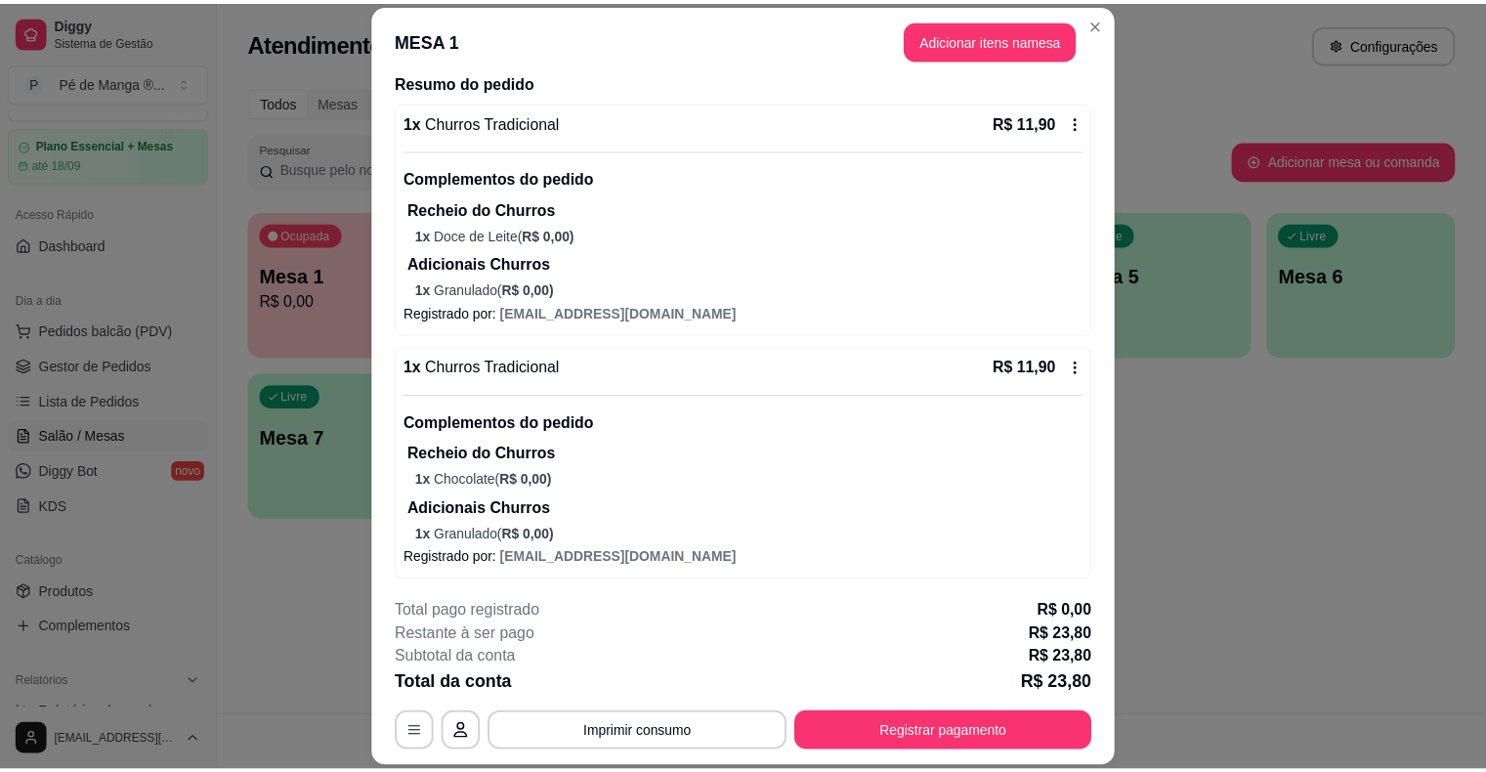
scroll to position [159, 0]
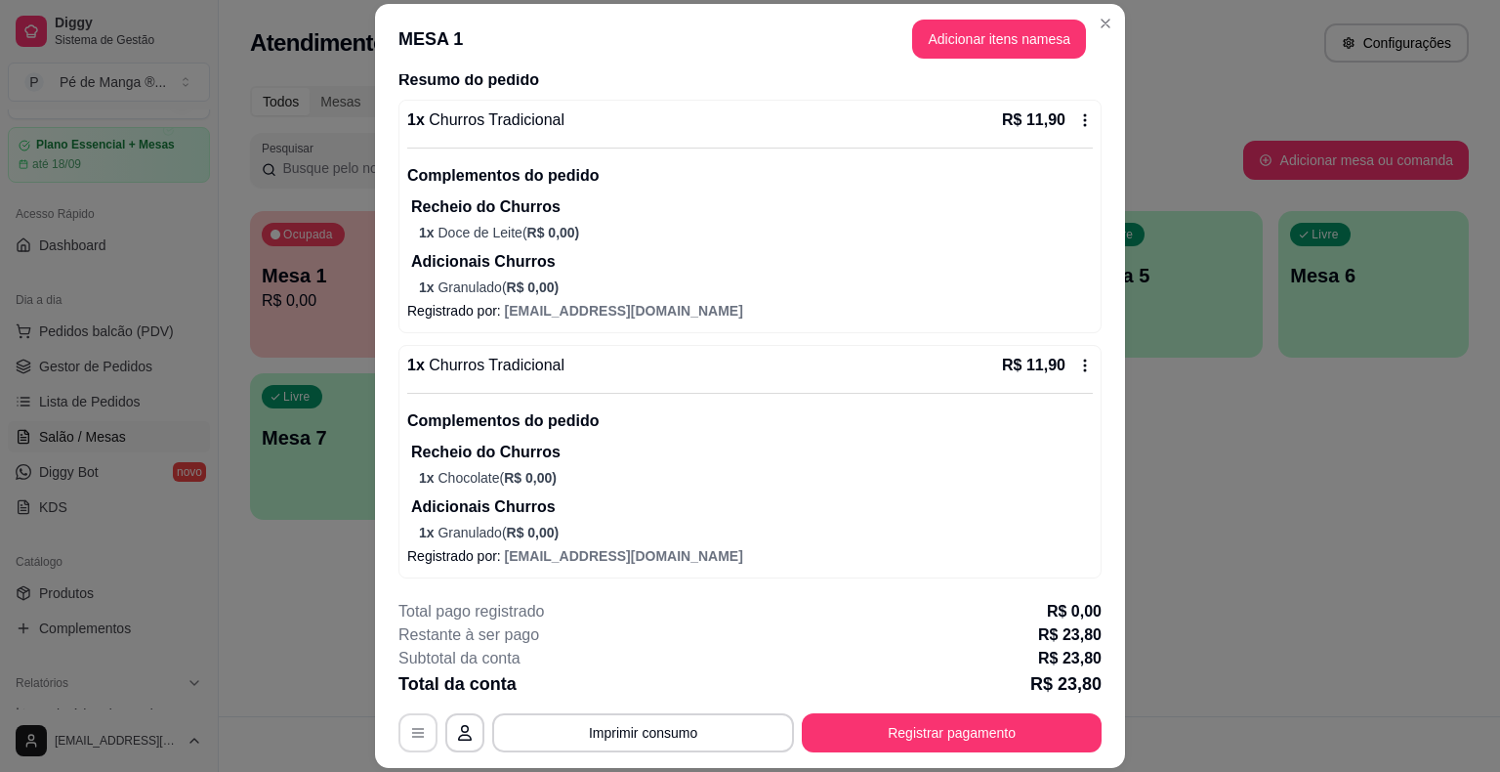
click at [410, 738] on icon "button" at bounding box center [418, 733] width 16 height 16
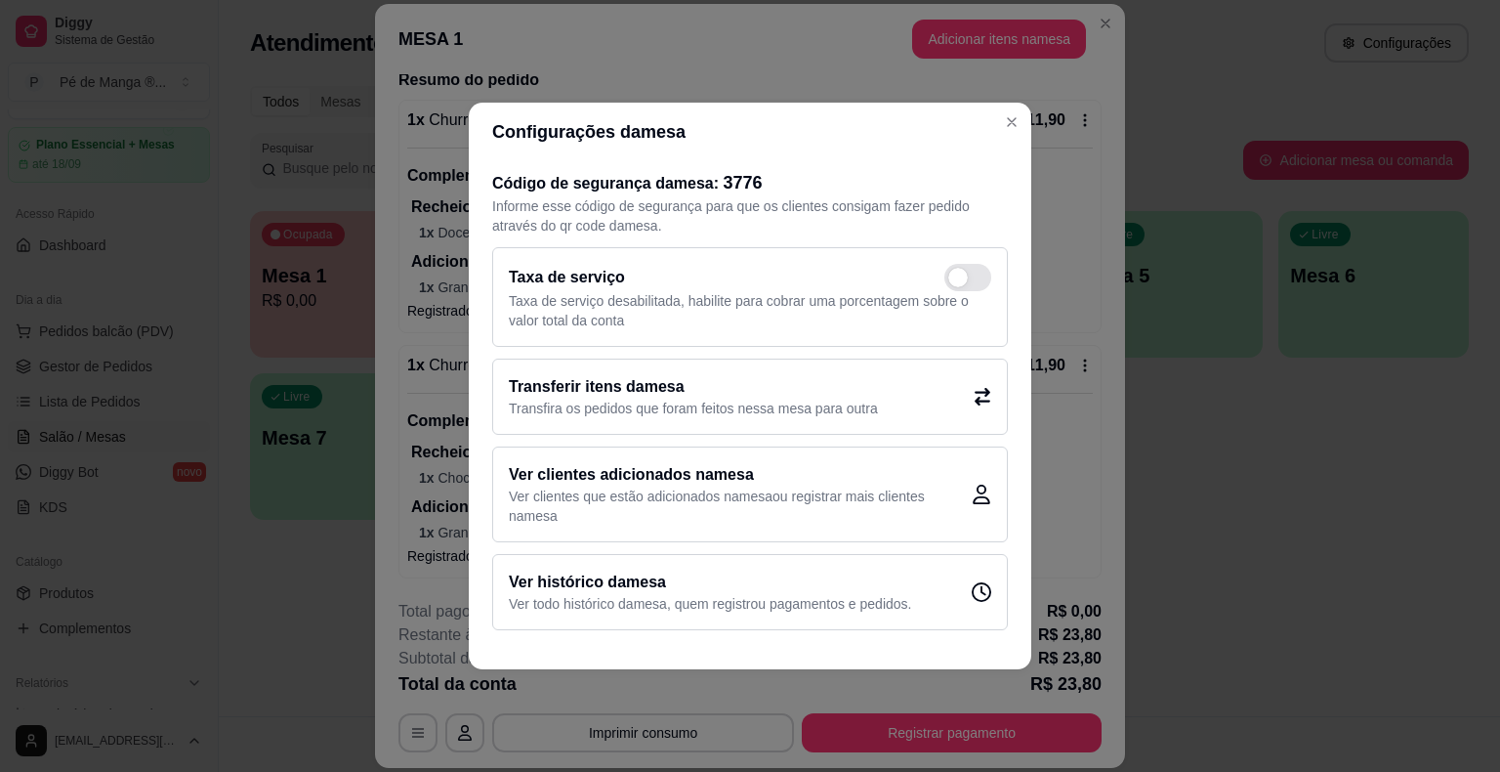
click at [991, 131] on header "Configurações da mesa" at bounding box center [750, 132] width 563 height 59
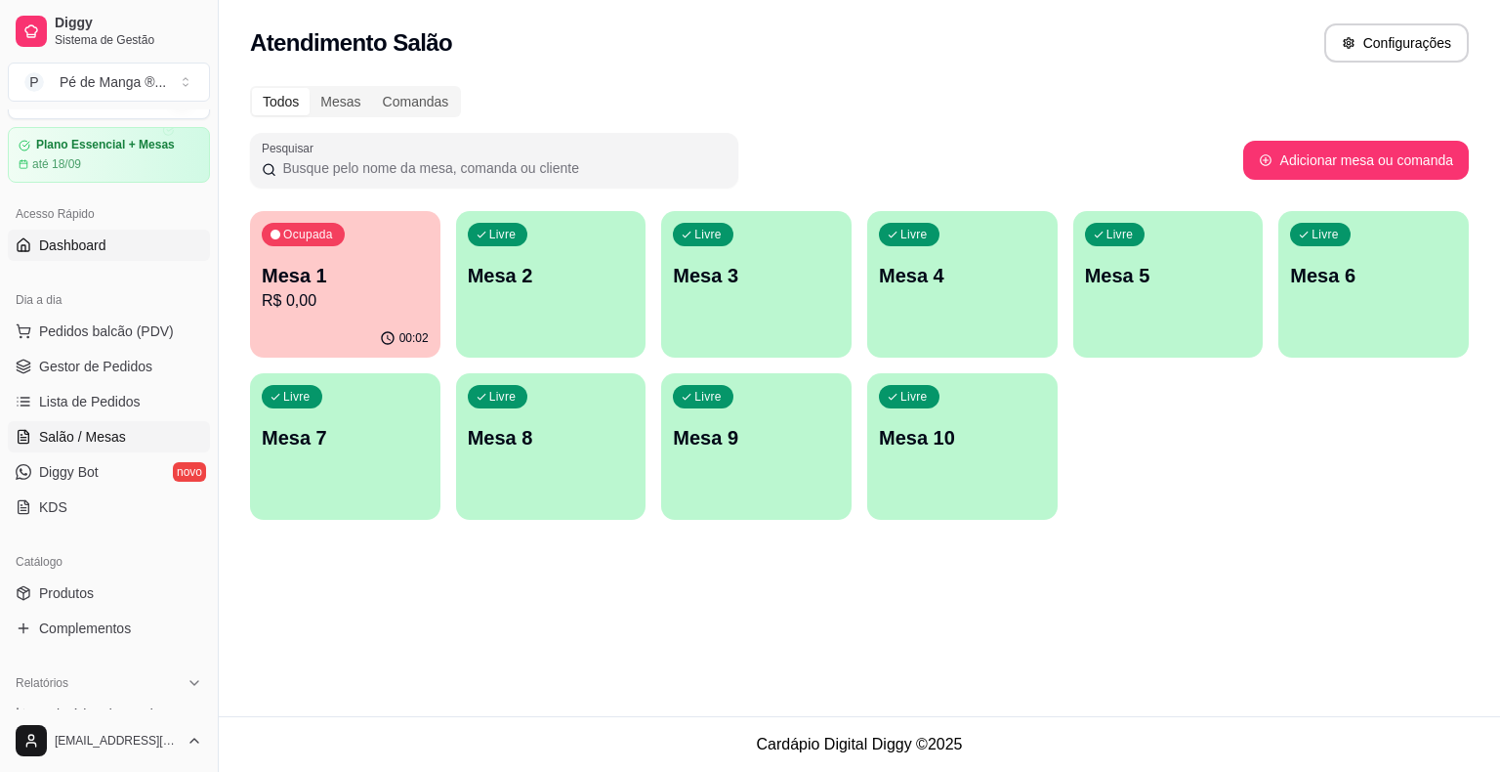
click at [100, 241] on span "Dashboard" at bounding box center [72, 245] width 67 height 20
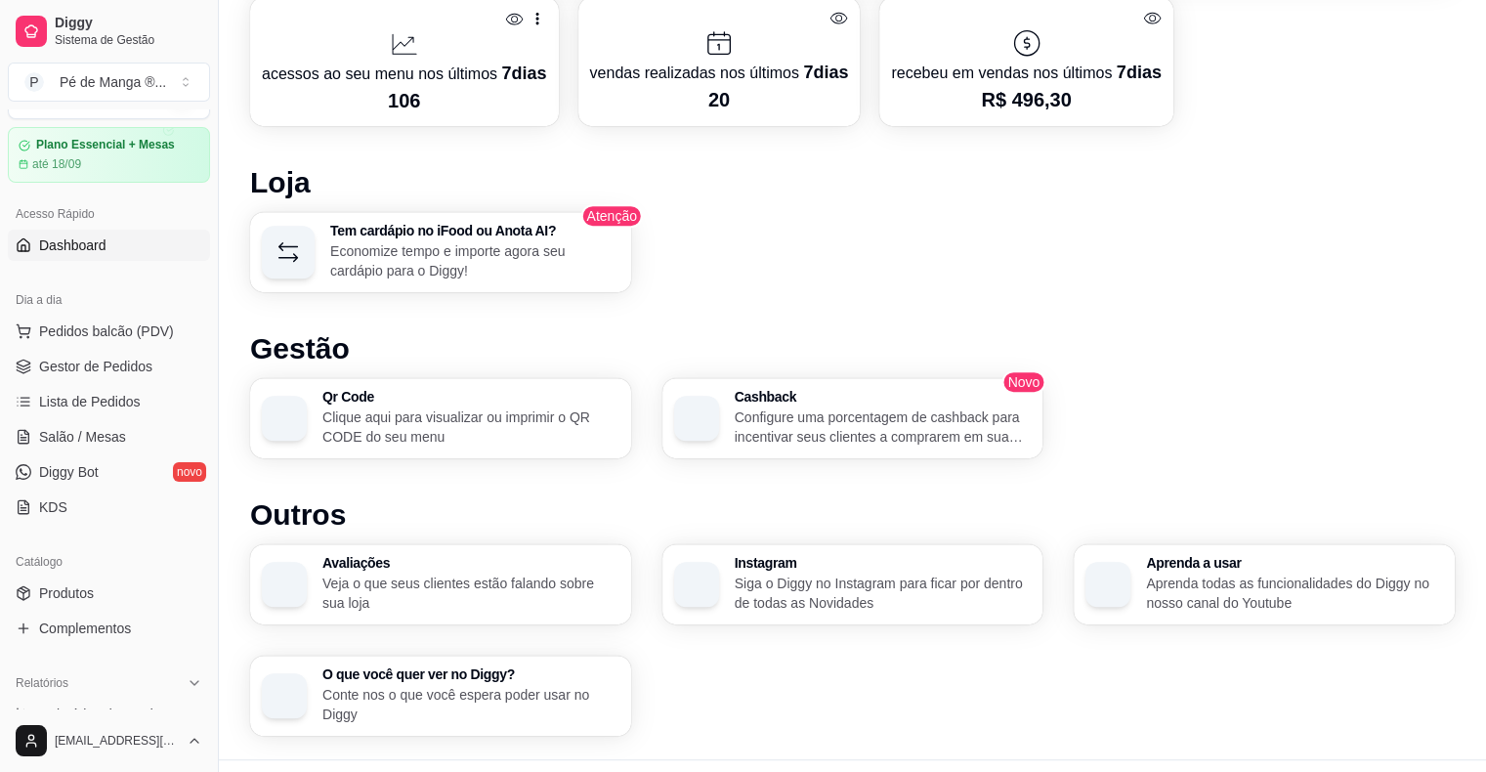
scroll to position [1083, 0]
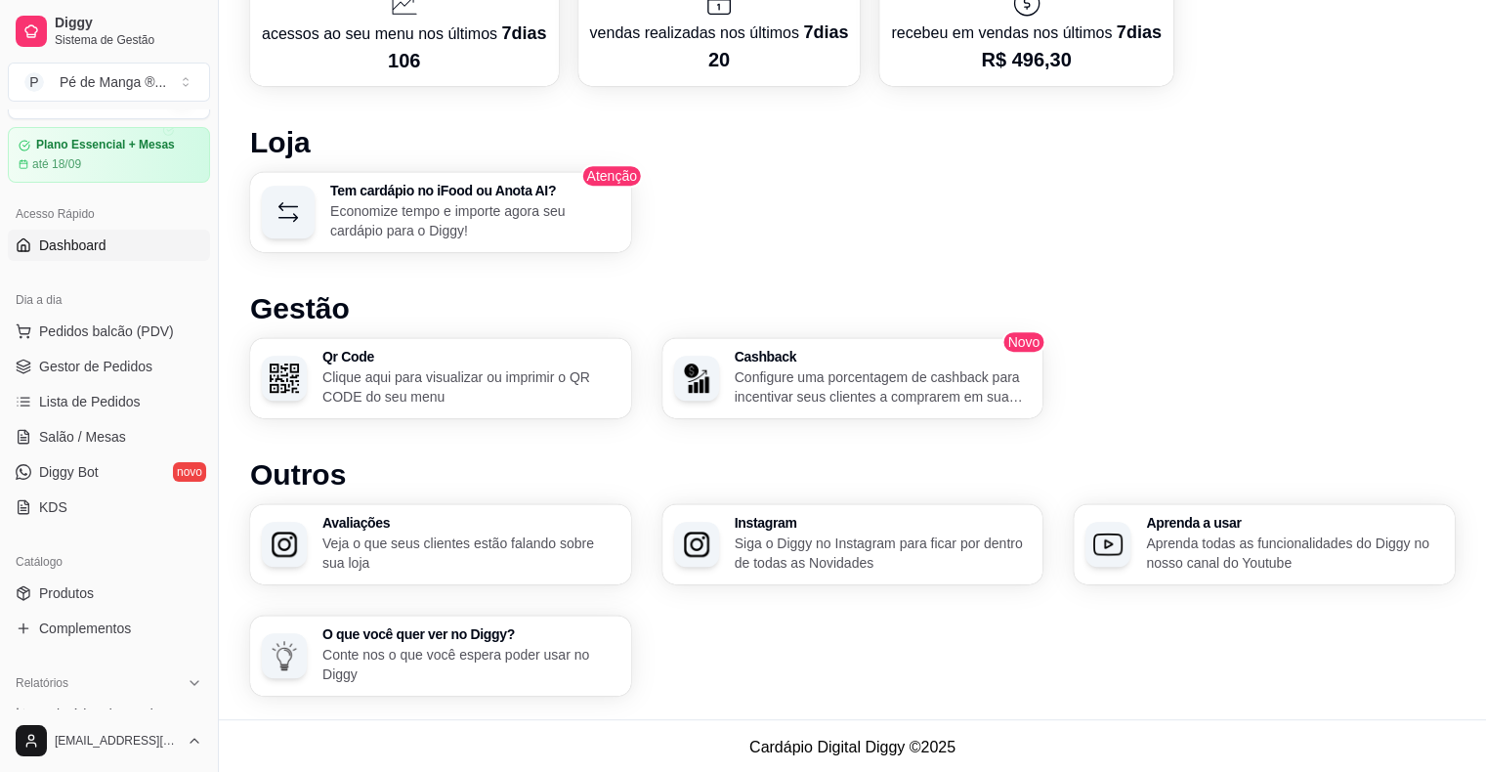
click at [456, 393] on p "Clique aqui para visualizar ou imprimir o QR CODE do seu menu" at bounding box center [470, 386] width 297 height 39
click at [137, 406] on link "Lista de Pedidos" at bounding box center [109, 401] width 202 height 31
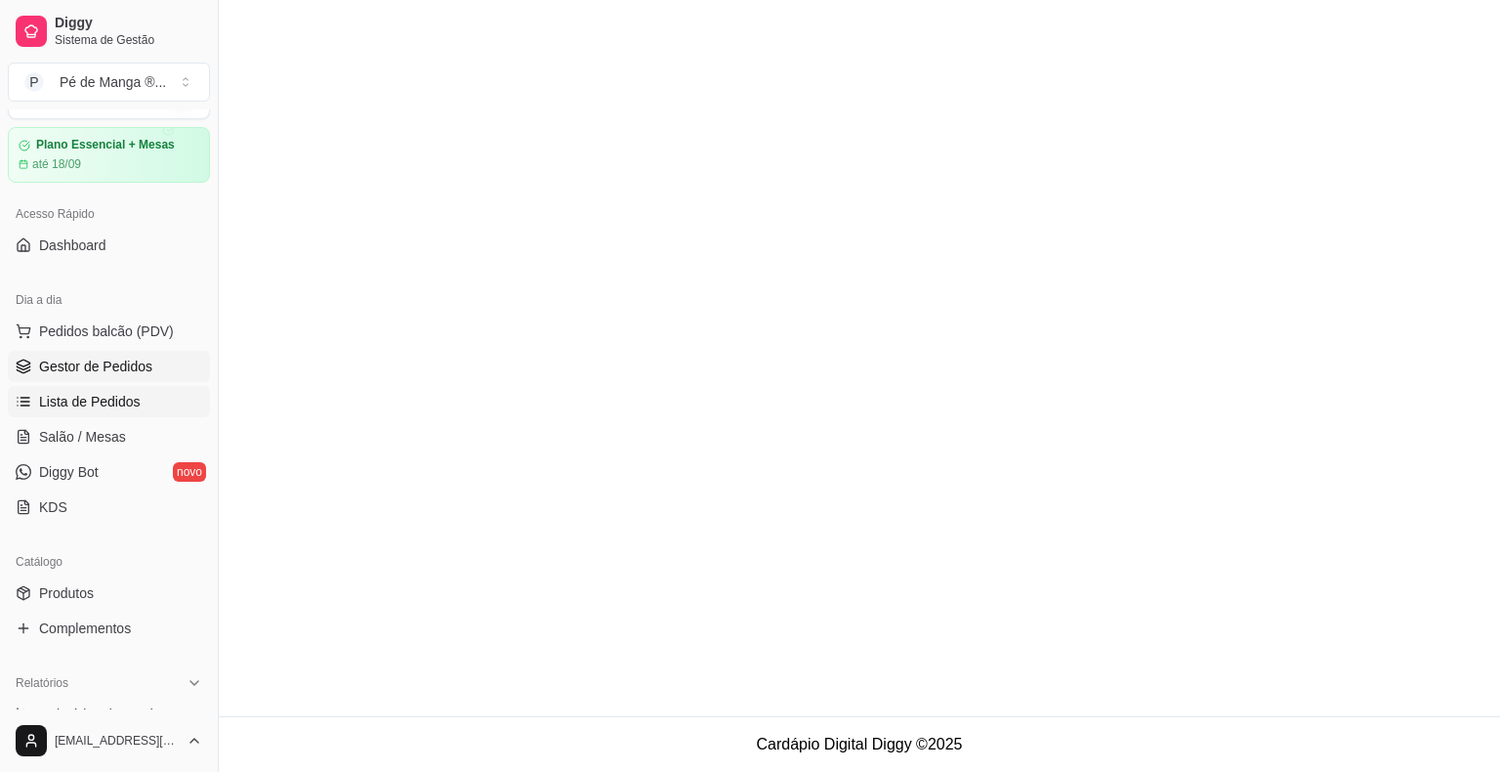
click at [148, 365] on span "Gestor de Pedidos" at bounding box center [95, 367] width 113 height 20
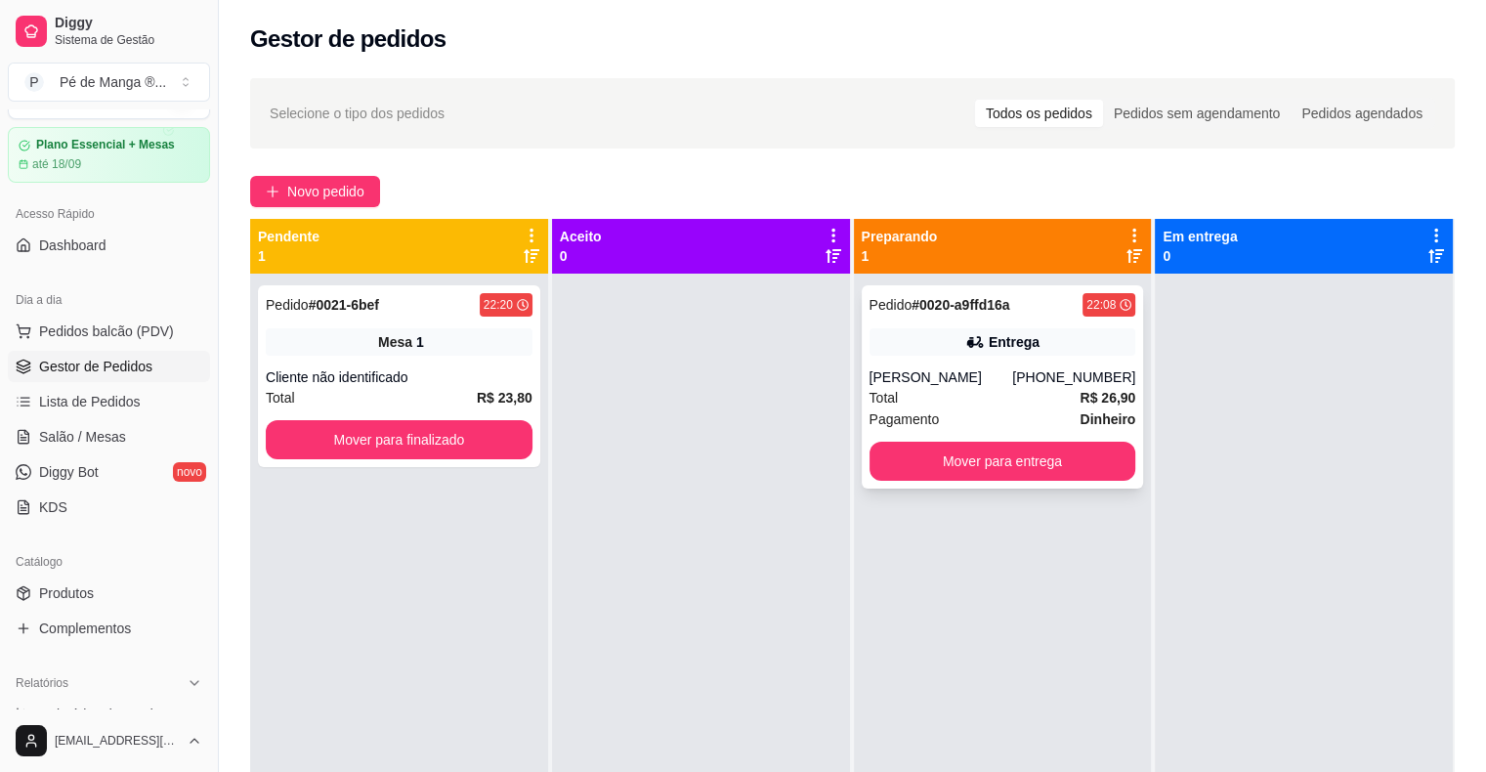
click at [945, 400] on div "Total R$ 26,90" at bounding box center [1002, 397] width 267 height 21
click at [475, 738] on div "Pedido # 0021-6bef 22:20 Mesa 1 Cliente não identificado Total R$ 23,80 Mover p…" at bounding box center [399, 659] width 298 height 772
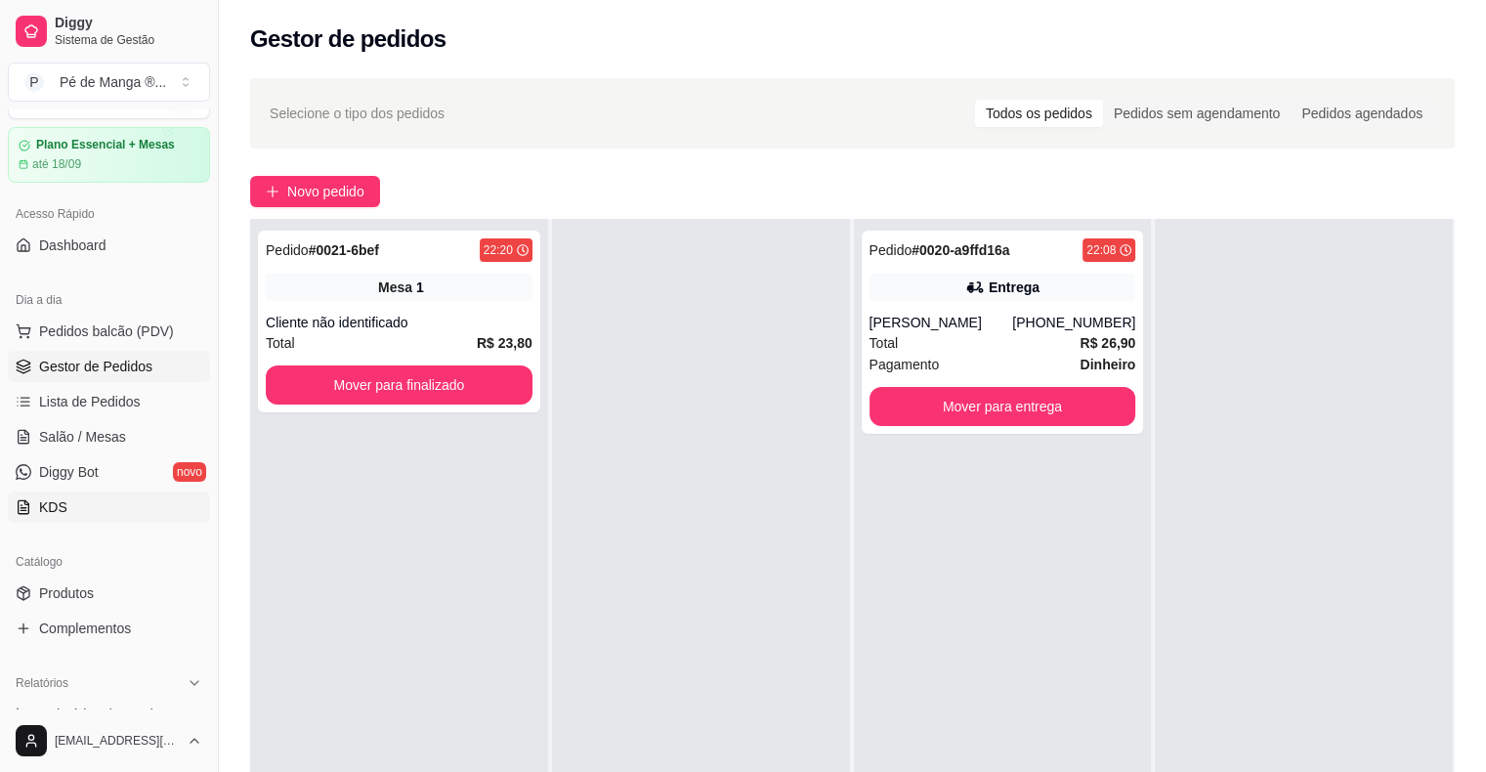
click at [58, 512] on span "KDS" at bounding box center [53, 507] width 28 height 20
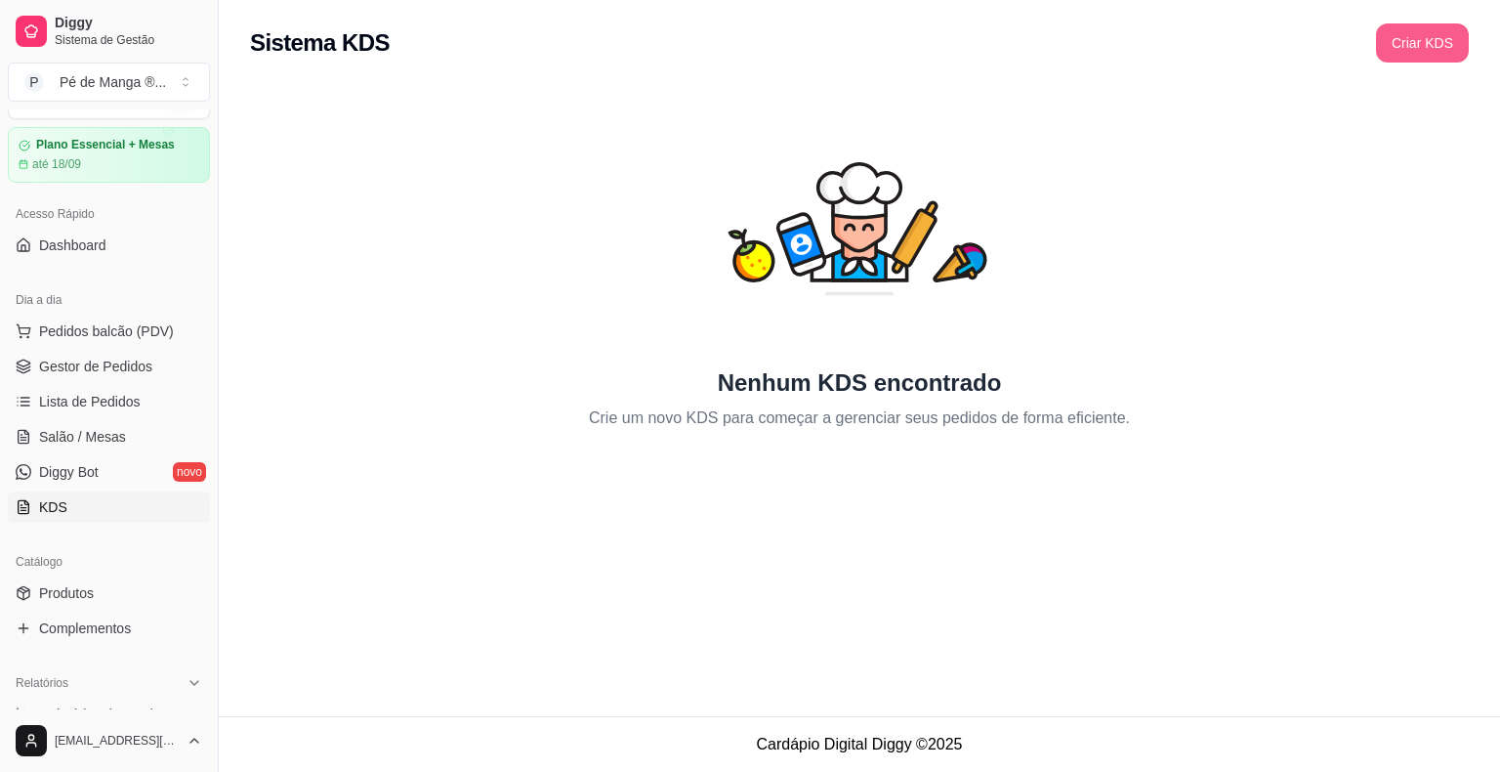
click at [1433, 58] on button "Criar KDS" at bounding box center [1422, 42] width 93 height 39
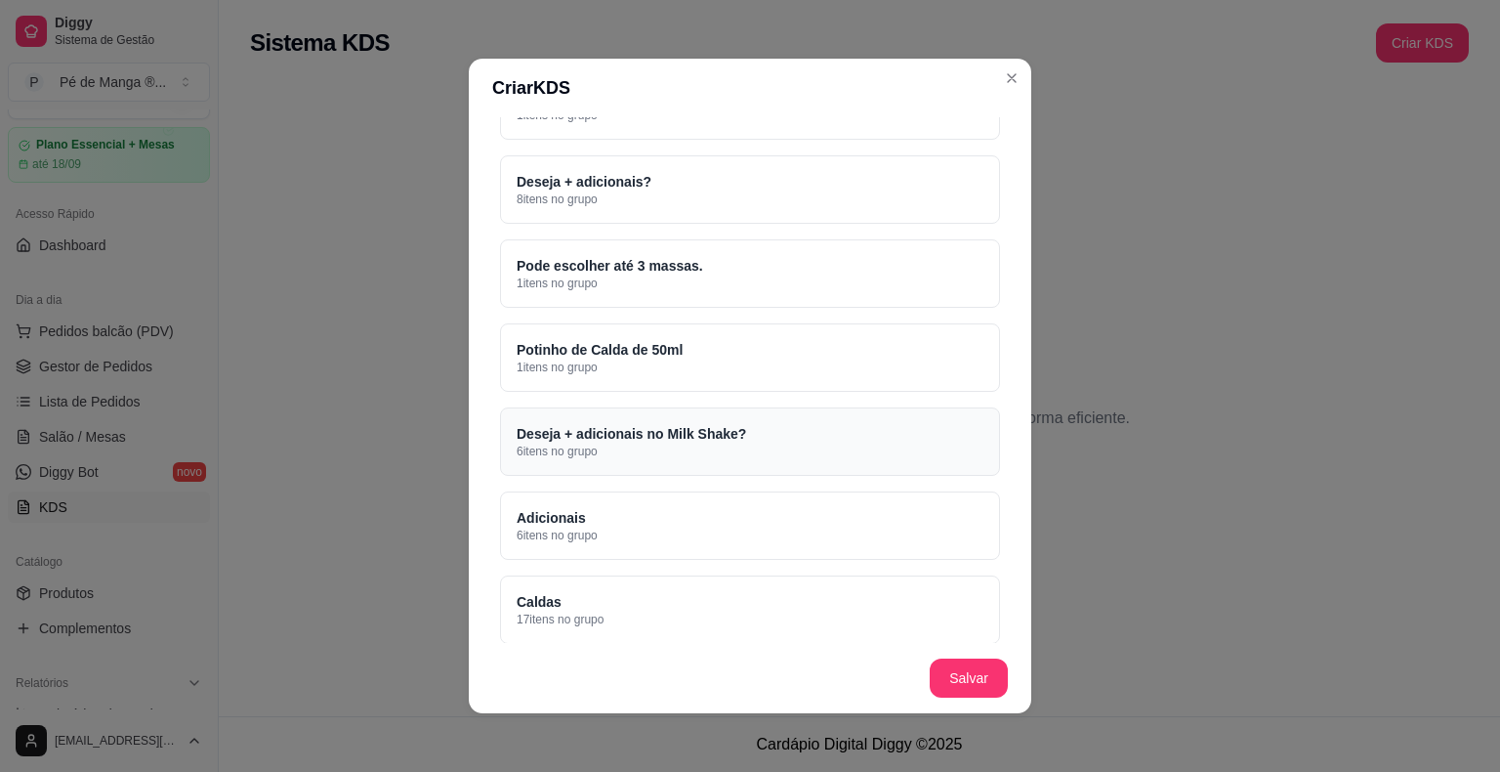
scroll to position [1660, 0]
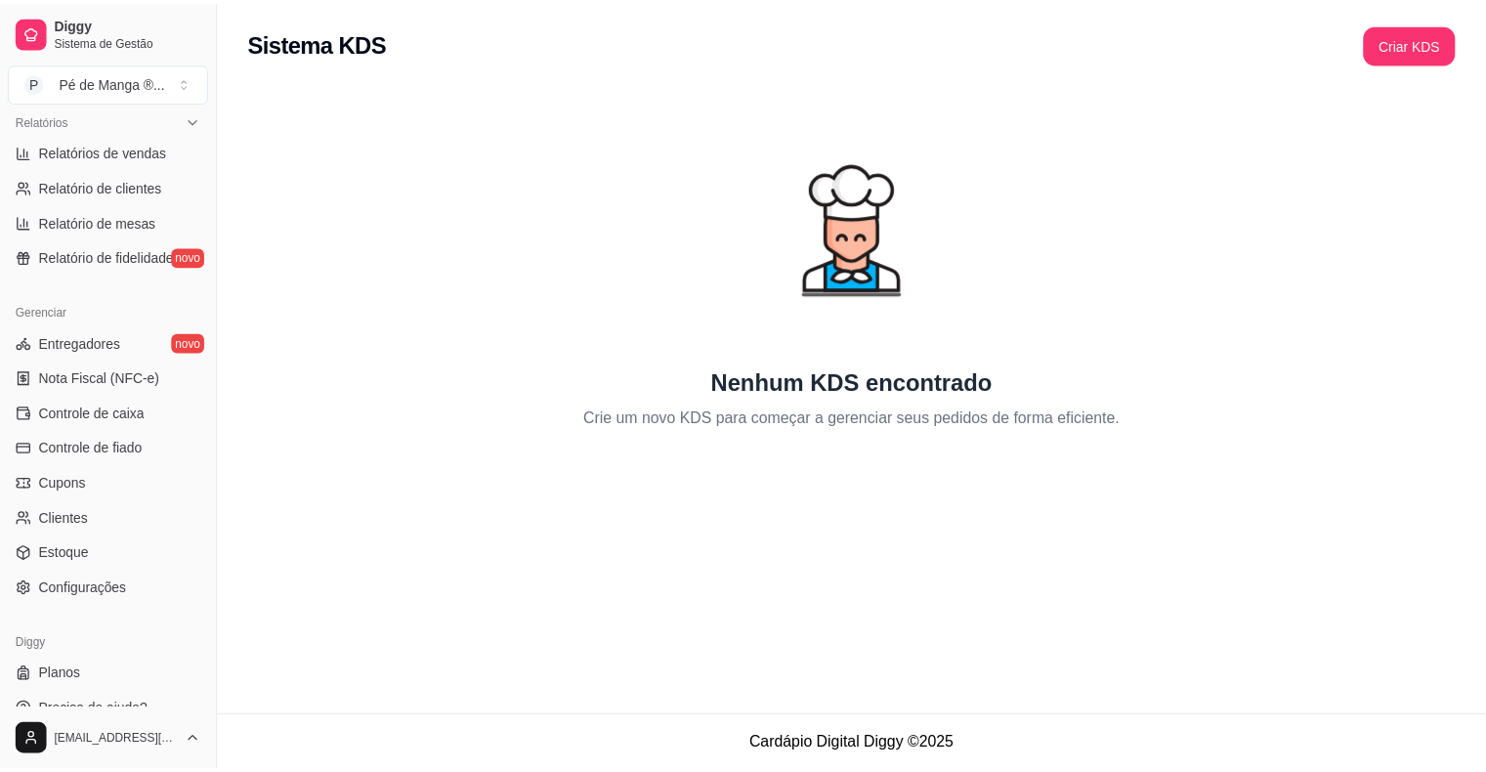
scroll to position [633, 0]
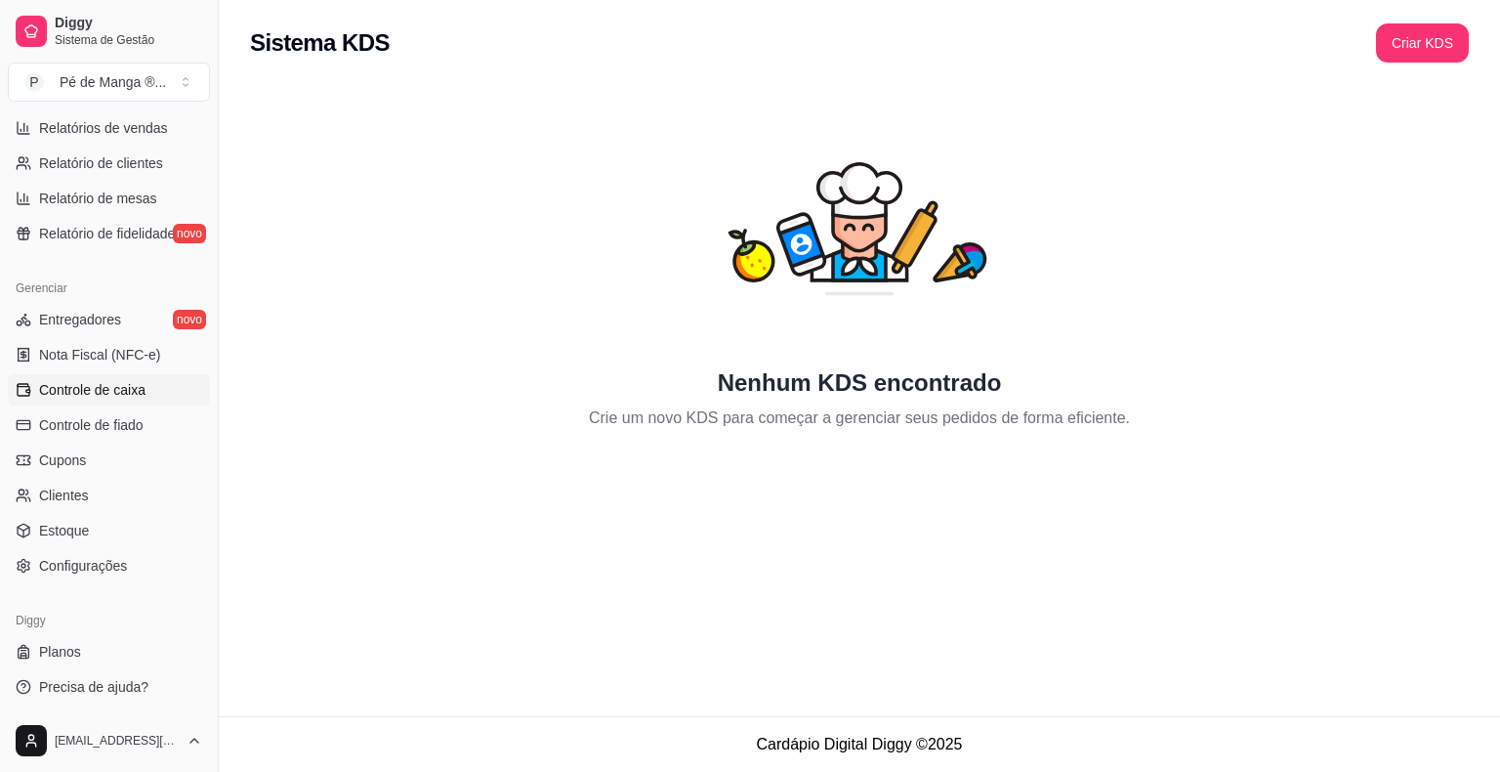
click at [112, 392] on span "Controle de caixa" at bounding box center [92, 390] width 106 height 20
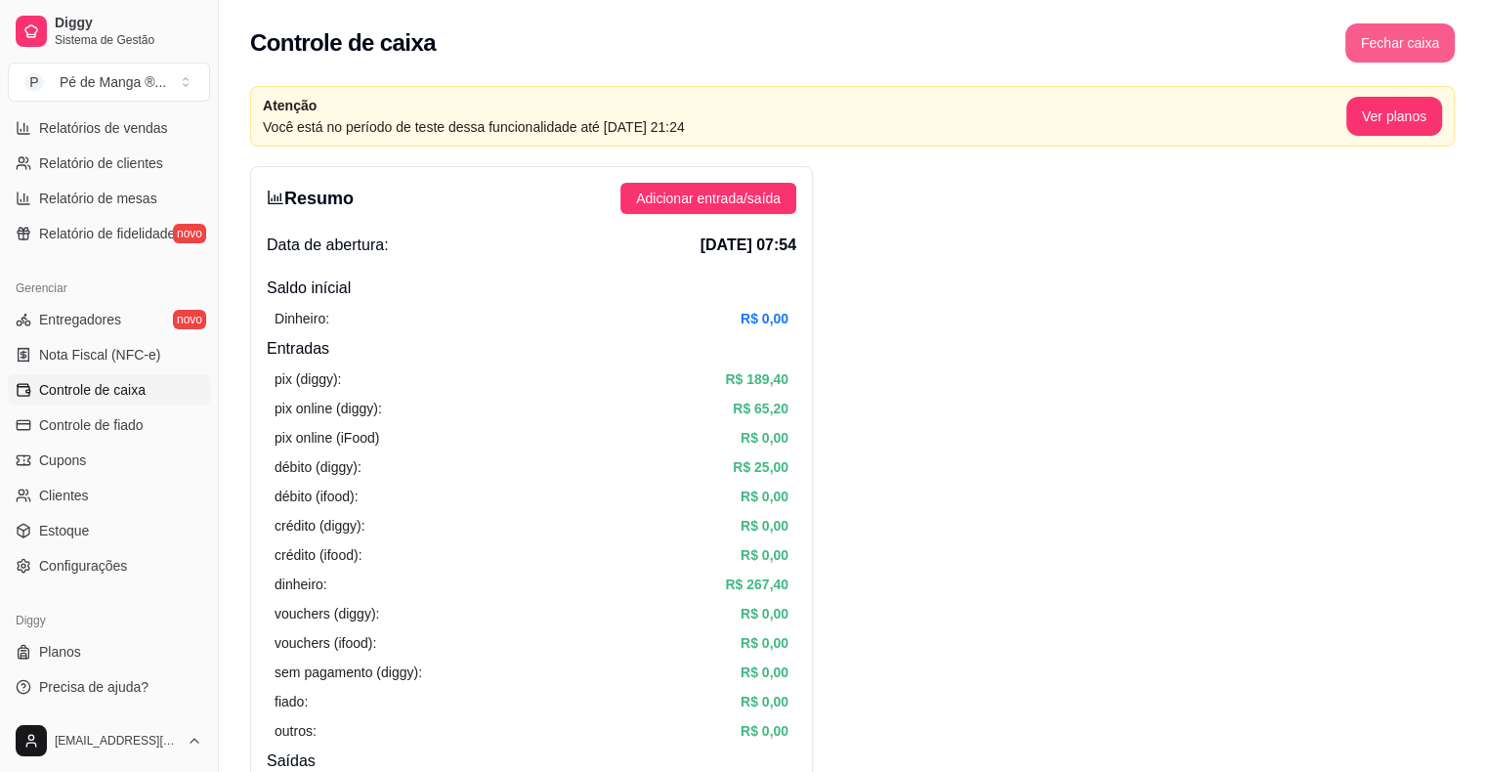
click at [1409, 44] on button "Fechar caixa" at bounding box center [1399, 42] width 109 height 39
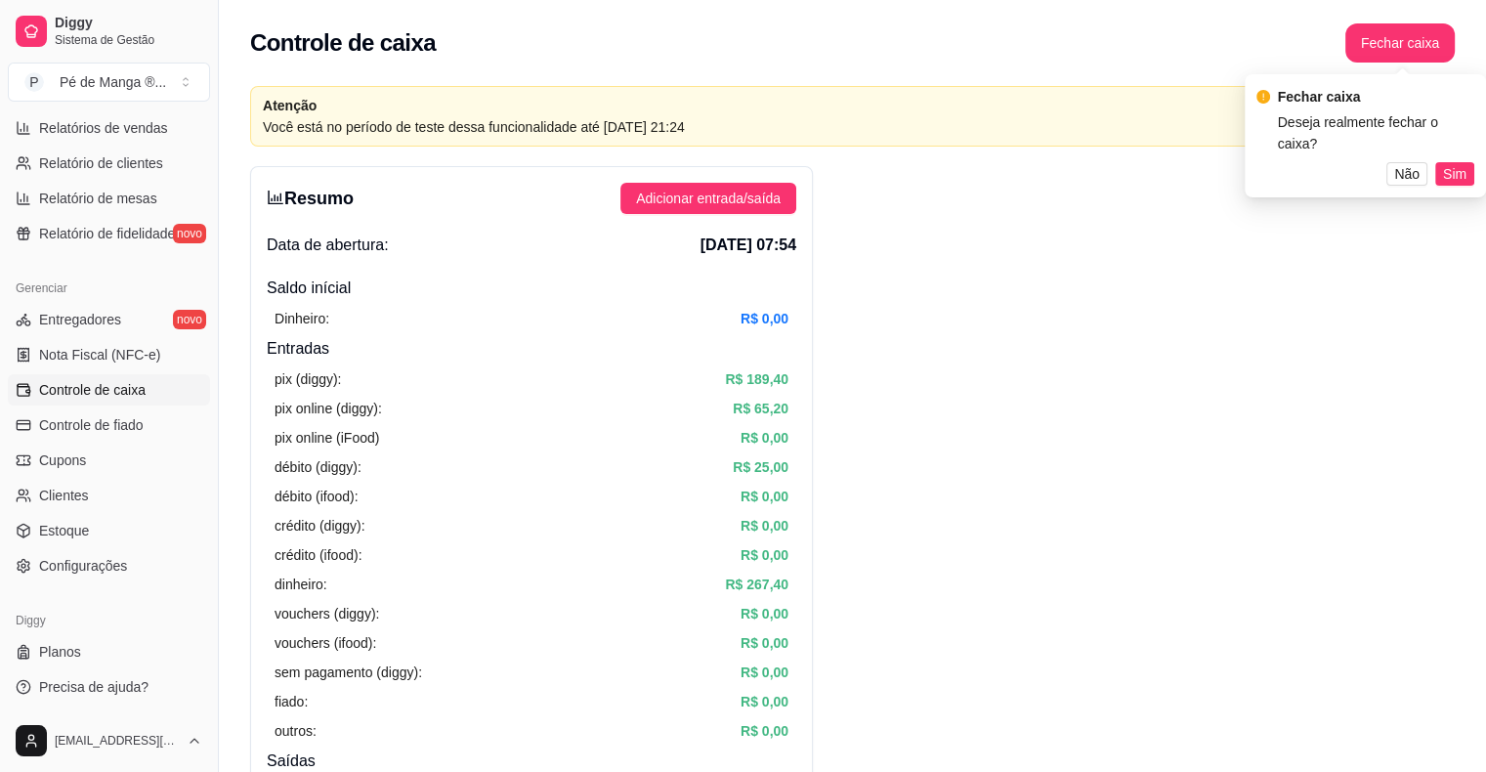
click at [1450, 174] on span "Sim" at bounding box center [1454, 173] width 23 height 21
